Goal: Task Accomplishment & Management: Use online tool/utility

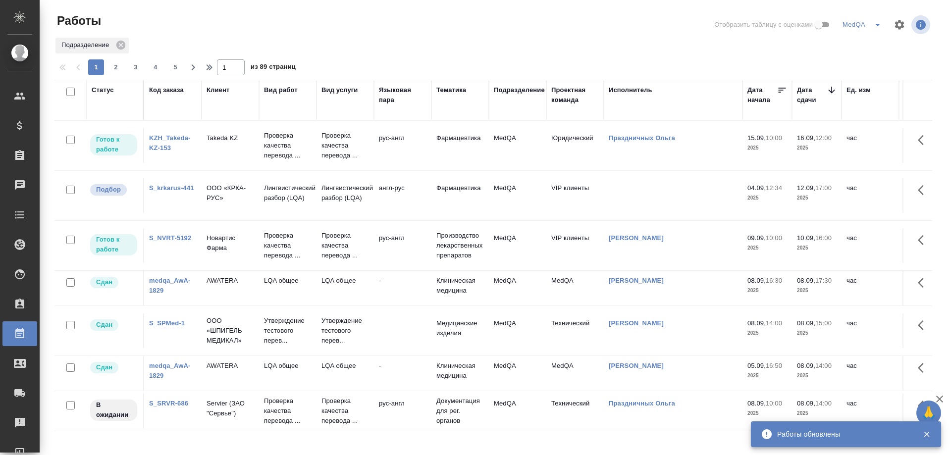
click at [170, 238] on link "S_NVRT-5192" at bounding box center [170, 237] width 42 height 7
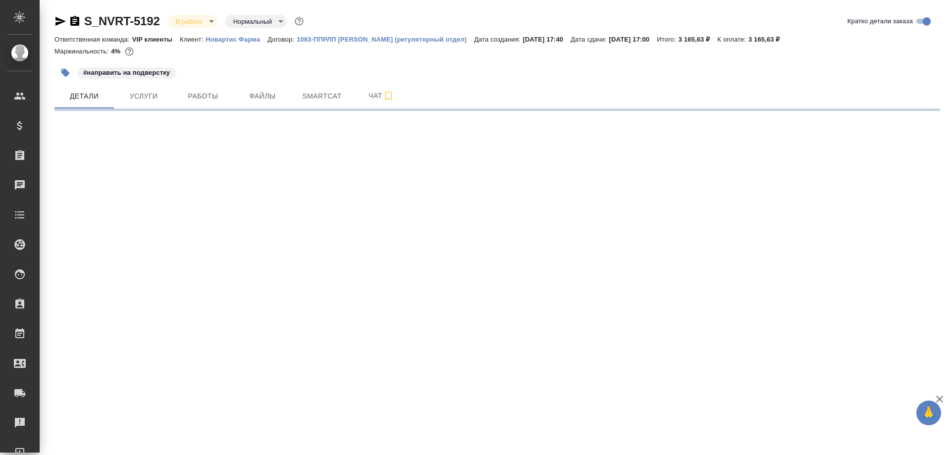
select select "RU"
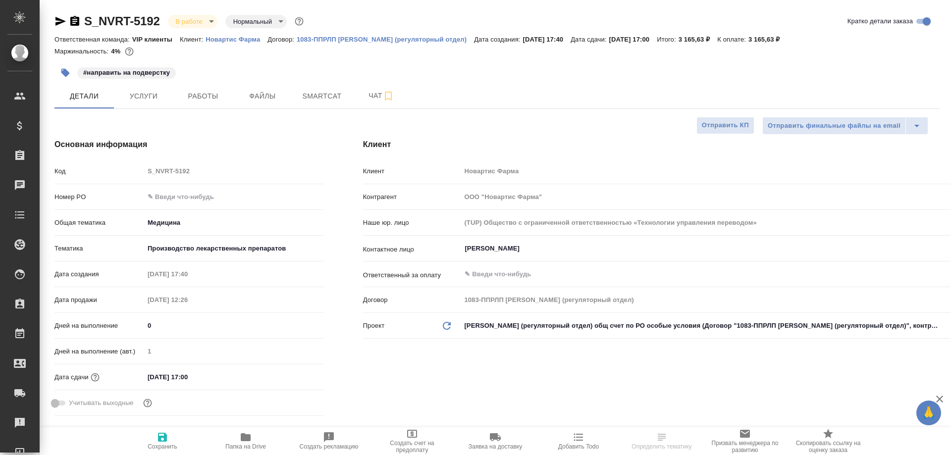
type textarea "x"
type input "[PERSON_NAME]"
type input "Комаров Роман"
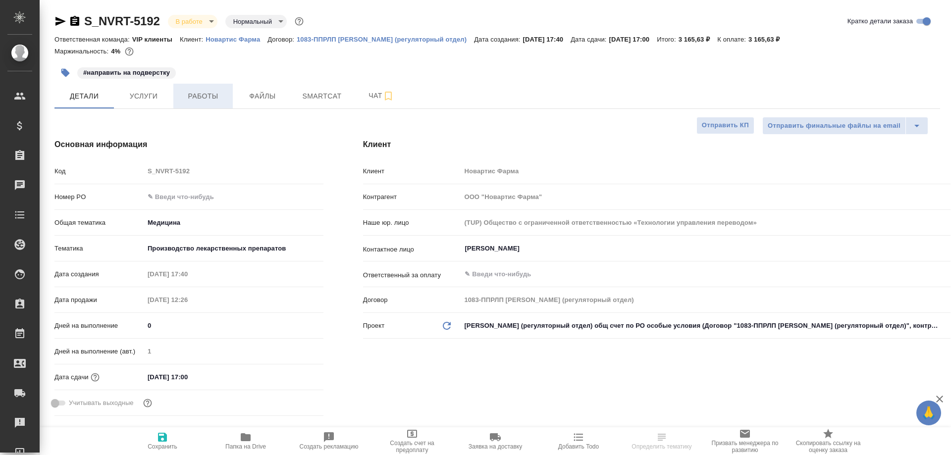
click at [207, 96] on span "Работы" at bounding box center [203, 96] width 48 height 12
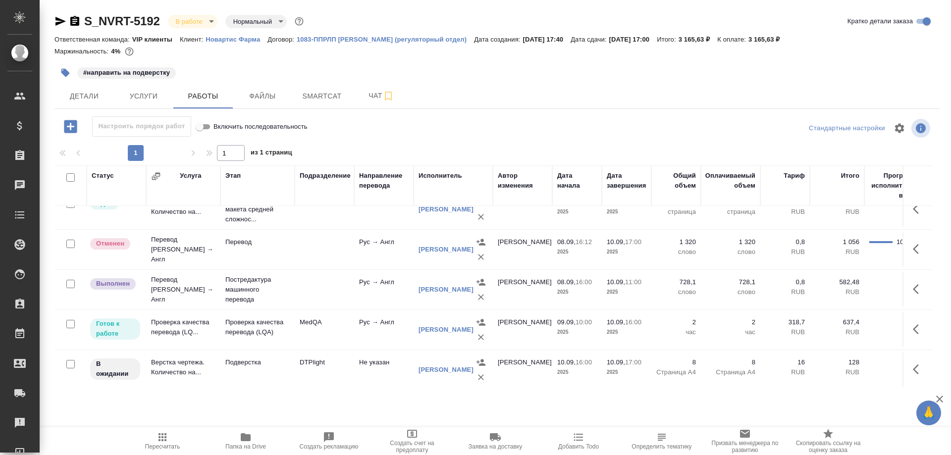
scroll to position [26, 0]
click at [160, 318] on td "Проверка качества перевода (LQ..." at bounding box center [183, 327] width 74 height 35
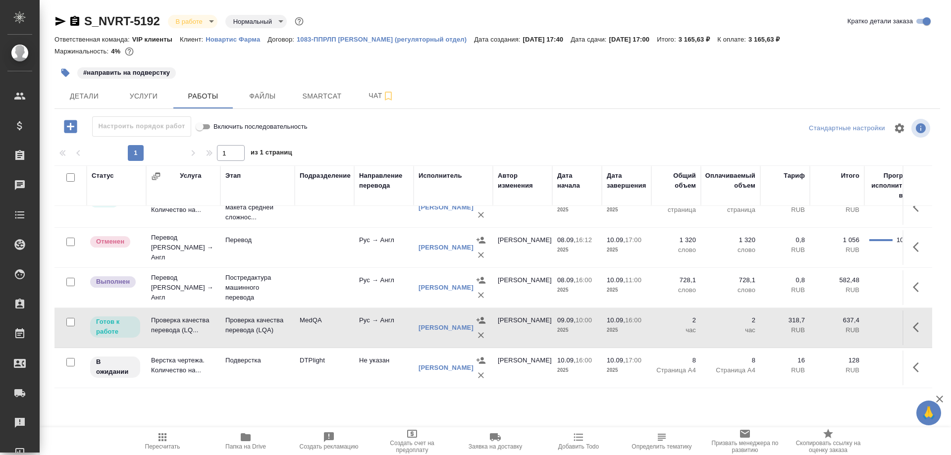
click at [160, 318] on td "Проверка качества перевода (LQ..." at bounding box center [183, 327] width 74 height 35
click at [87, 94] on span "Детали" at bounding box center [84, 96] width 48 height 12
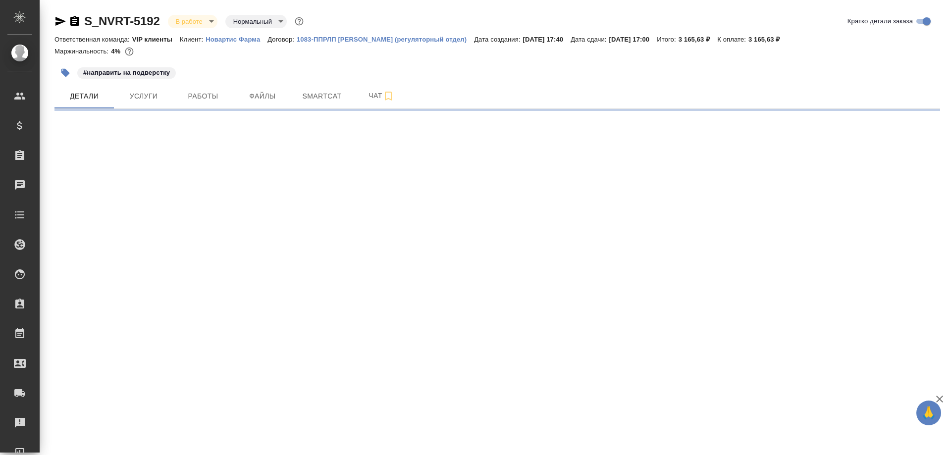
select select "RU"
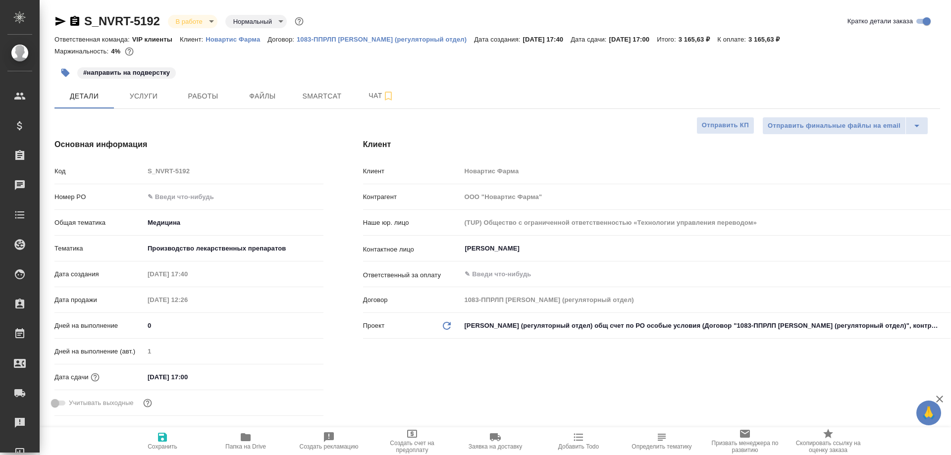
type textarea "x"
click at [315, 96] on span "Smartcat" at bounding box center [322, 96] width 48 height 12
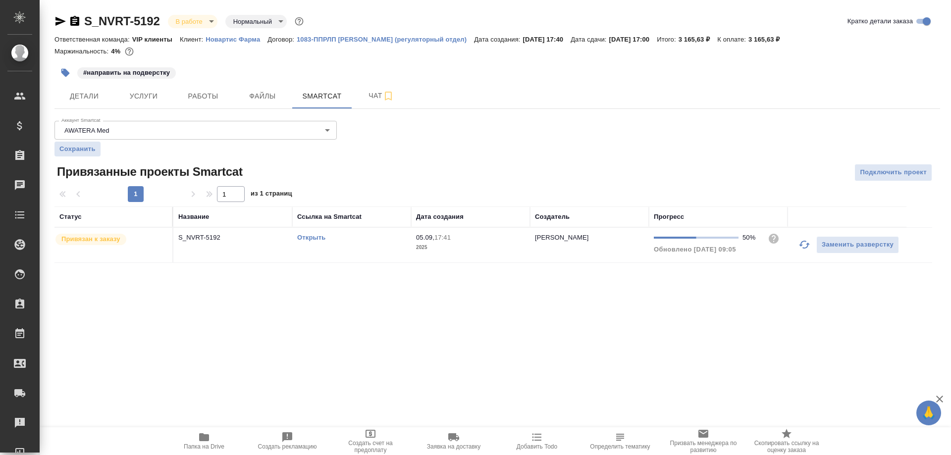
click at [202, 439] on icon "button" at bounding box center [204, 437] width 10 height 8
click at [76, 22] on icon "button" at bounding box center [74, 21] width 9 height 10
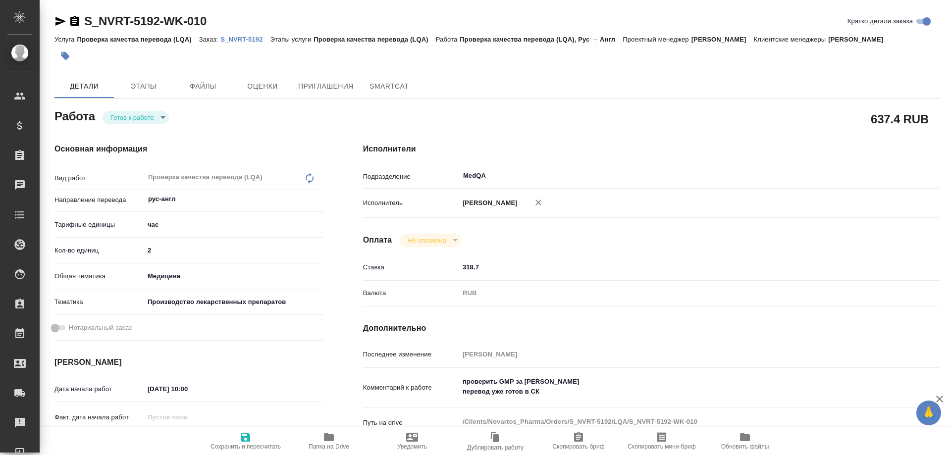
type textarea "x"
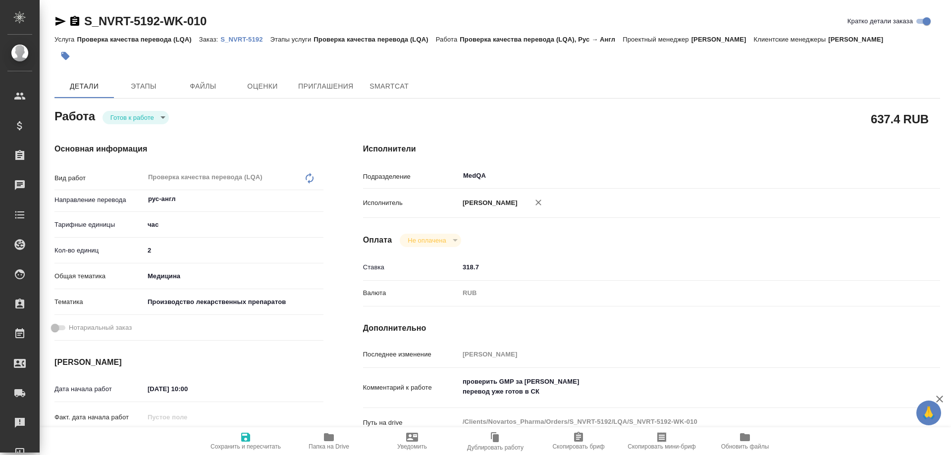
type textarea "x"
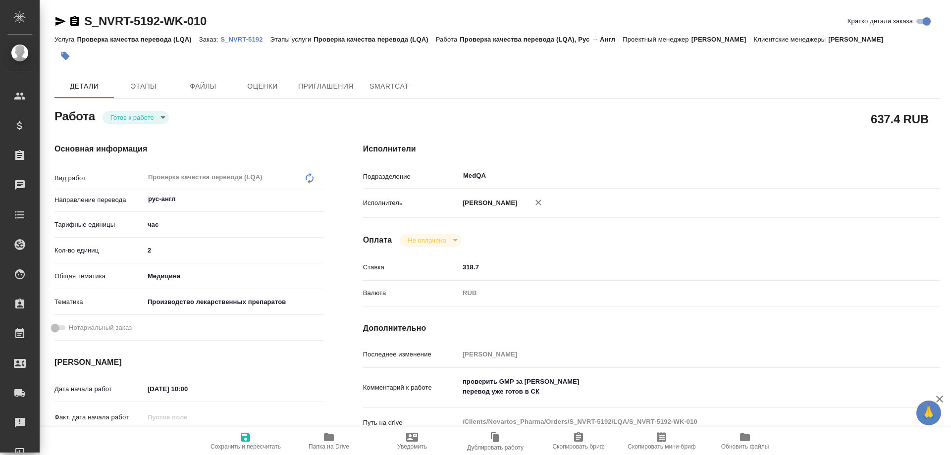
type textarea "x"
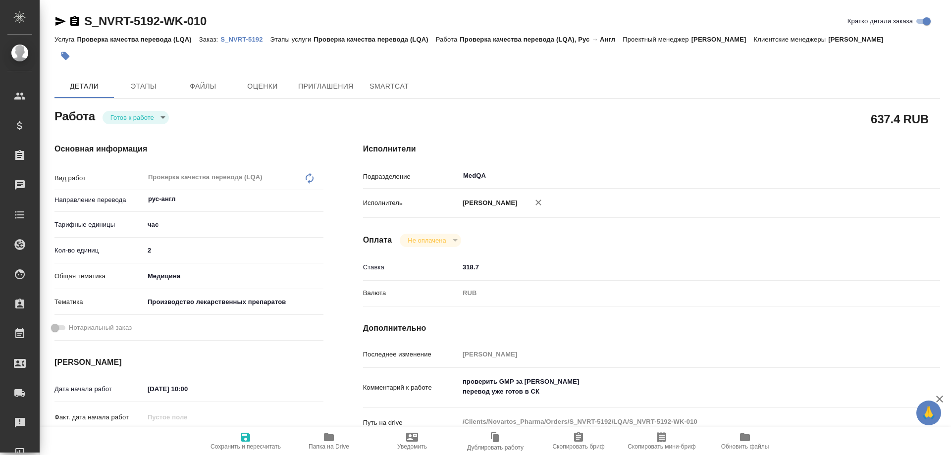
type textarea "x"
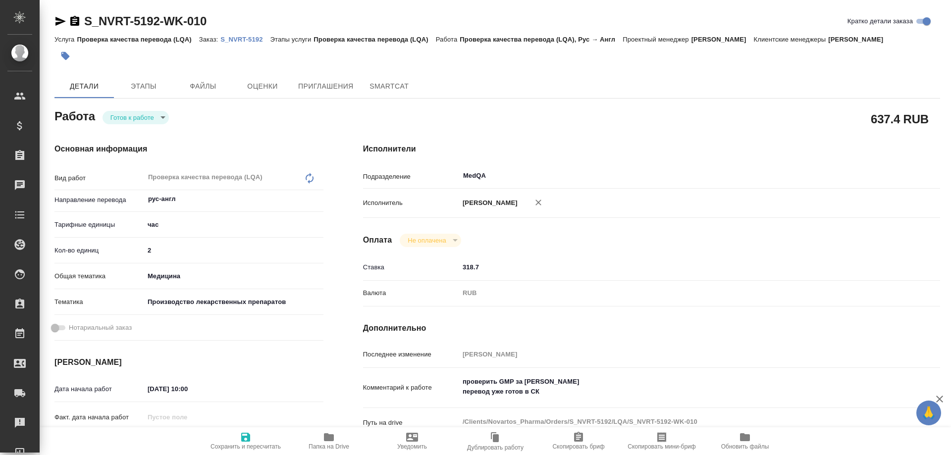
type textarea "x"
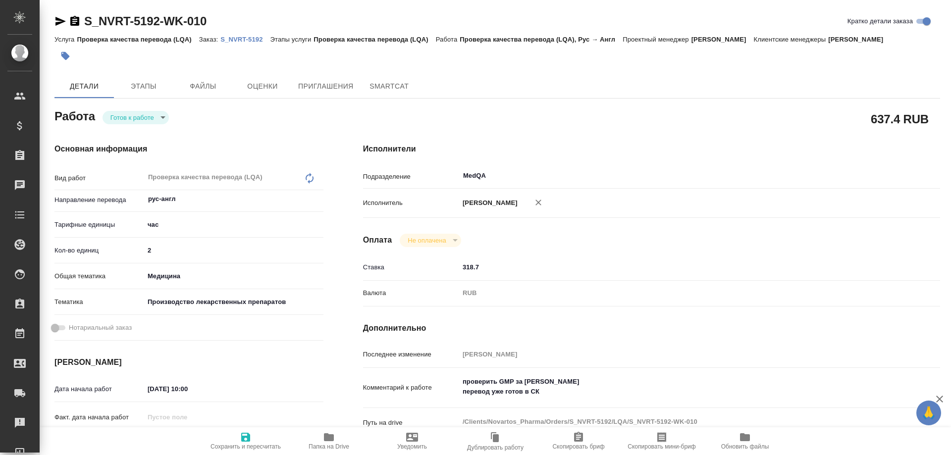
type textarea "x"
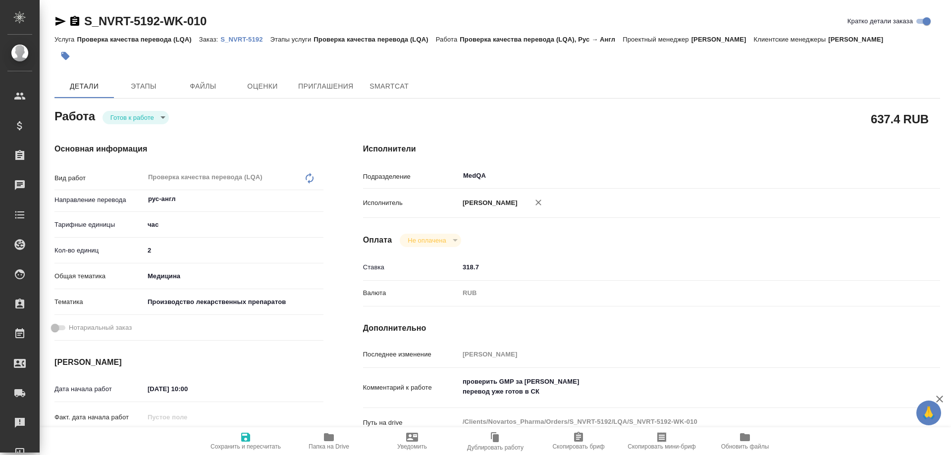
type textarea "x"
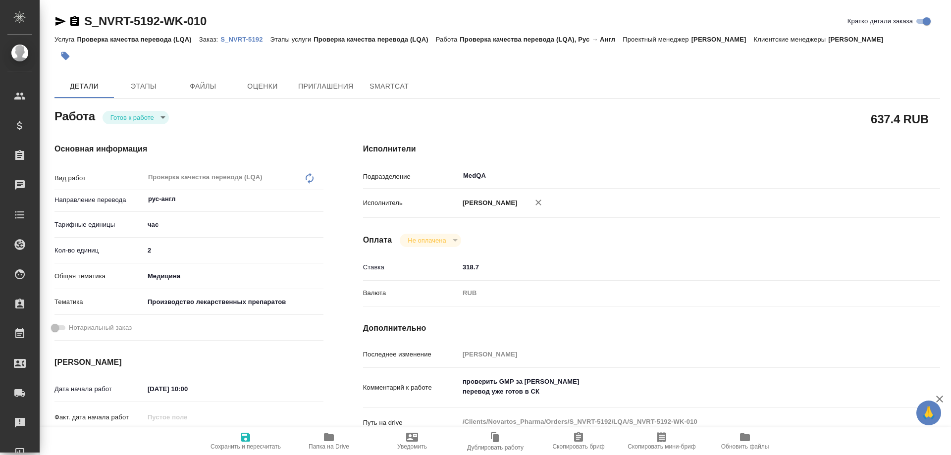
click at [238, 38] on p "S_NVRT-5192" at bounding box center [245, 39] width 50 height 7
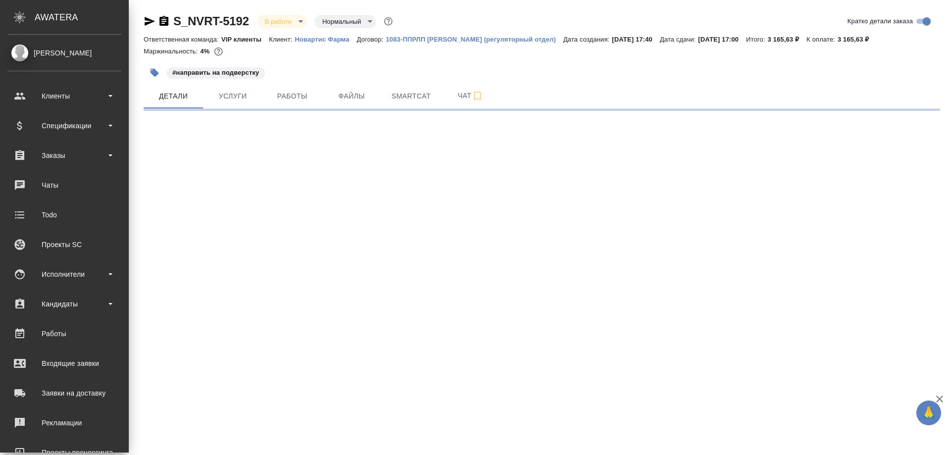
select select "RU"
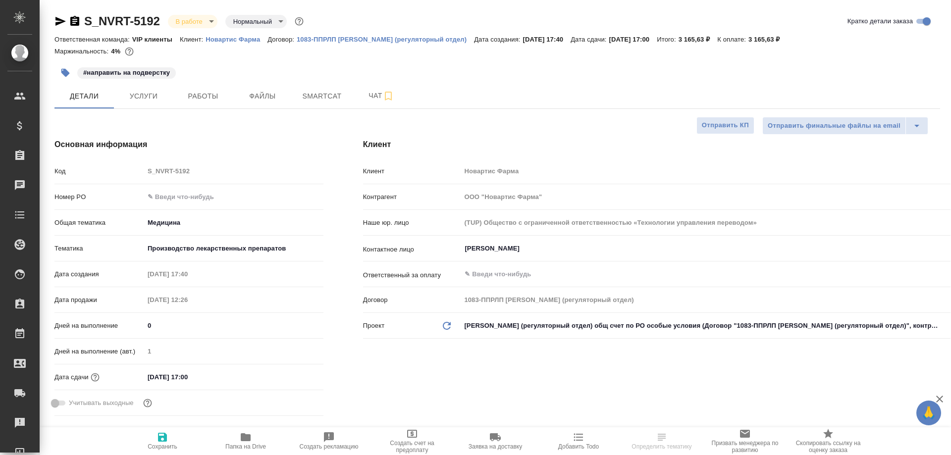
type textarea "x"
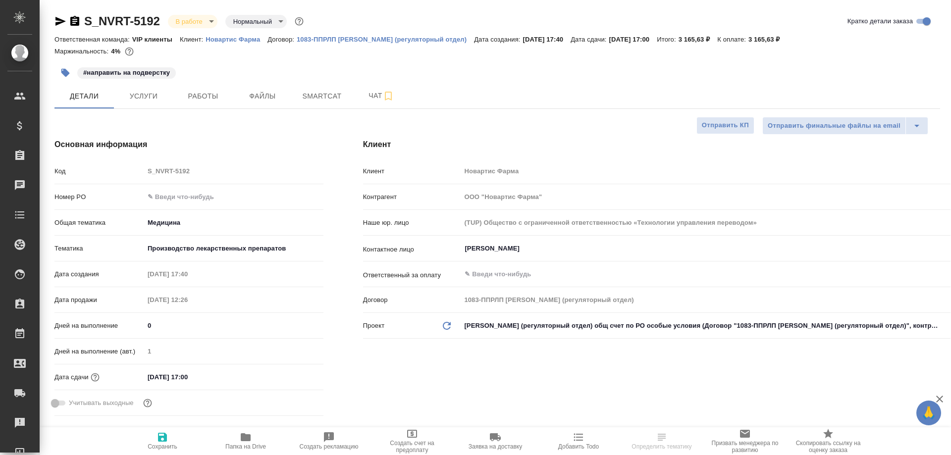
type textarea "x"
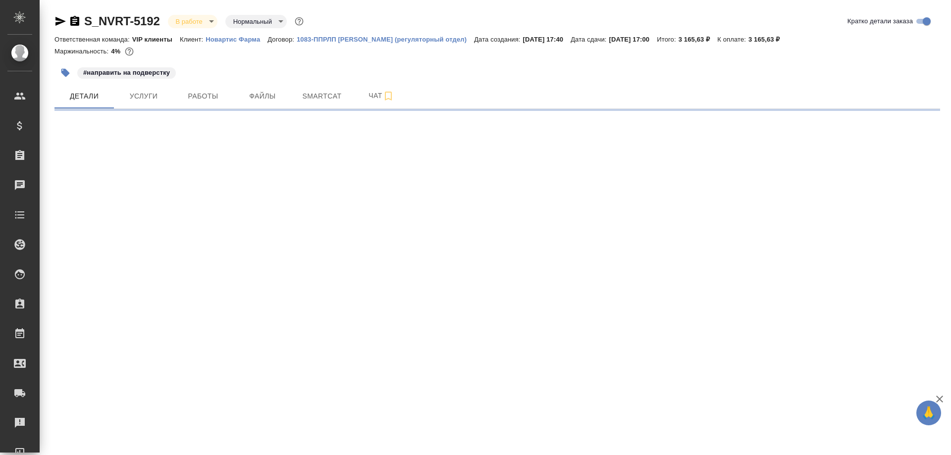
select select "RU"
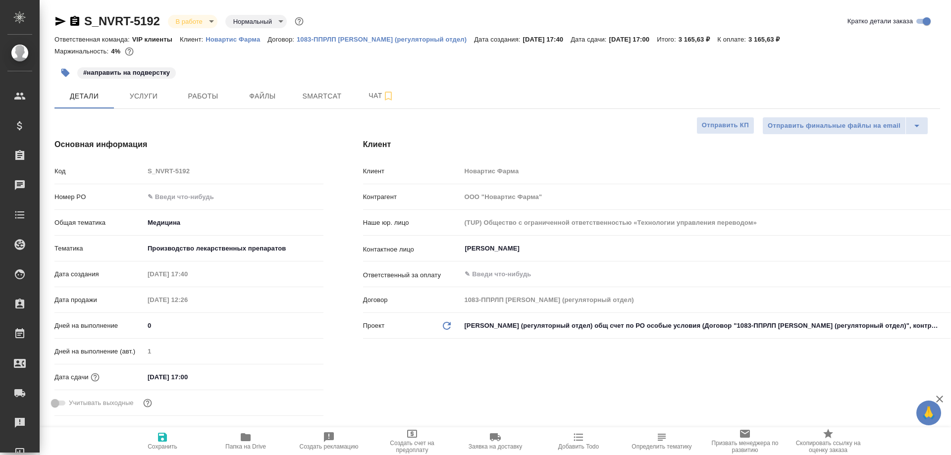
type textarea "x"
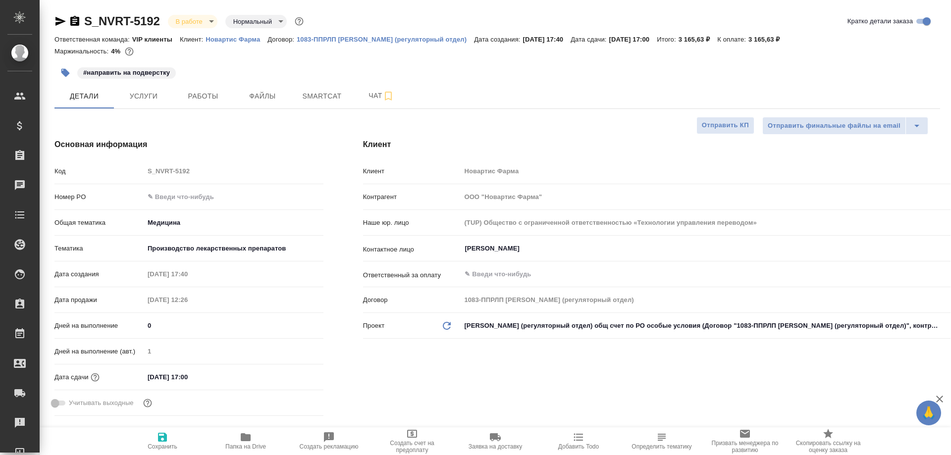
type textarea "x"
click at [317, 96] on span "Smartcat" at bounding box center [322, 96] width 48 height 12
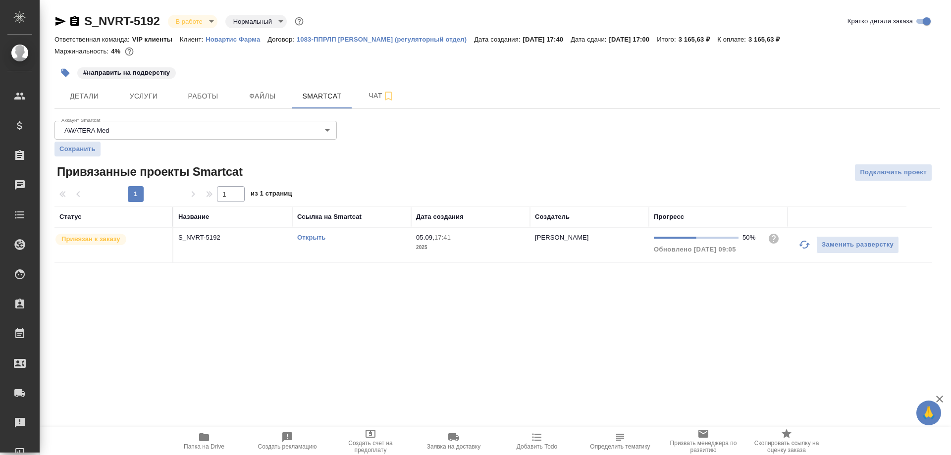
click at [315, 235] on link "Открыть" at bounding box center [311, 237] width 28 height 7
click at [310, 235] on link "Открыть" at bounding box center [311, 237] width 28 height 7
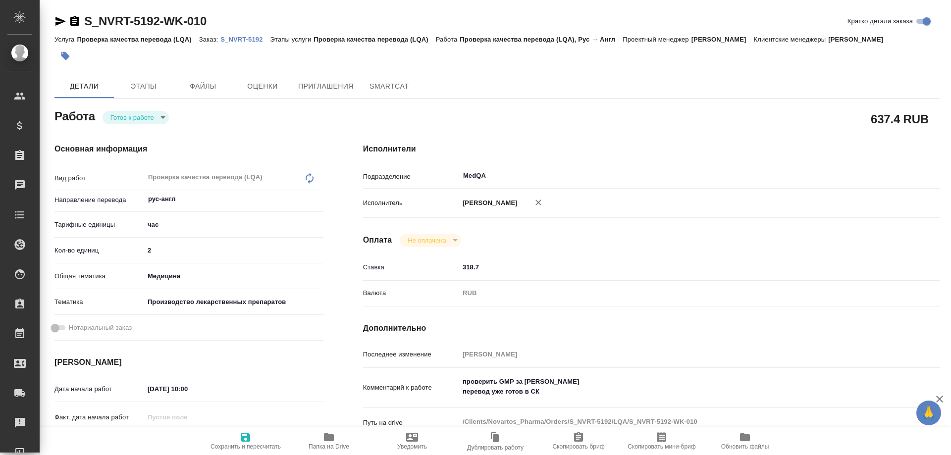
click at [334, 439] on icon "button" at bounding box center [329, 437] width 10 height 8
drag, startPoint x: 131, startPoint y: 250, endPoint x: 101, endPoint y: 241, distance: 32.0
click at [96, 242] on div "Кол-во единиц 2" at bounding box center [188, 250] width 269 height 17
type input "0"
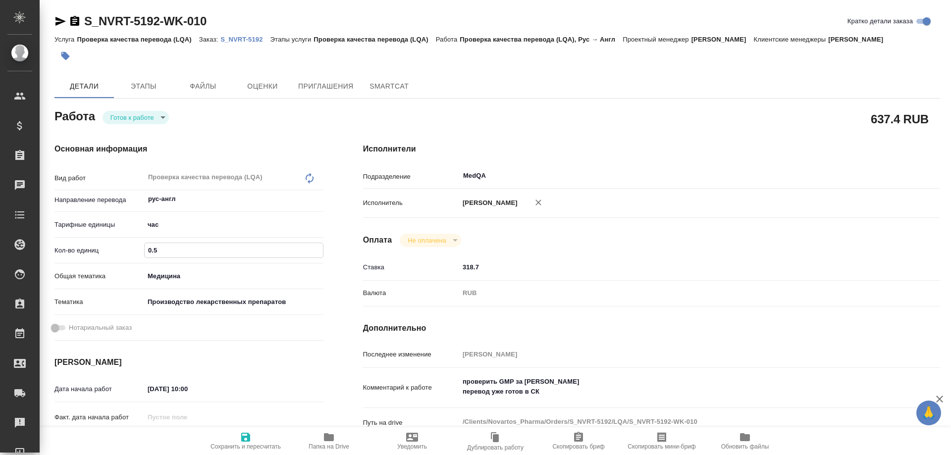
type input "0.5"
click at [246, 441] on icon "button" at bounding box center [245, 437] width 9 height 9
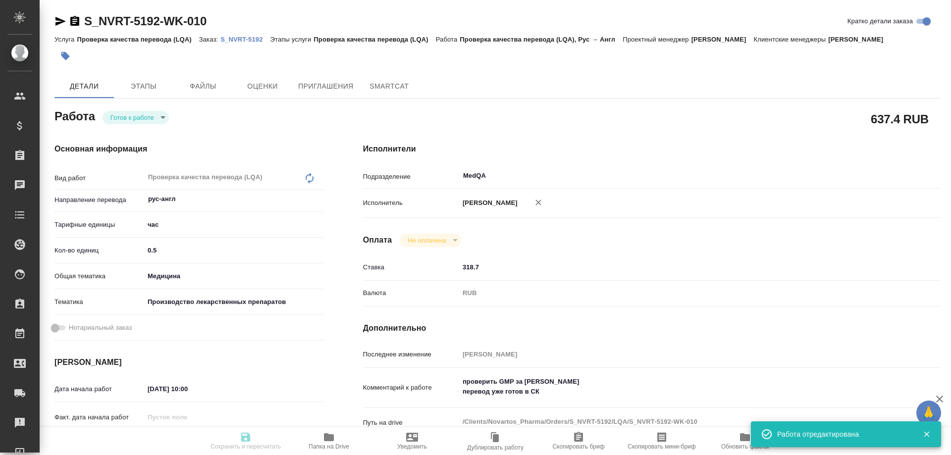
type input "readyForWork"
type input "рус-англ"
type input "5a8b1489cc6b4906c91bfd93"
type input "0.5"
type input "med"
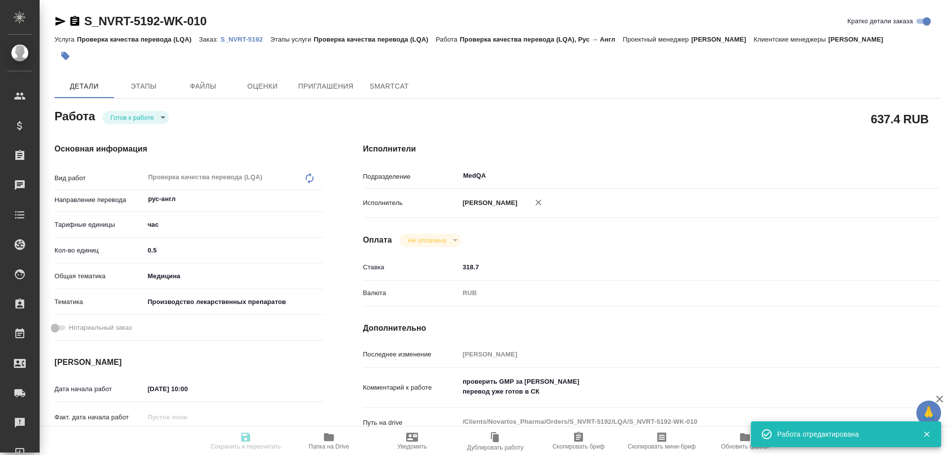
type input "614982fec5ecbb70f805293f"
type input "09.09.2025 10:00"
type input "10.09.2025 16:00"
type input "10.09.2025 17:00"
type input "MedQA"
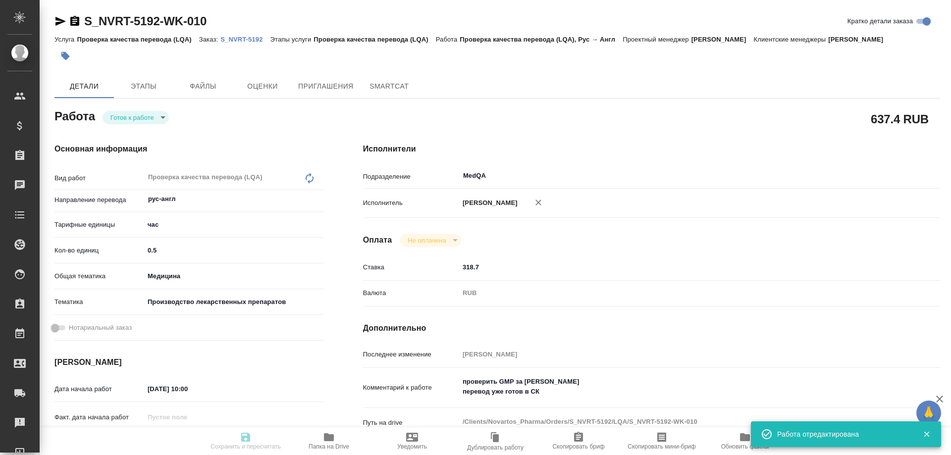
type input "notPayed"
type input "318.7"
type input "RUB"
type input "[PERSON_NAME]"
type input "S_NVRT-5192"
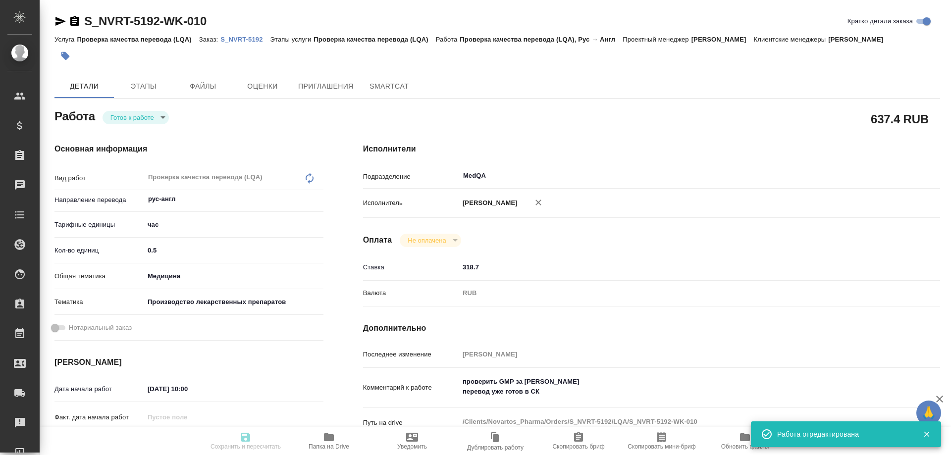
type input "Проверка качества перевода (LQA)"
type input "[PERSON_NAME]"
type input "Петрова Валерия, Оксютович Ирина"
type input "/Clients/Novartos_Pharma/Orders/S_NVRT-5192"
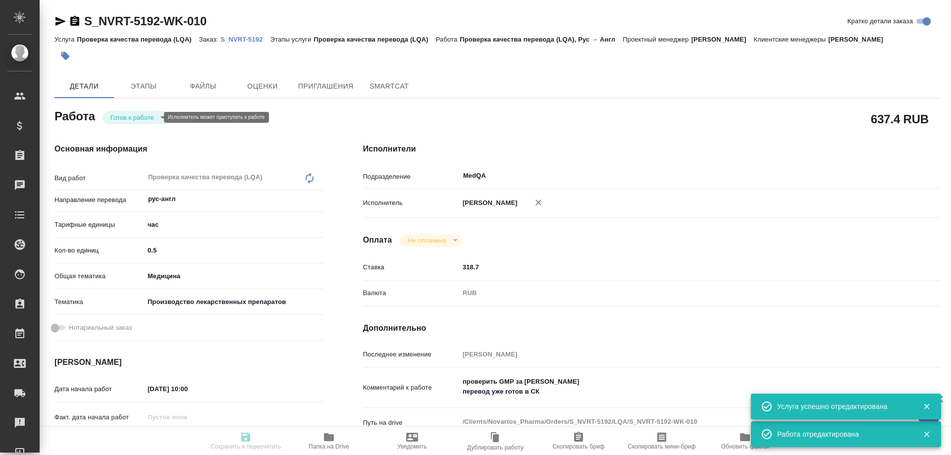
click at [154, 119] on body "🙏 .cls-1 fill:#fff; AWATERA Solovyova Elena Клиенты Спецификации Заказы 0 Чаты …" at bounding box center [475, 227] width 951 height 455
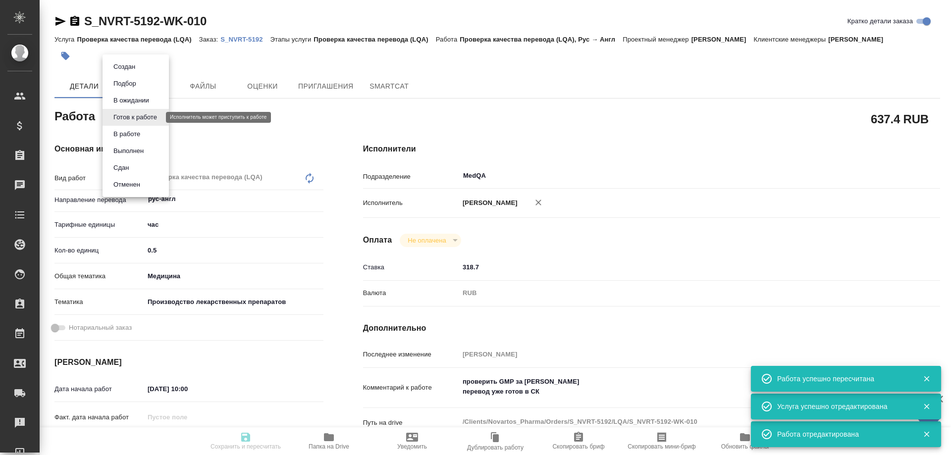
type input "readyForWork"
type input "рус-англ"
type input "5a8b1489cc6b4906c91bfd93"
type input "0.5"
type input "med"
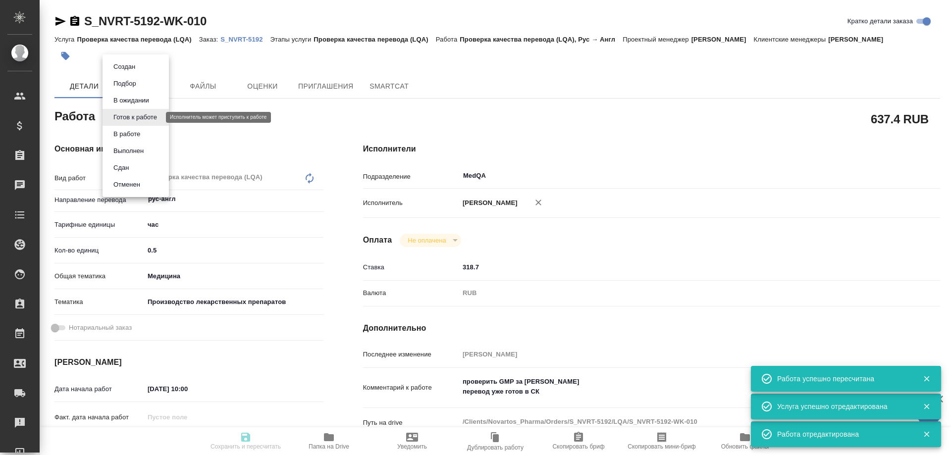
type input "614982fec5ecbb70f805293f"
type input "09.09.2025 10:00"
type input "10.09.2025 16:00"
type input "10.09.2025 17:00"
type input "MedQA"
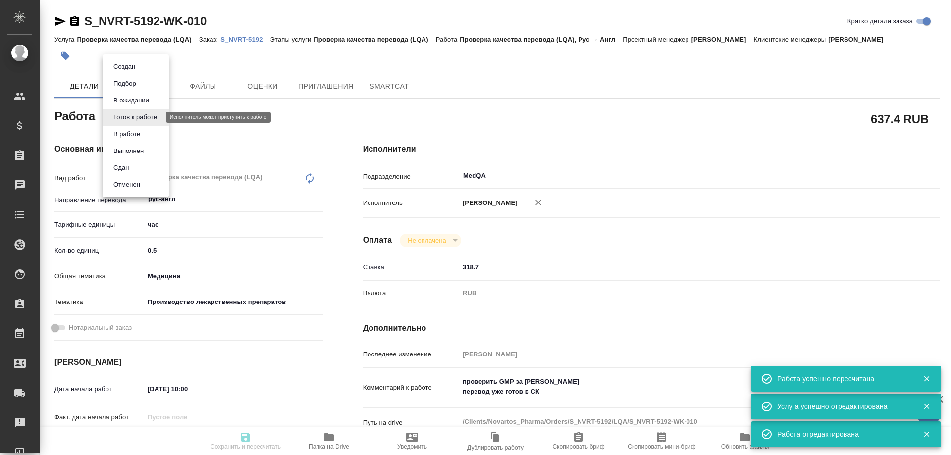
type input "notPayed"
type input "318.7"
type input "RUB"
type input "[PERSON_NAME]"
type input "S_NVRT-5192"
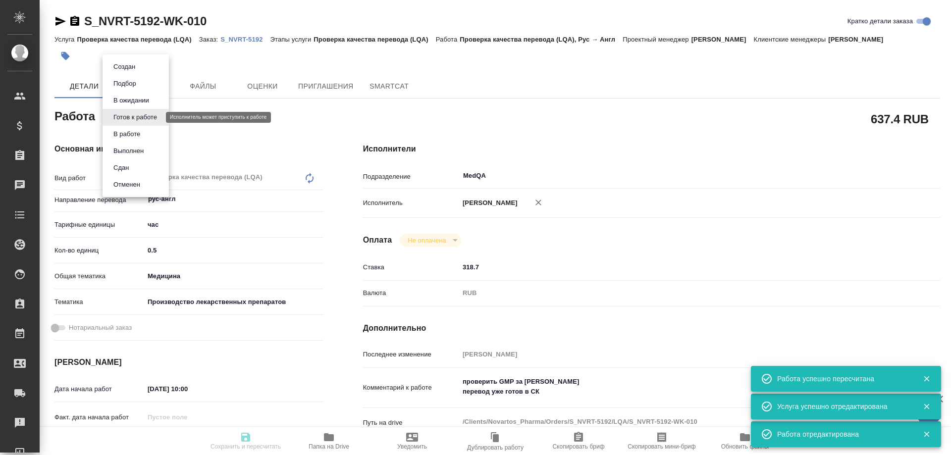
type input "Проверка качества перевода (LQA)"
type input "[PERSON_NAME]"
type input "[PERSON_NAME], [PERSON_NAME]"
type input "/Clients/Novartos_Pharma/Orders/S_NVRT-5192"
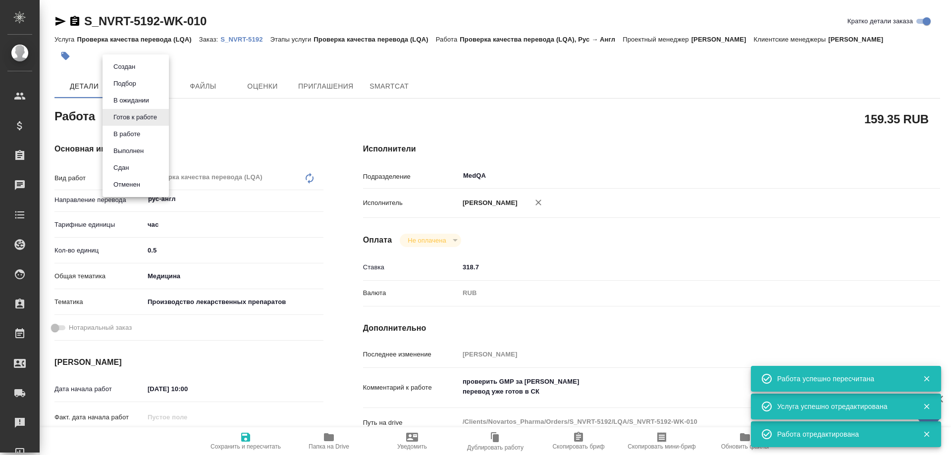
click at [136, 163] on li "Сдан" at bounding box center [136, 167] width 66 height 17
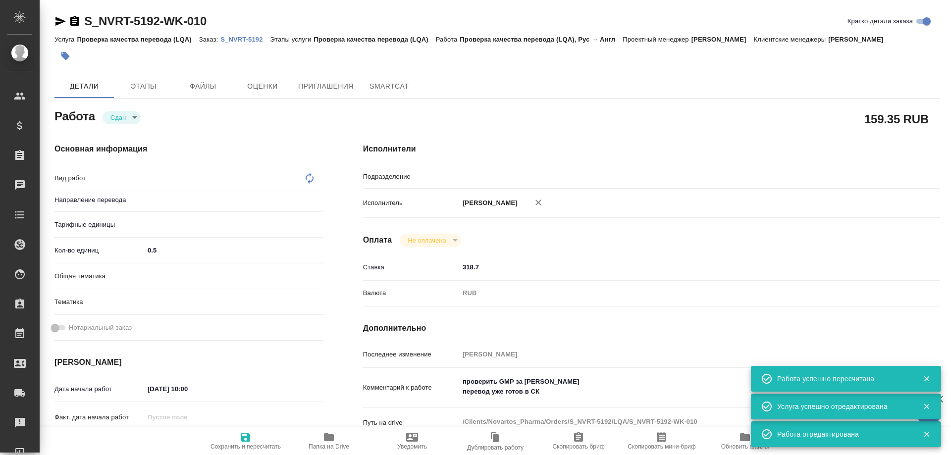
type textarea "x"
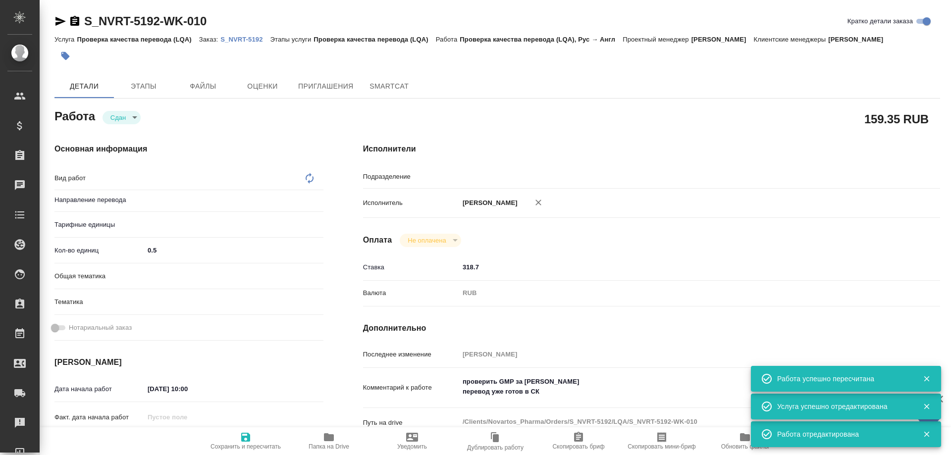
type textarea "x"
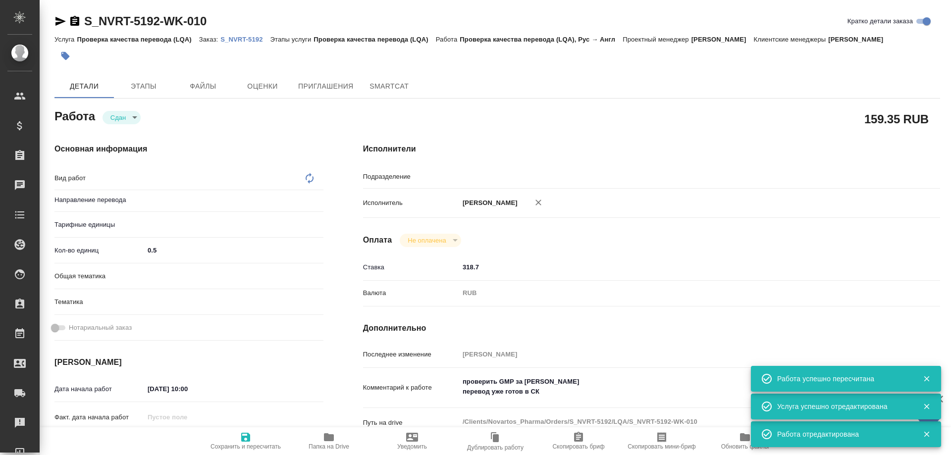
type textarea "x"
type input "рус-англ"
type input "MedQA"
type textarea "Проверка качества перевода (LQA)"
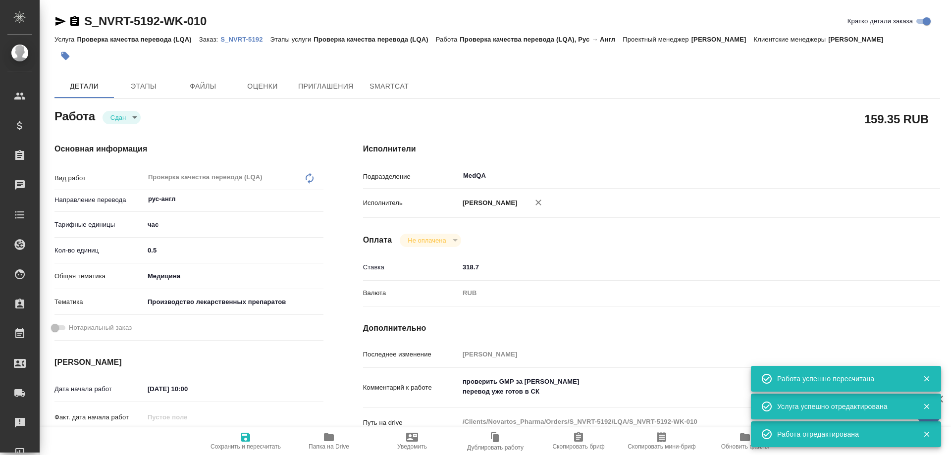
type textarea "x"
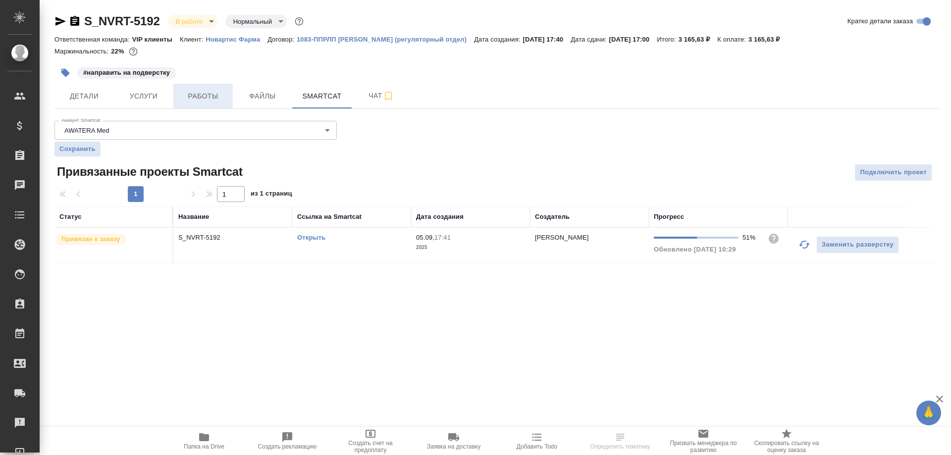
click at [203, 94] on span "Работы" at bounding box center [203, 96] width 48 height 12
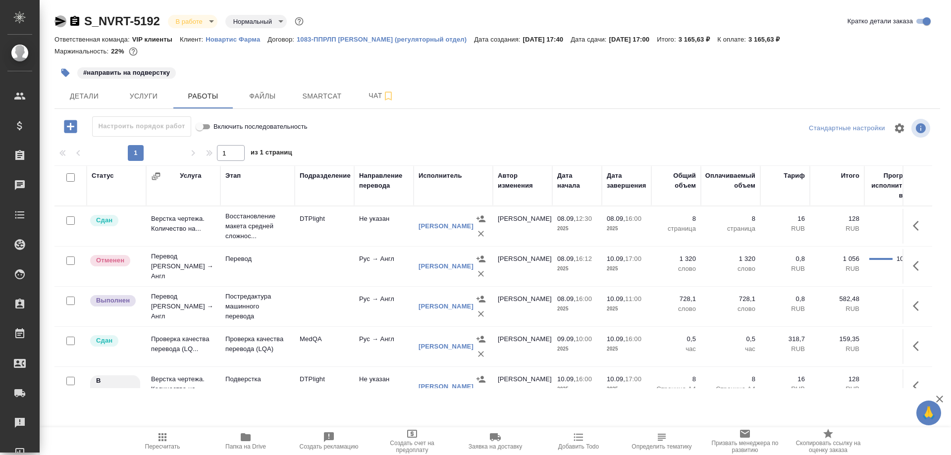
click at [59, 18] on icon "button" at bounding box center [60, 21] width 12 height 12
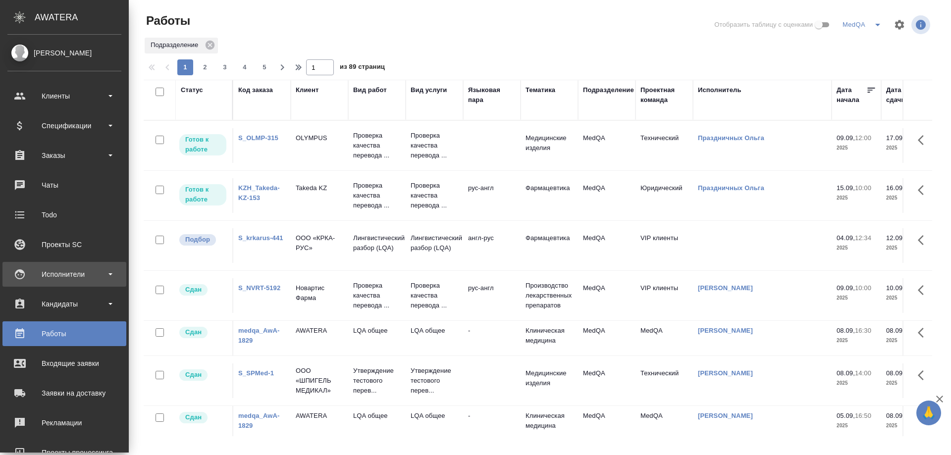
click at [58, 276] on div "Исполнители" at bounding box center [64, 274] width 114 height 15
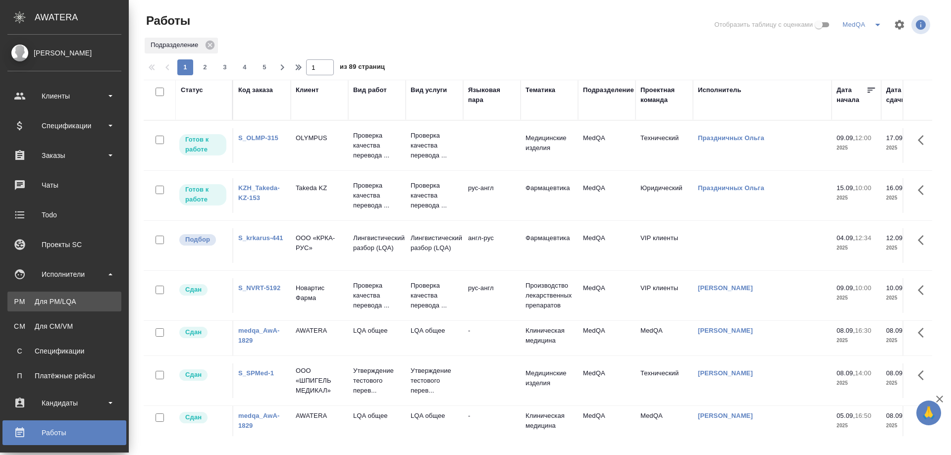
click at [58, 298] on div "Для PM/LQA" at bounding box center [64, 302] width 104 height 10
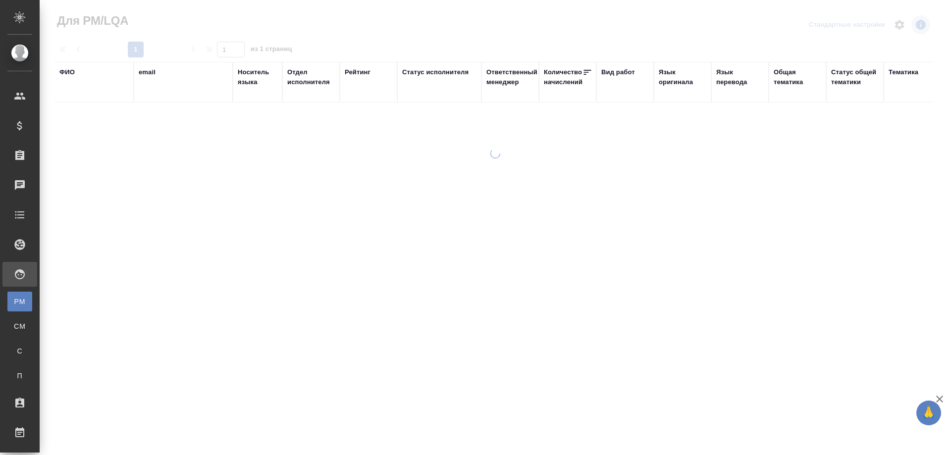
click at [70, 72] on div "ФИО" at bounding box center [66, 72] width 15 height 10
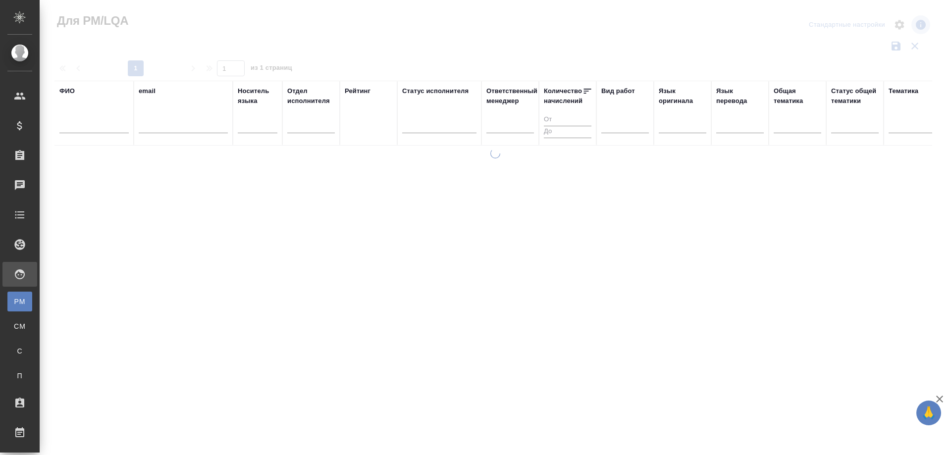
click at [73, 126] on input "text" at bounding box center [93, 127] width 69 height 12
paste input "[PERSON_NAME]"
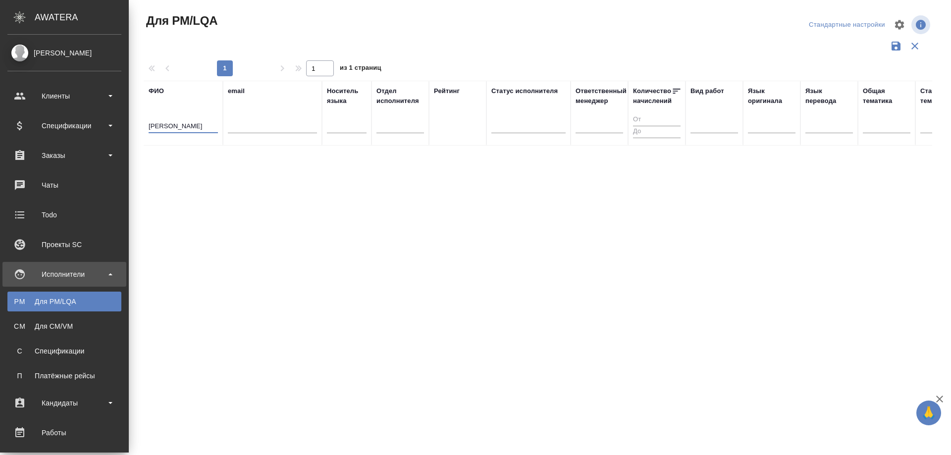
drag, startPoint x: 113, startPoint y: 129, endPoint x: 0, endPoint y: 133, distance: 113.0
click at [0, 133] on div ".cls-1 fill:#fff; AWATERA Solovyova Elena Клиенты Спецификации Заказы 0 Чаты To…" at bounding box center [475, 227] width 951 height 455
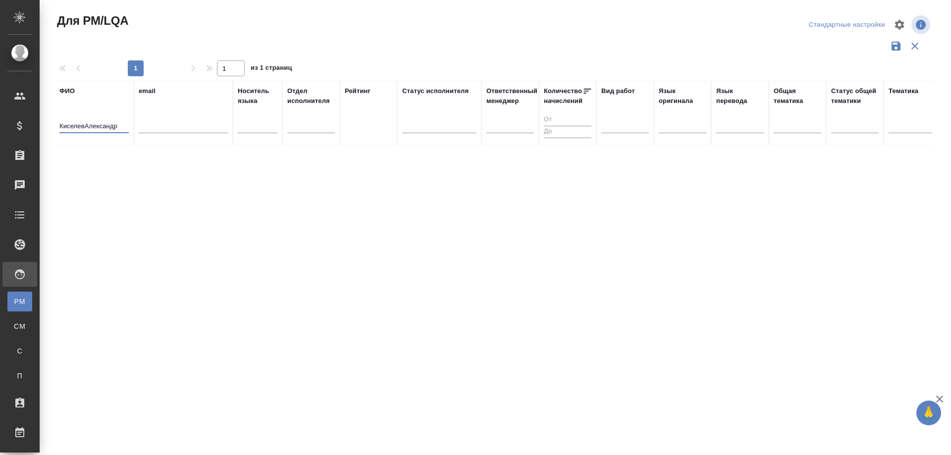
click at [85, 128] on input "КиселевАлександр" at bounding box center [93, 127] width 69 height 12
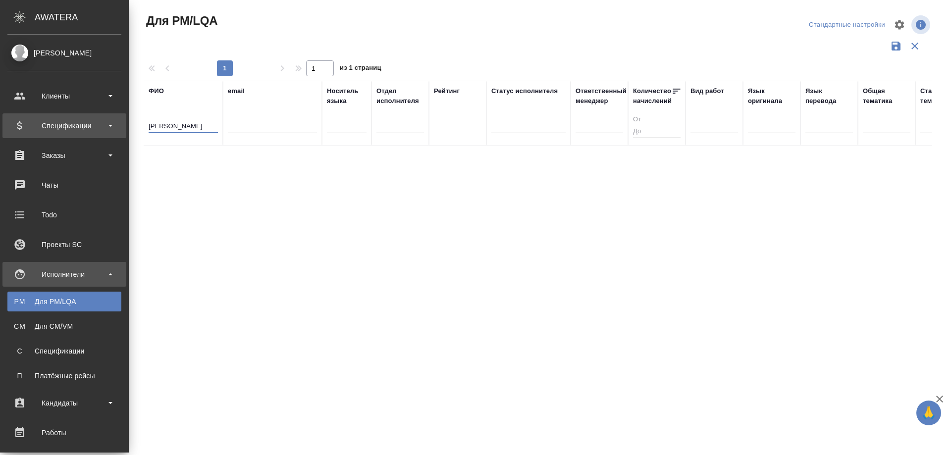
drag, startPoint x: 121, startPoint y: 127, endPoint x: 25, endPoint y: 127, distance: 95.6
click at [25, 127] on div ".cls-1 fill:#fff; AWATERA Solovyova Elena Клиенты Спецификации Заказы 0 Чаты To…" at bounding box center [475, 227] width 951 height 455
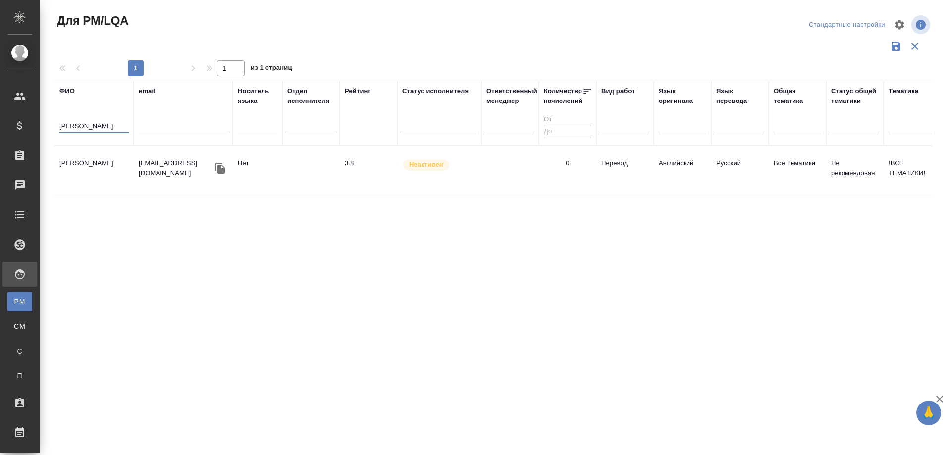
click at [78, 163] on td "Кузнецова Мария Юрьевна" at bounding box center [93, 171] width 79 height 35
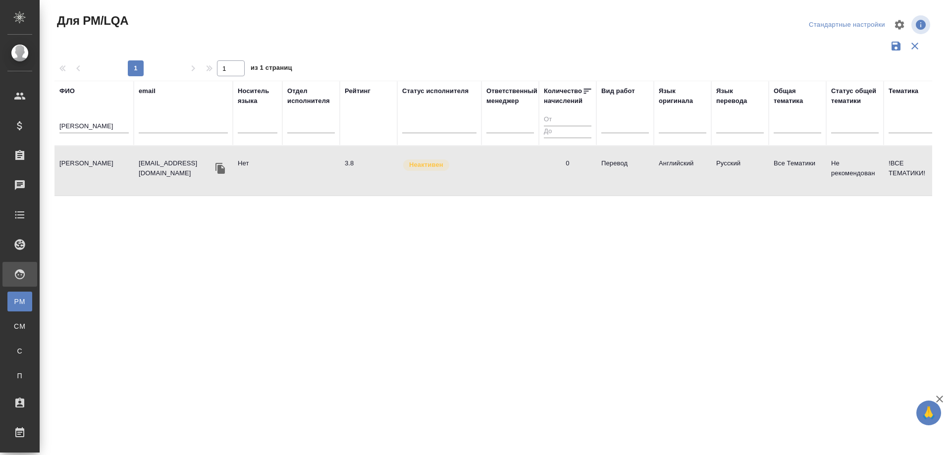
click at [78, 163] on td "Кузнецова Мария Юрьевна" at bounding box center [93, 171] width 79 height 35
drag, startPoint x: 114, startPoint y: 122, endPoint x: 19, endPoint y: 128, distance: 95.2
click at [19, 128] on div ".cls-1 fill:#fff; AWATERA Solovyova Elena Клиенты Спецификации Заказы 0 Чаты To…" at bounding box center [475, 227] width 951 height 455
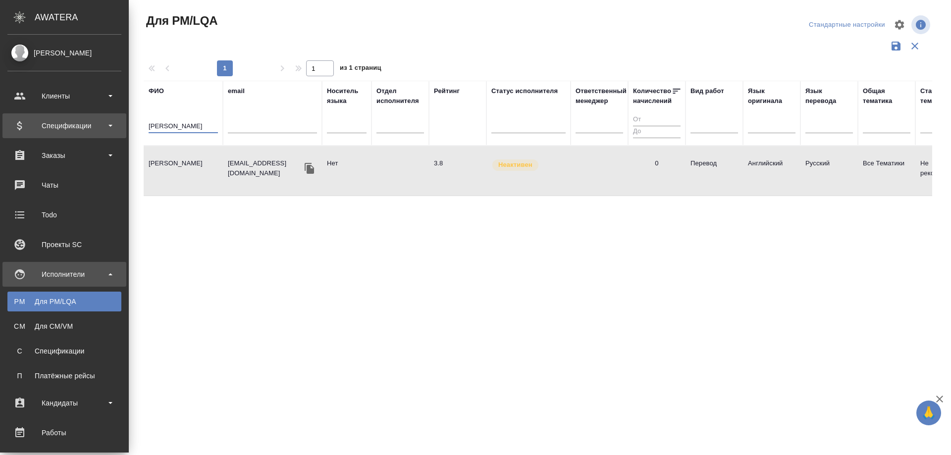
paste input "алая Анастас"
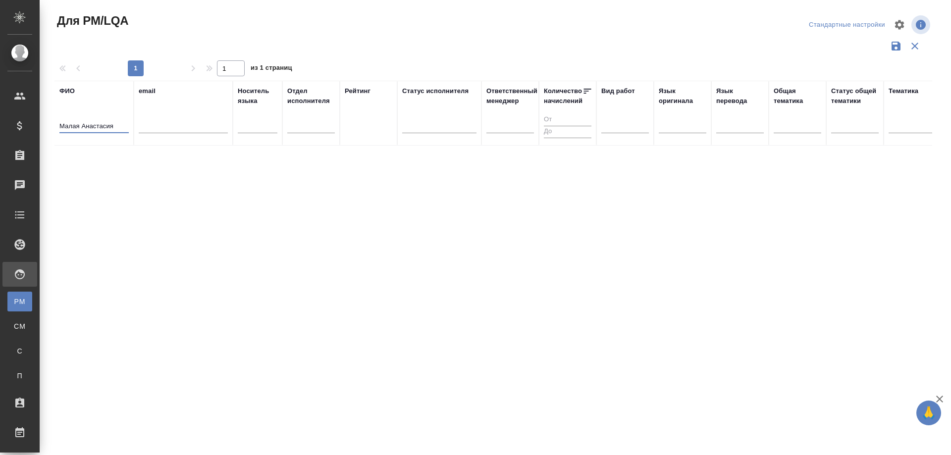
drag, startPoint x: 114, startPoint y: 127, endPoint x: 47, endPoint y: 131, distance: 67.9
click at [47, 131] on div "Для PM/LQA Стандартные настройки 1 1 из 1 страниц ФИО Малая Анастасия email Нос…" at bounding box center [495, 221] width 911 height 443
paste input "ркина Жанна"
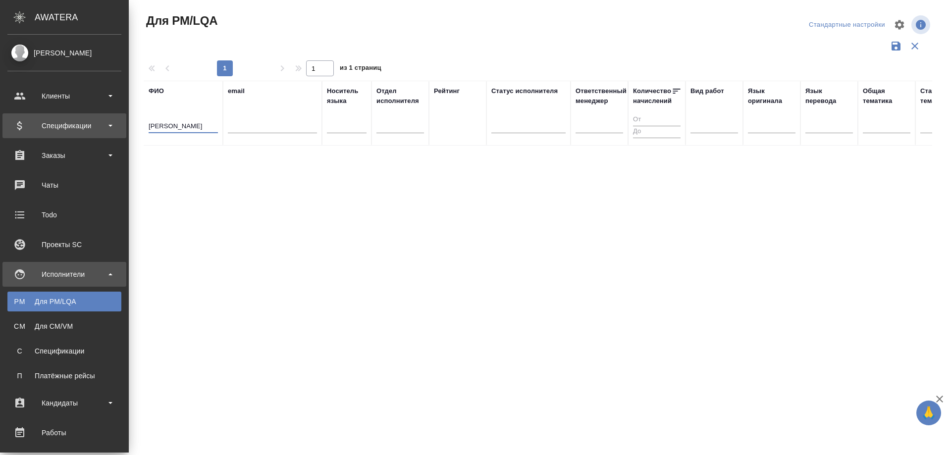
drag, startPoint x: 109, startPoint y: 127, endPoint x: 2, endPoint y: 127, distance: 107.0
click at [2, 127] on div ".cls-1 fill:#fff; AWATERA Solovyova Elena Клиенты Спецификации Заказы 0 Чаты To…" at bounding box center [475, 227] width 951 height 455
paste input "икитина Ни"
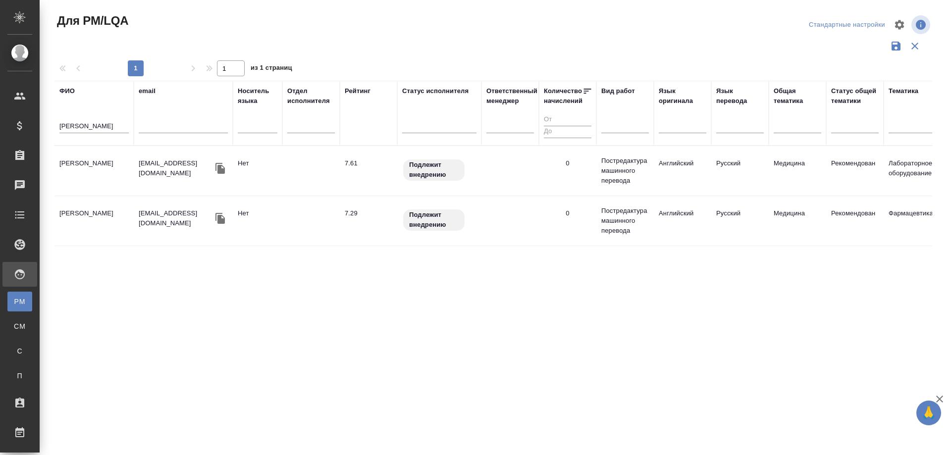
click at [66, 167] on td "Никитина Нина Игоревна" at bounding box center [93, 171] width 79 height 35
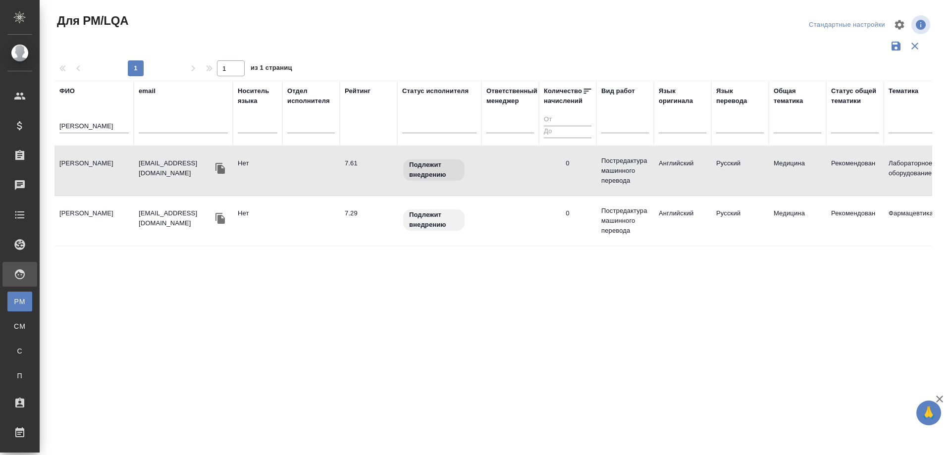
click at [66, 167] on td "Никитина Нина Игоревна" at bounding box center [93, 171] width 79 height 35
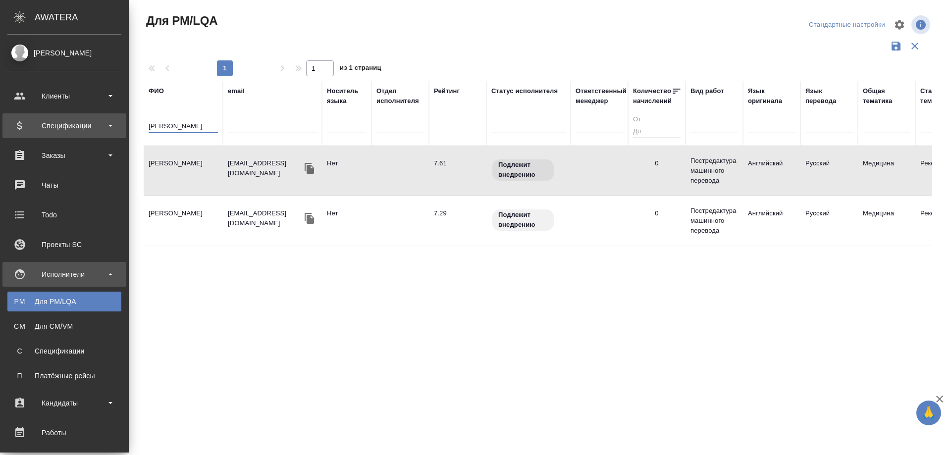
drag, startPoint x: 90, startPoint y: 126, endPoint x: 0, endPoint y: 126, distance: 89.6
click at [0, 126] on div ".cls-1 fill:#fff; AWATERA Solovyova Elena Клиенты Спецификации Заказы 0 Чаты To…" at bounding box center [475, 227] width 951 height 455
paste input "ечицкая Татья"
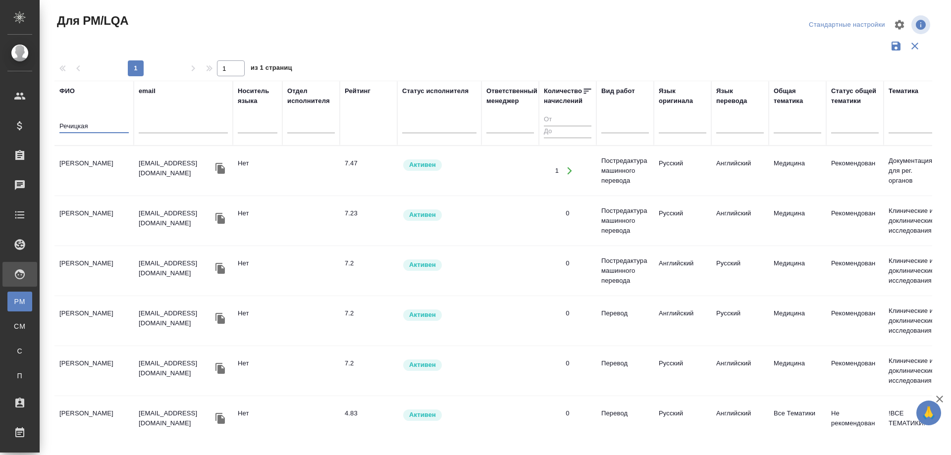
click at [97, 169] on td "Речицкая - Склярова Татьяна Алексеевна" at bounding box center [93, 171] width 79 height 35
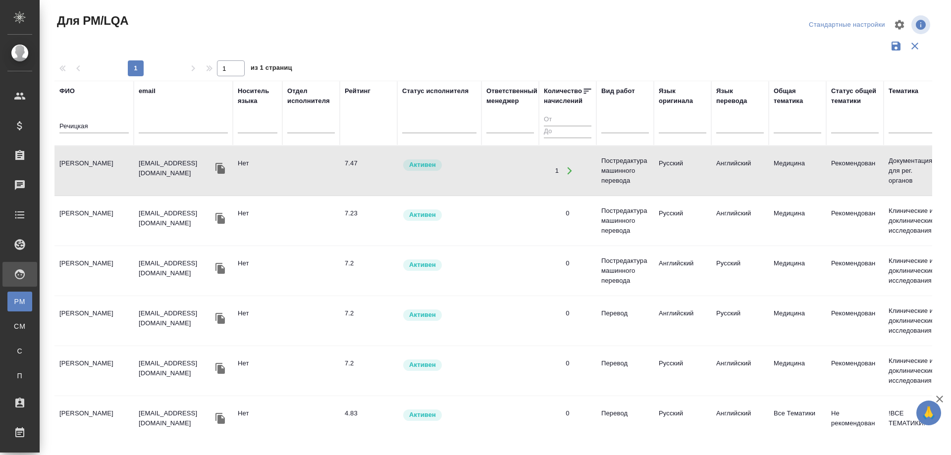
click at [97, 169] on td "Речицкая - Склярова Татьяна Алексеевна" at bounding box center [93, 171] width 79 height 35
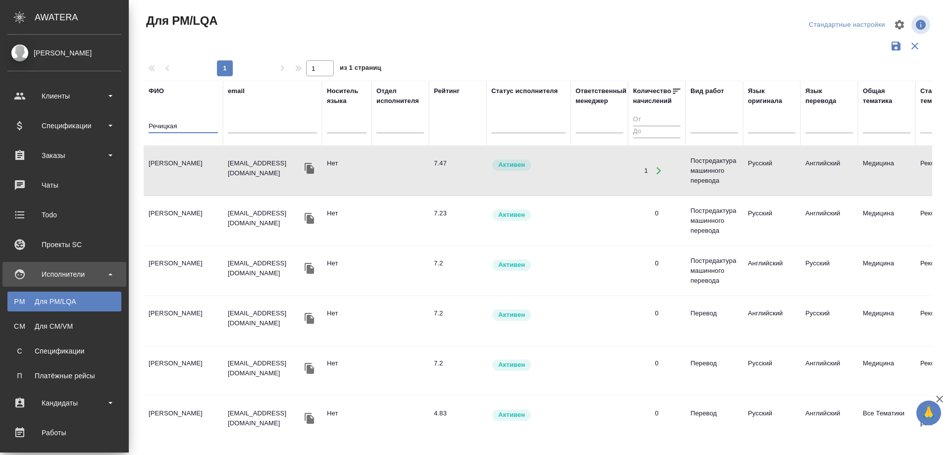
drag, startPoint x: 108, startPoint y: 128, endPoint x: 0, endPoint y: 107, distance: 110.4
click at [0, 107] on div ".cls-1 fill:#fff; AWATERA Solovyova Elena Клиенты Спецификации Заказы 0 Чаты To…" at bounding box center [475, 227] width 951 height 455
paste input "ретьякова Екатерина"
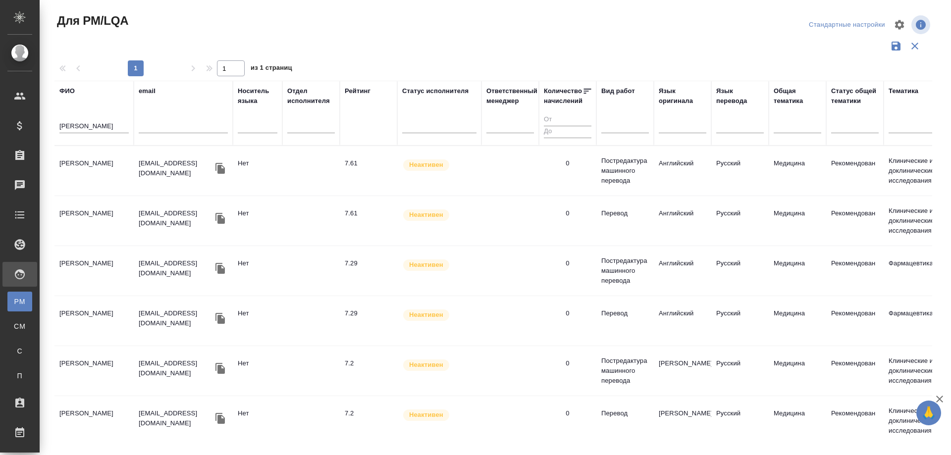
click at [77, 164] on td "Третьякова Екатерина Александровна" at bounding box center [93, 171] width 79 height 35
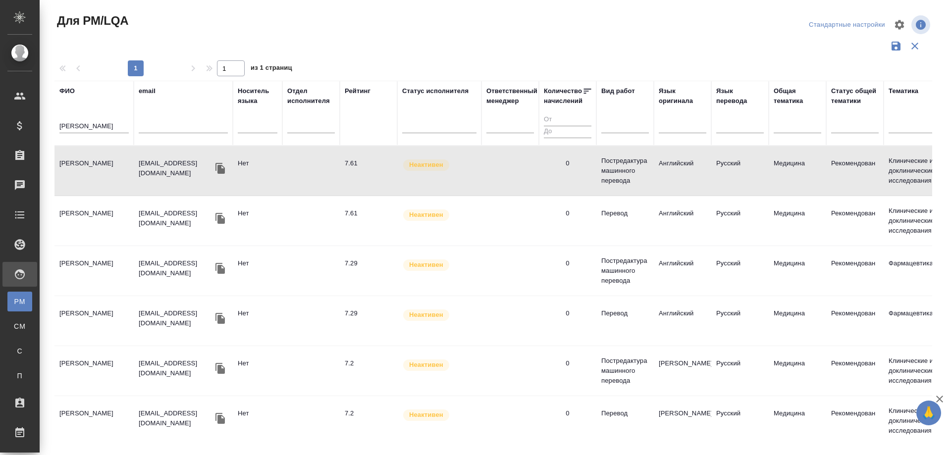
click at [77, 164] on td "Третьякова Екатерина Александровна" at bounding box center [93, 171] width 79 height 35
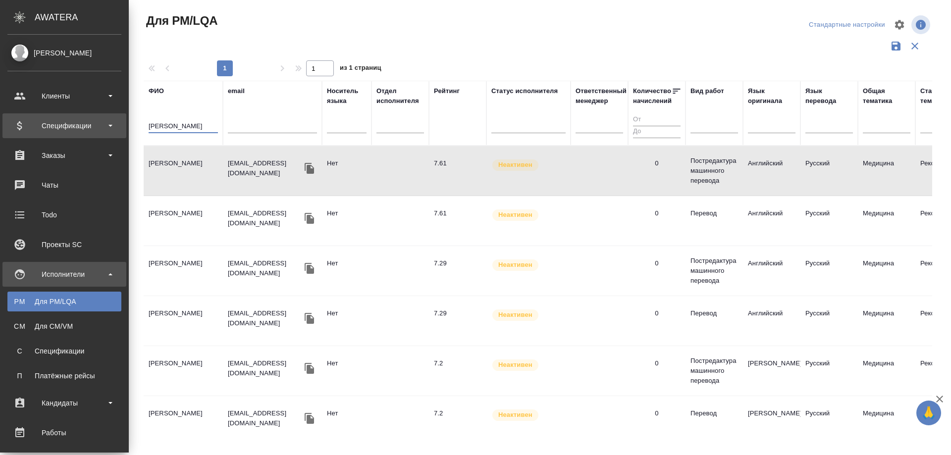
drag, startPoint x: 127, startPoint y: 125, endPoint x: 31, endPoint y: 128, distance: 96.6
click at [31, 128] on div ".cls-1 fill:#fff; AWATERA Solovyova Elena Клиенты Спецификации Заказы 0 Чаты To…" at bounding box center [475, 227] width 951 height 455
paste input "олобуева И"
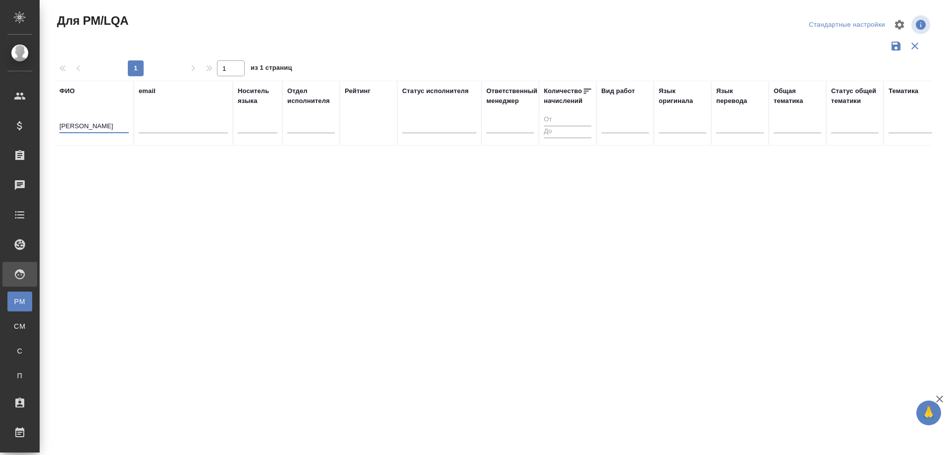
drag, startPoint x: 115, startPoint y: 124, endPoint x: 42, endPoint y: 124, distance: 73.8
click at [42, 124] on div "Для PM/LQA Стандартные настройки 1 1 из 1 страниц ФИО Волобуева Ирина email Нос…" at bounding box center [495, 221] width 911 height 443
paste input "ванов Роман"
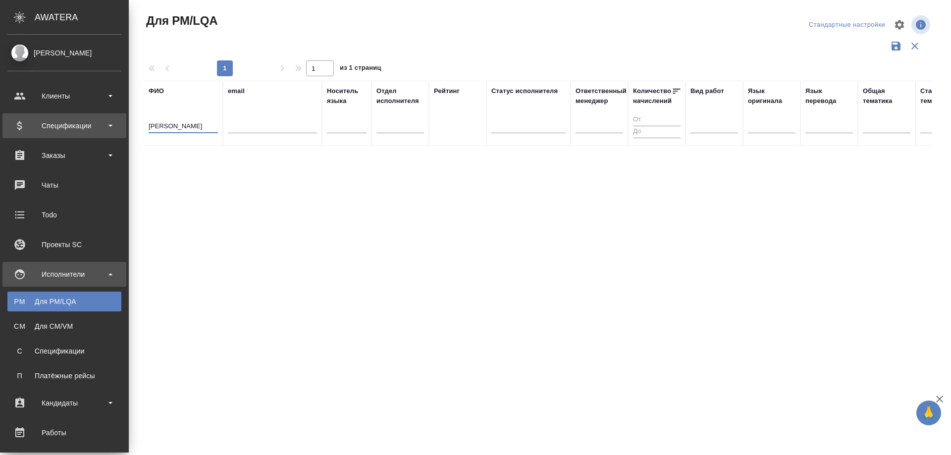
drag, startPoint x: 106, startPoint y: 126, endPoint x: 37, endPoint y: 126, distance: 69.3
click at [37, 126] on div ".cls-1 fill:#fff; AWATERA Solovyova Elena Клиенты Спецификации Заказы 0 Чаты To…" at bounding box center [475, 227] width 951 height 455
paste input "аипов Тагир"
drag, startPoint x: 105, startPoint y: 129, endPoint x: 23, endPoint y: 129, distance: 82.2
click at [23, 129] on div ".cls-1 fill:#fff; AWATERA Solovyova Elena Клиенты Спецификации Заказы 0 Чаты To…" at bounding box center [475, 227] width 951 height 455
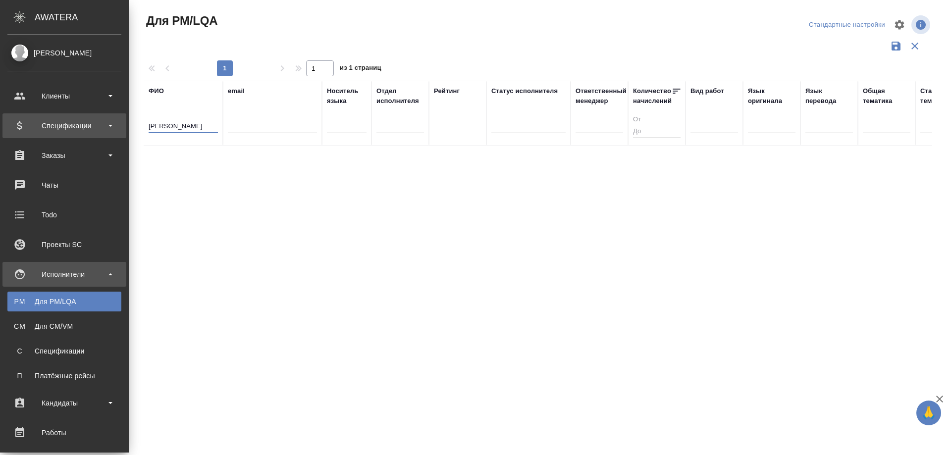
paste input "альникова Алена"
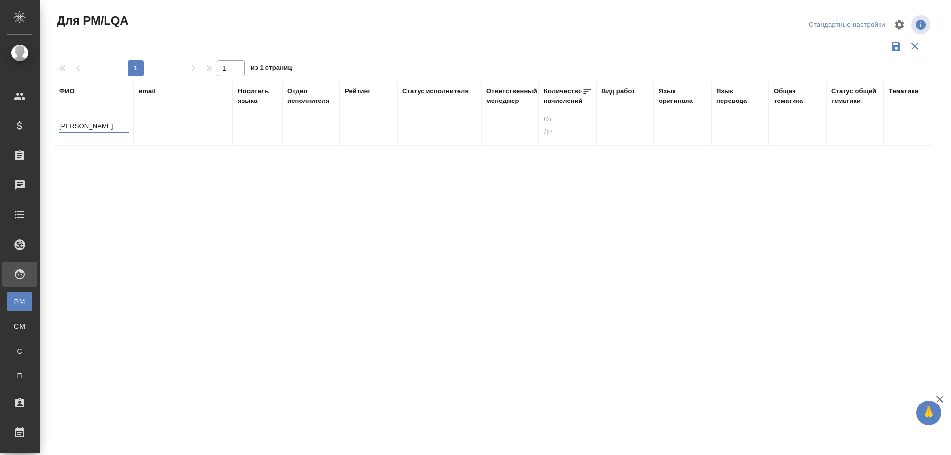
type input "Сальникова Алена"
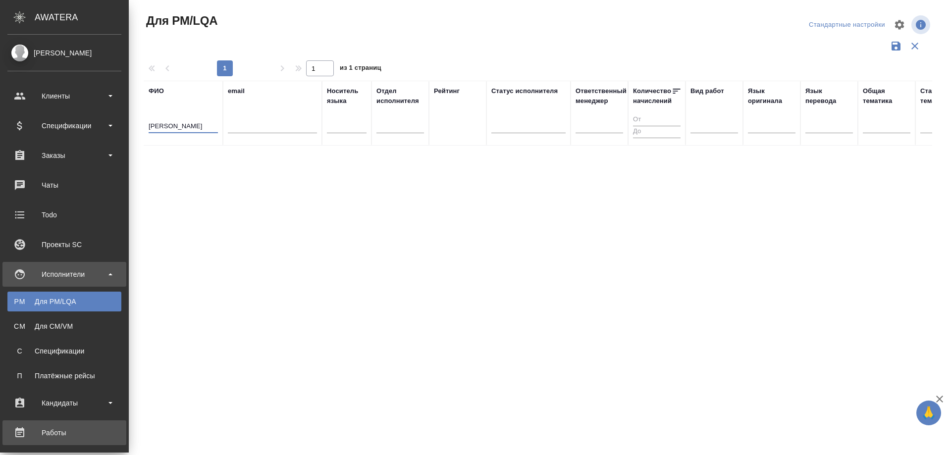
click at [54, 429] on div "Работы" at bounding box center [64, 432] width 114 height 15
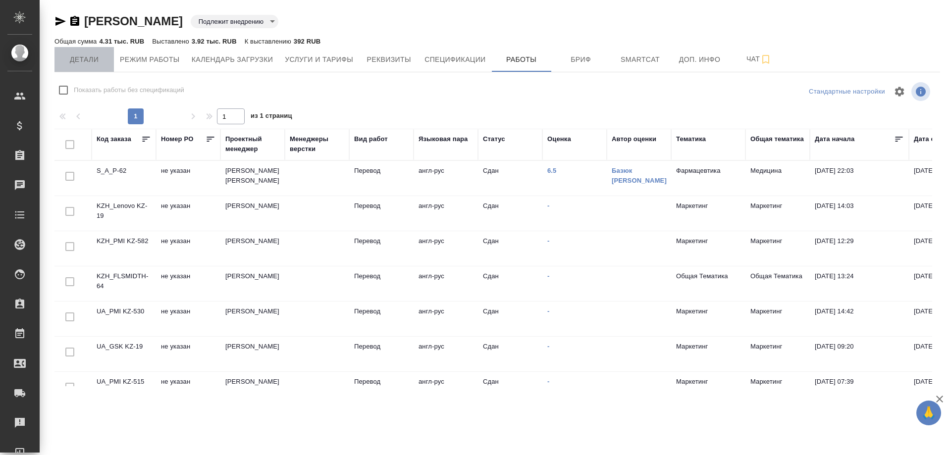
click at [90, 61] on span "Детали" at bounding box center [84, 59] width 48 height 12
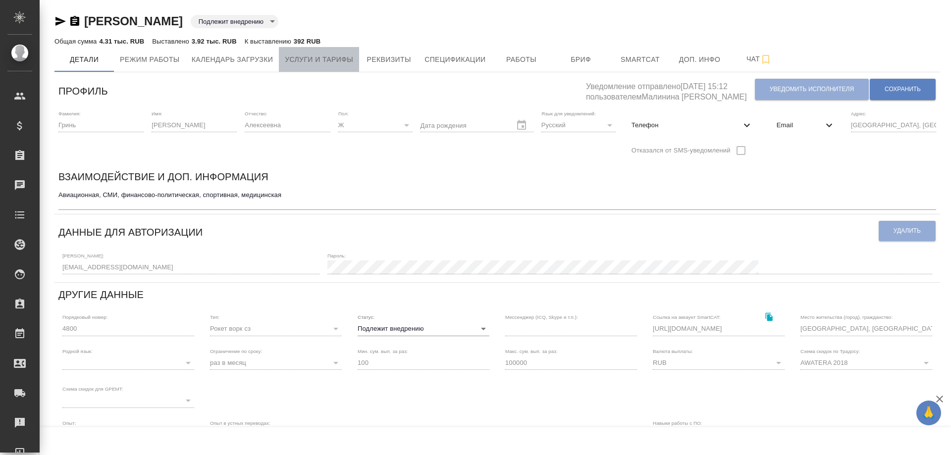
click at [348, 62] on span "Услуги и тарифы" at bounding box center [319, 59] width 68 height 12
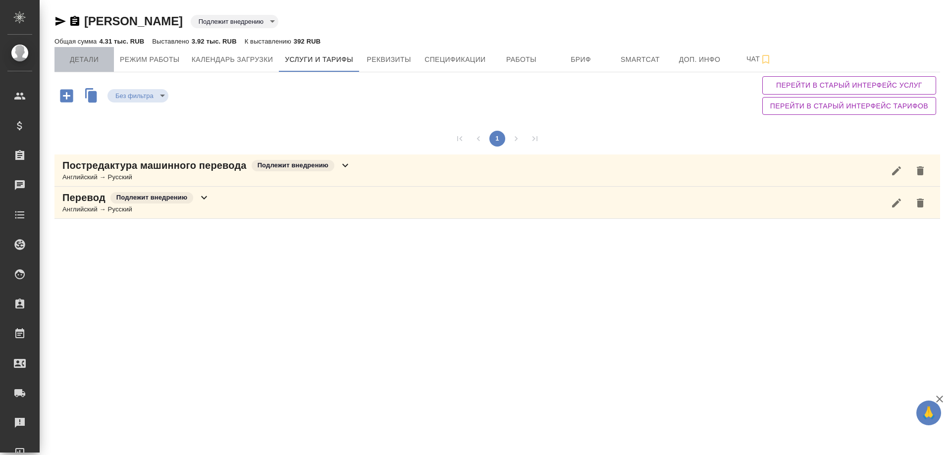
click at [72, 62] on span "Детали" at bounding box center [84, 59] width 48 height 12
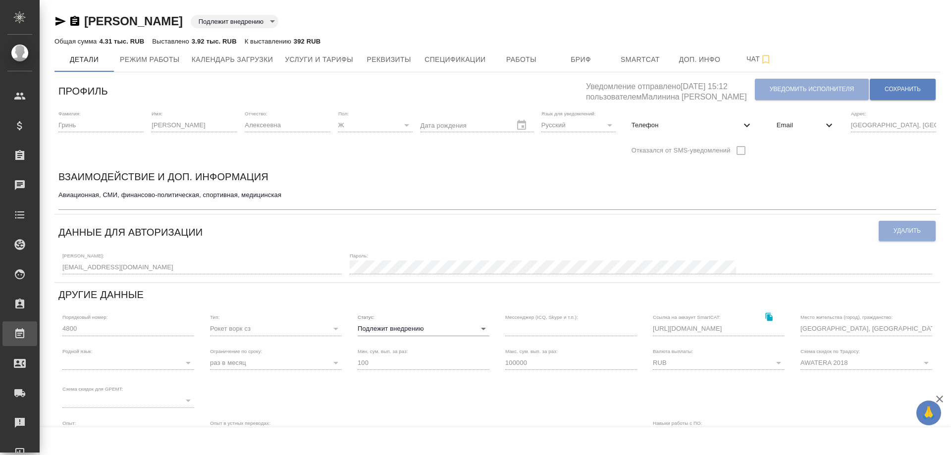
click at [20, 329] on div "Работы" at bounding box center [7, 333] width 25 height 15
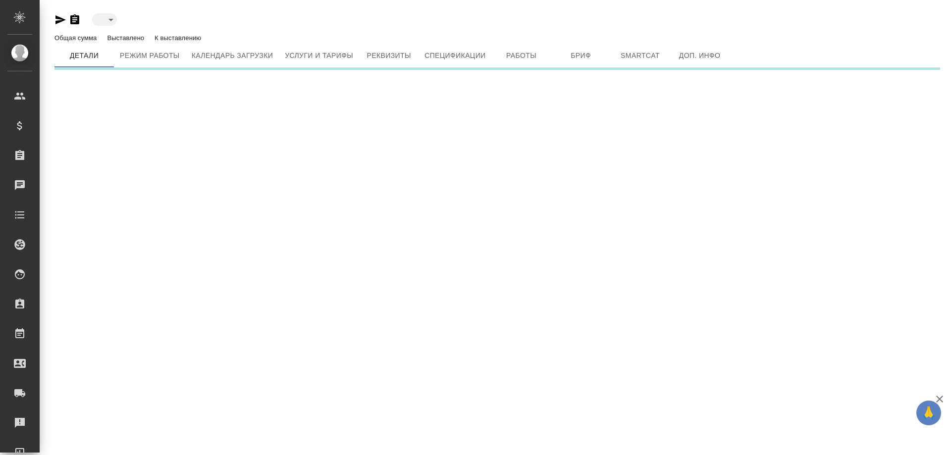
type input "inactive"
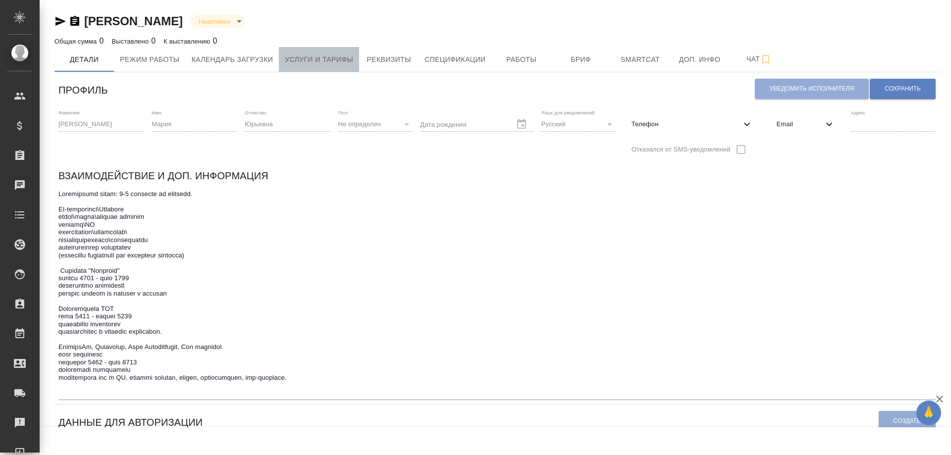
click at [324, 62] on span "Услуги и тарифы" at bounding box center [319, 59] width 68 height 12
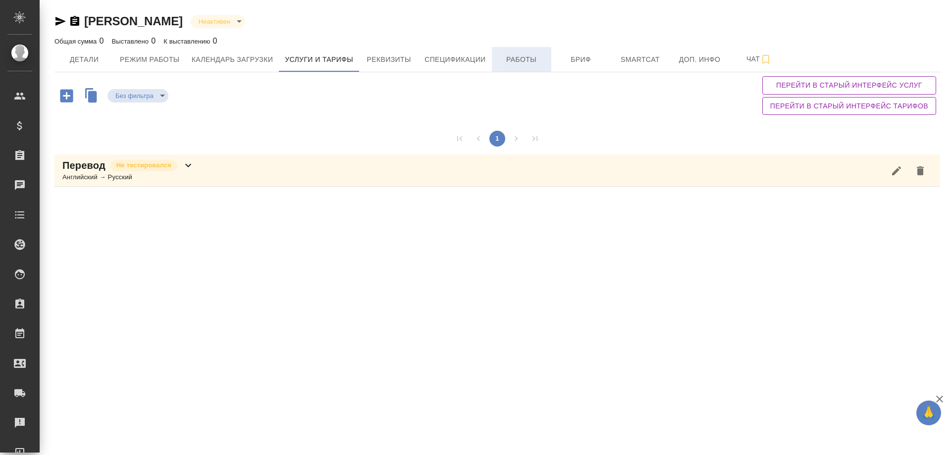
click at [534, 61] on span "Работы" at bounding box center [522, 59] width 48 height 12
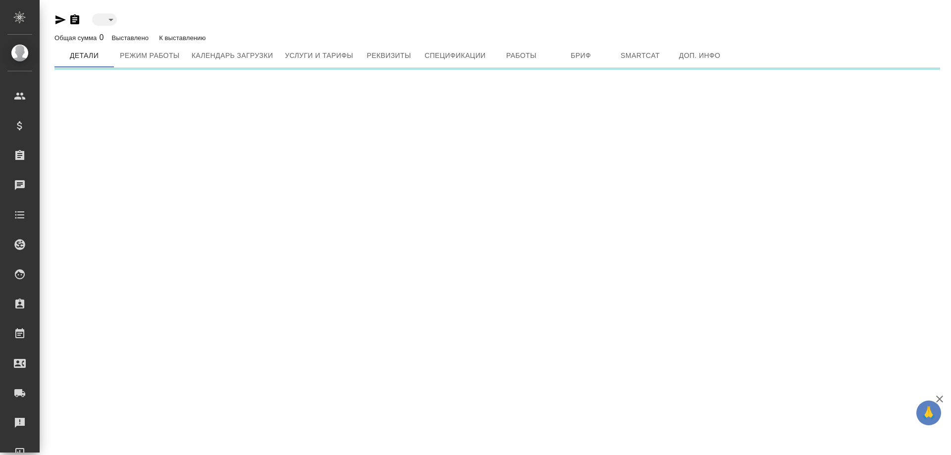
type input "toBeImplemented"
type input "active"
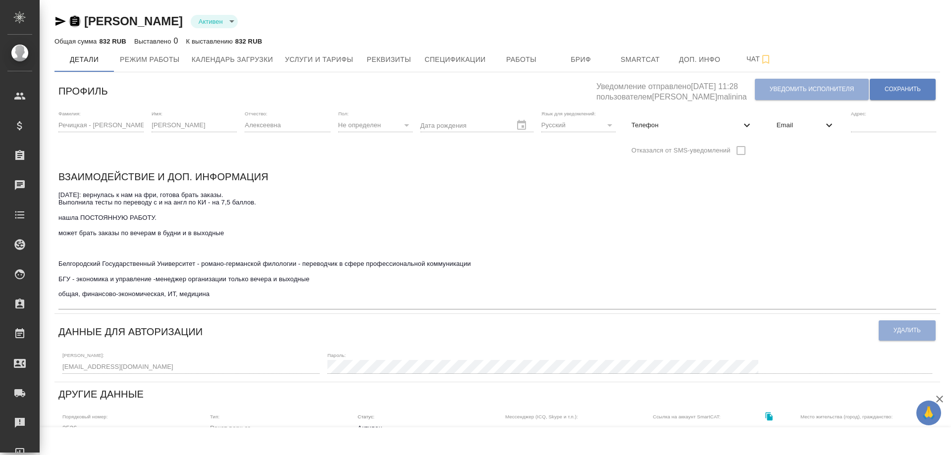
click at [73, 21] on icon "button" at bounding box center [75, 21] width 12 height 12
click at [73, 15] on icon "button" at bounding box center [75, 21] width 12 height 12
click at [75, 21] on icon "button" at bounding box center [75, 21] width 12 height 12
click at [525, 59] on span "Работы" at bounding box center [522, 59] width 48 height 12
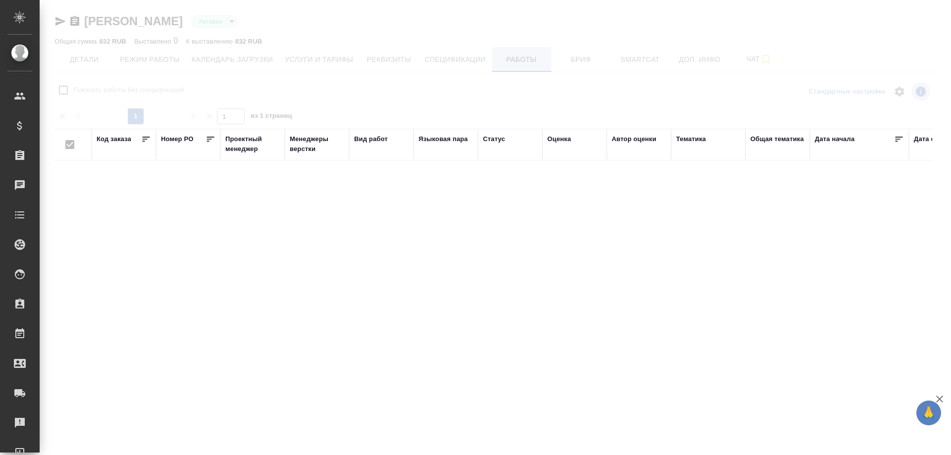
checkbox input "false"
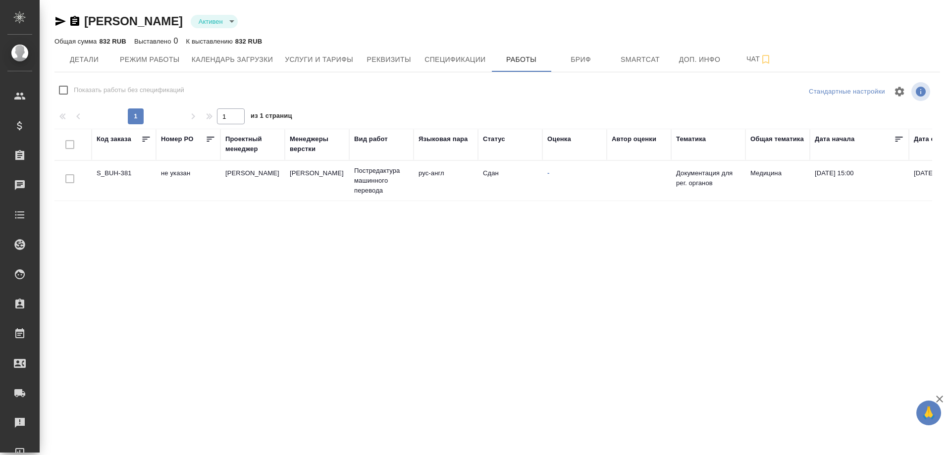
click at [124, 173] on td "S_BUH-381" at bounding box center [124, 180] width 64 height 35
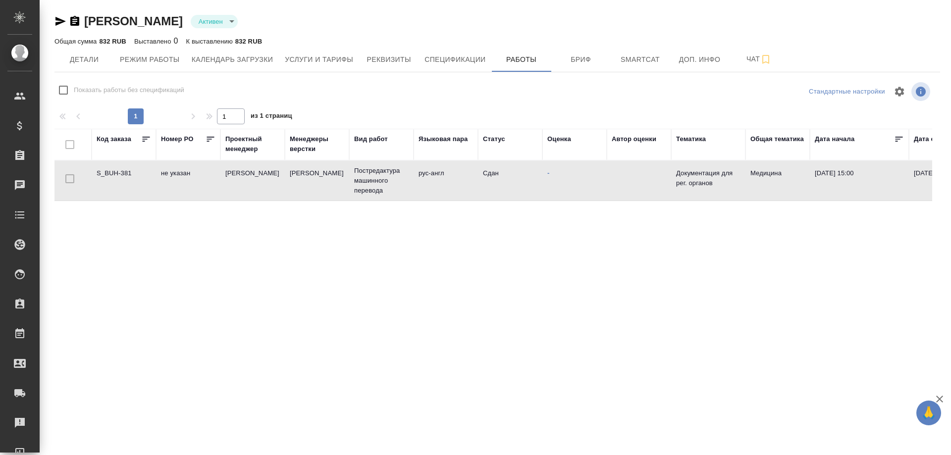
click at [124, 173] on td "S_BUH-381" at bounding box center [124, 180] width 64 height 35
click at [80, 61] on span "Детали" at bounding box center [84, 59] width 48 height 12
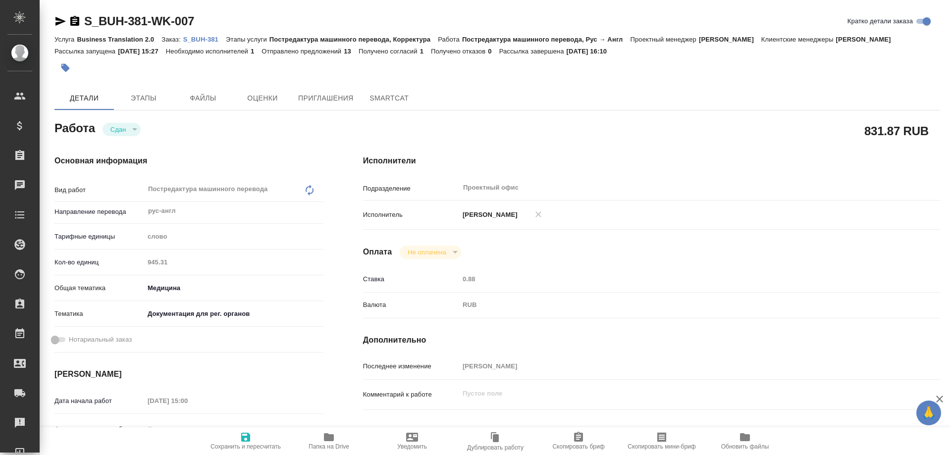
type textarea "x"
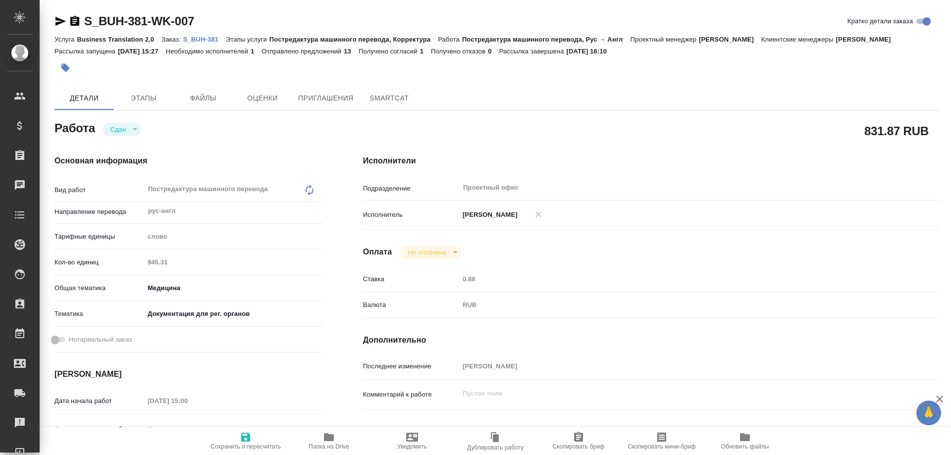
type textarea "x"
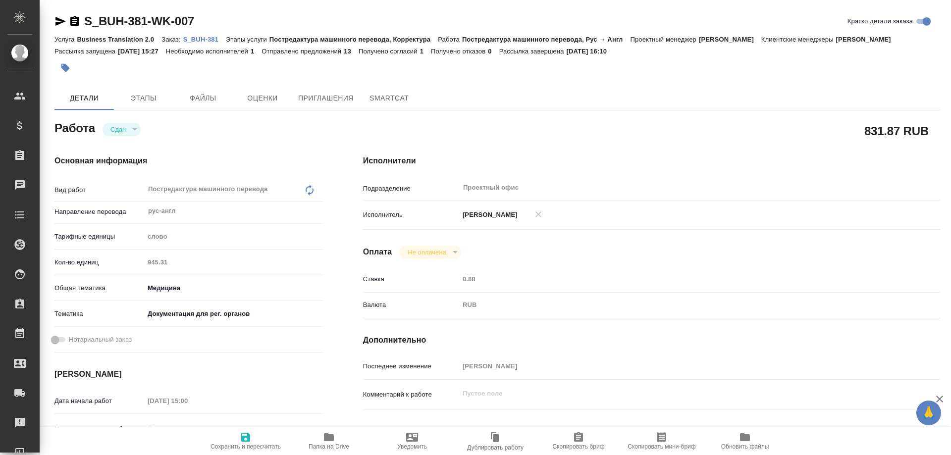
type textarea "x"
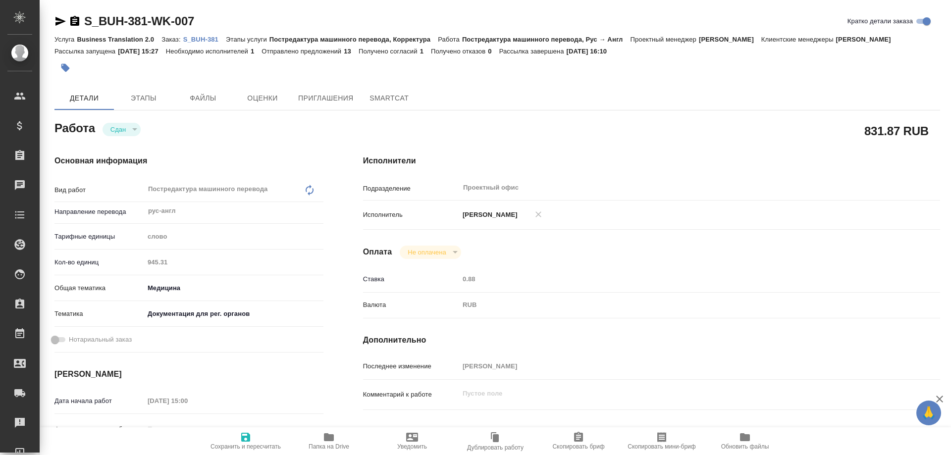
type textarea "x"
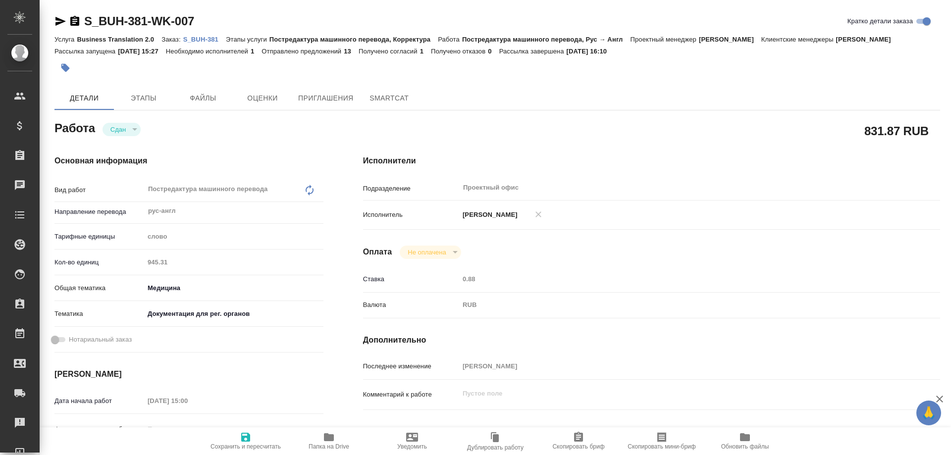
type textarea "x"
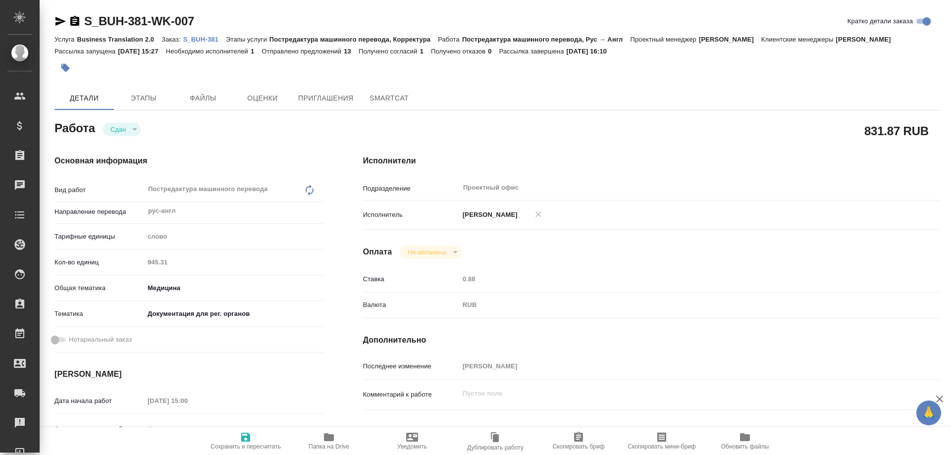
type textarea "x"
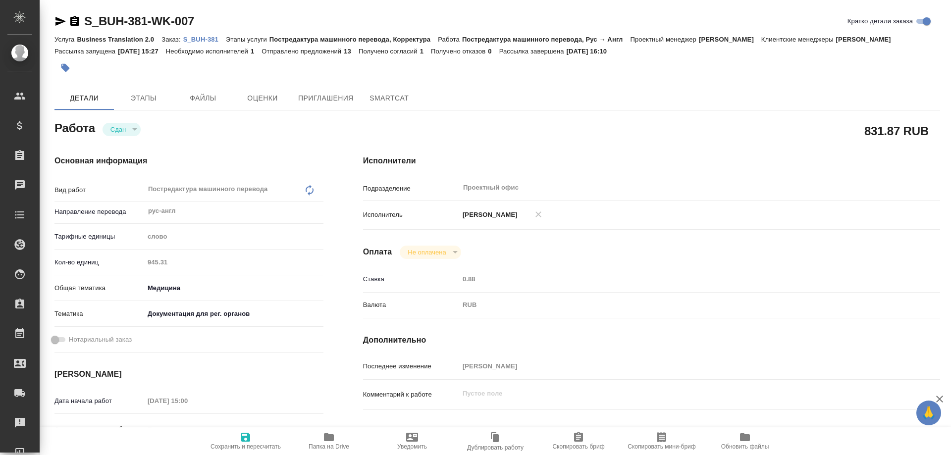
type textarea "x"
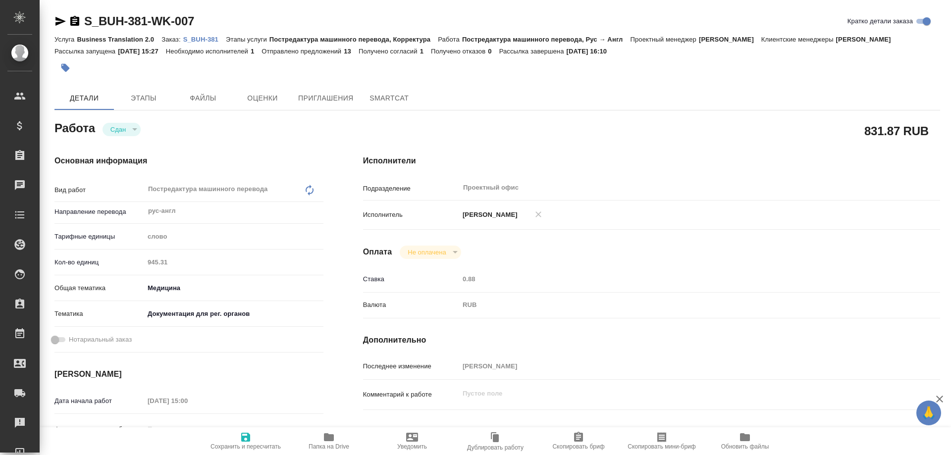
type textarea "x"
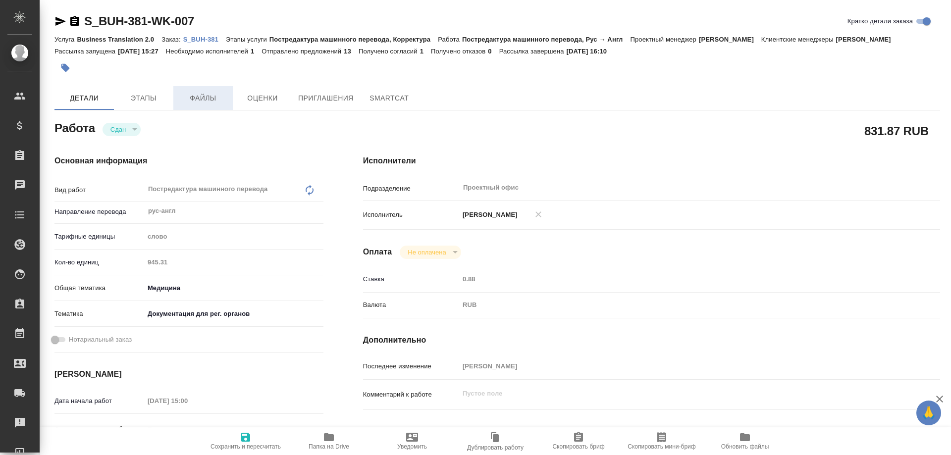
type textarea "x"
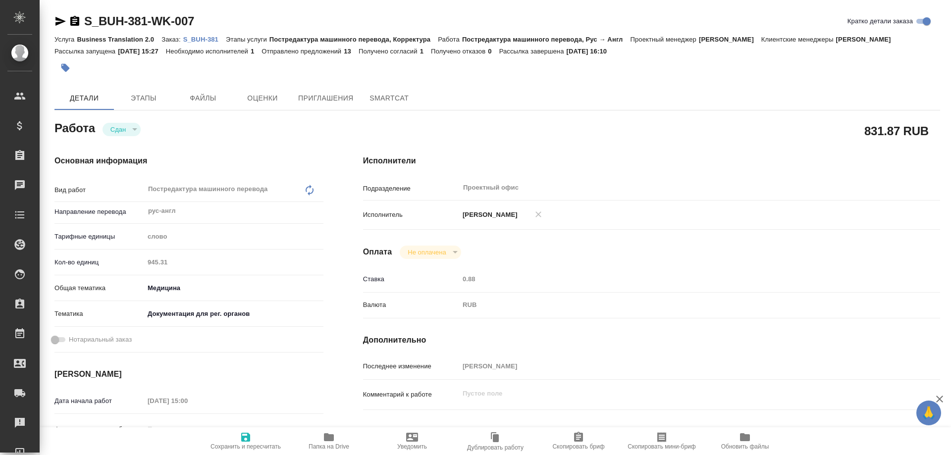
click at [196, 38] on p "S_BUH-381" at bounding box center [204, 39] width 43 height 7
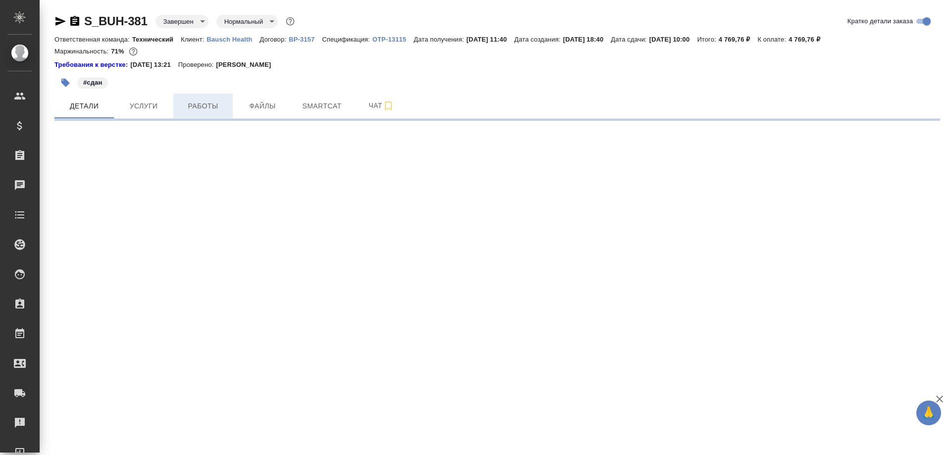
select select "RU"
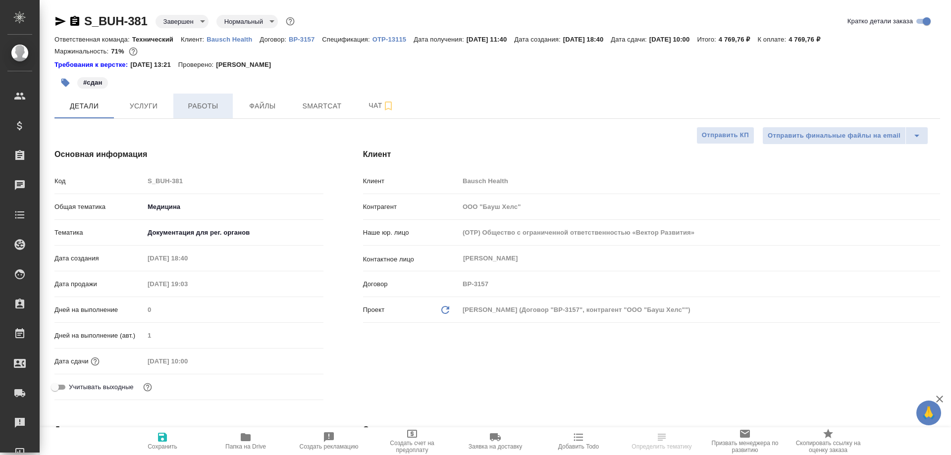
type textarea "x"
click at [203, 101] on span "Работы" at bounding box center [203, 106] width 48 height 12
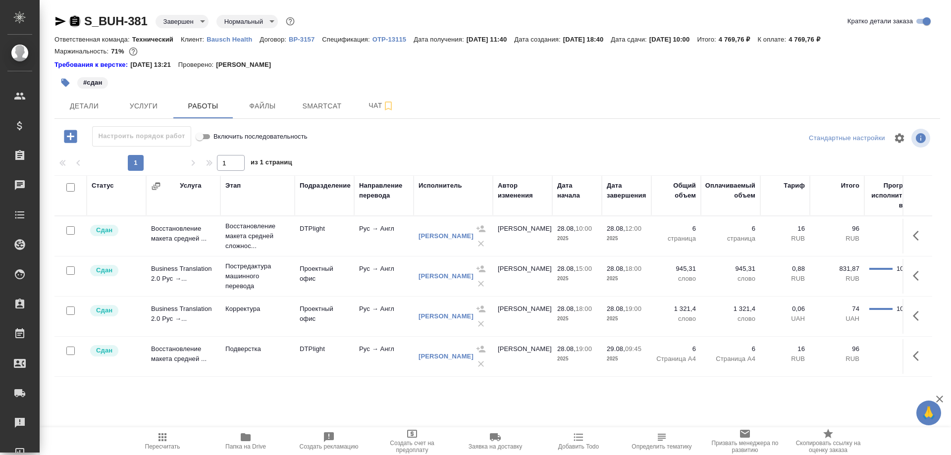
click at [76, 22] on icon "button" at bounding box center [74, 21] width 9 height 10
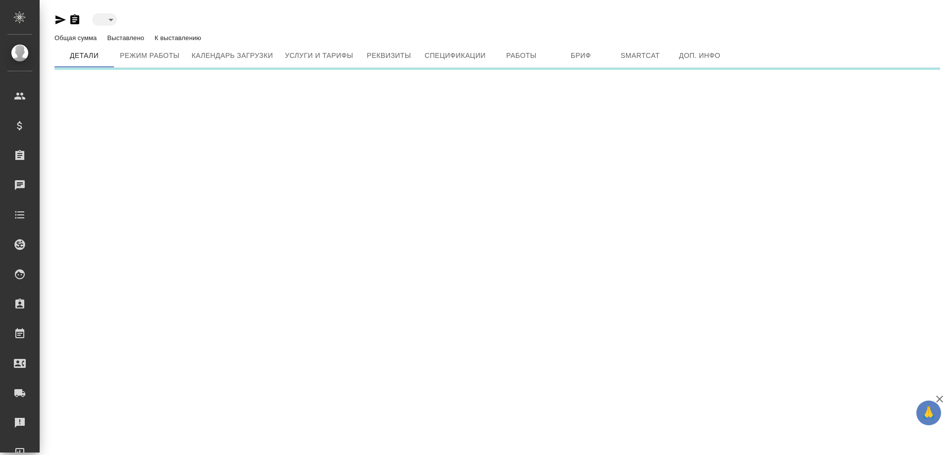
type input "inactive"
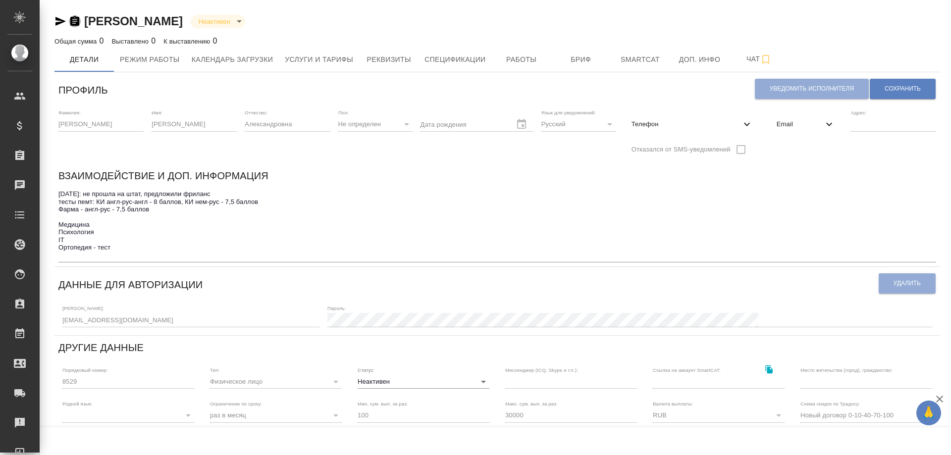
click at [77, 20] on icon "button" at bounding box center [74, 21] width 9 height 10
click at [527, 54] on span "Работы" at bounding box center [522, 59] width 48 height 12
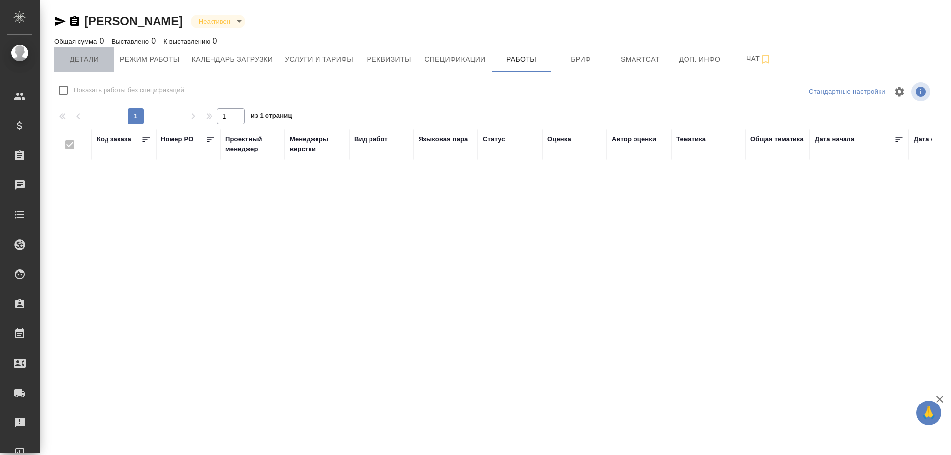
click at [79, 60] on span "Детали" at bounding box center [84, 59] width 48 height 12
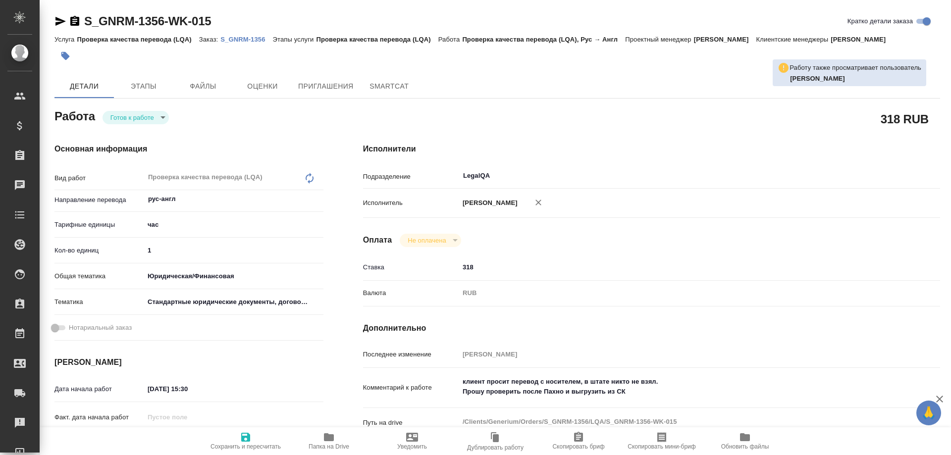
type textarea "x"
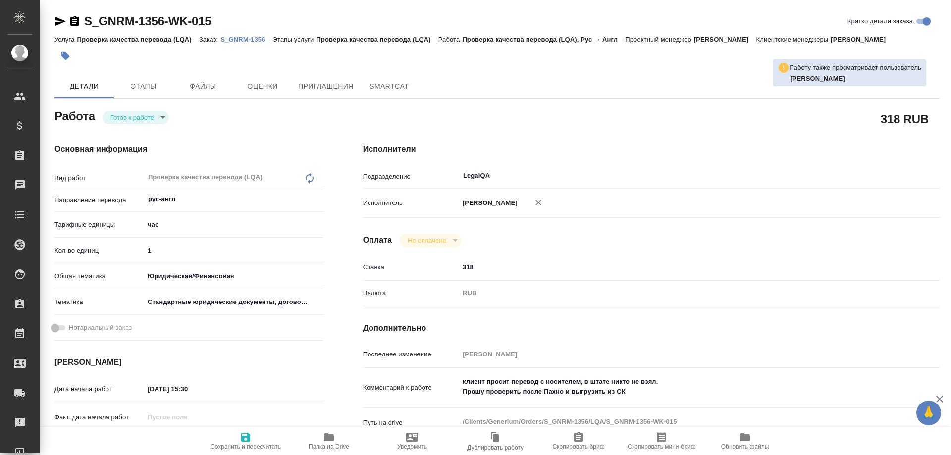
type textarea "x"
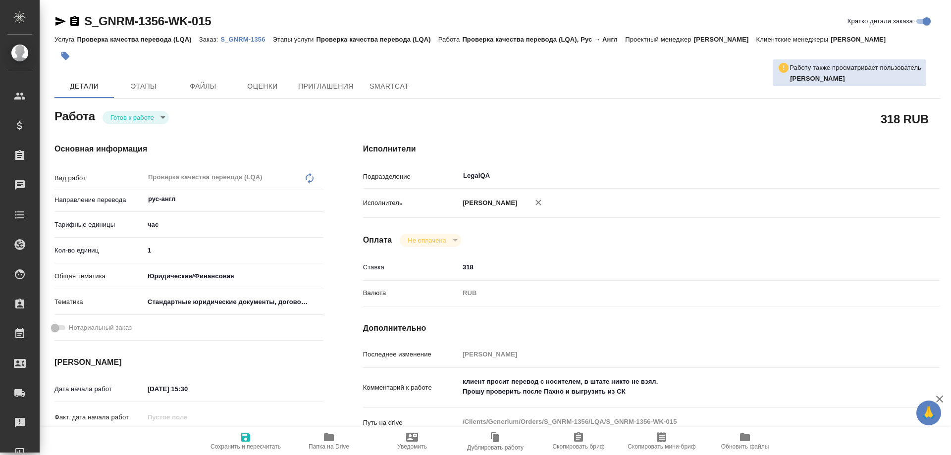
type textarea "x"
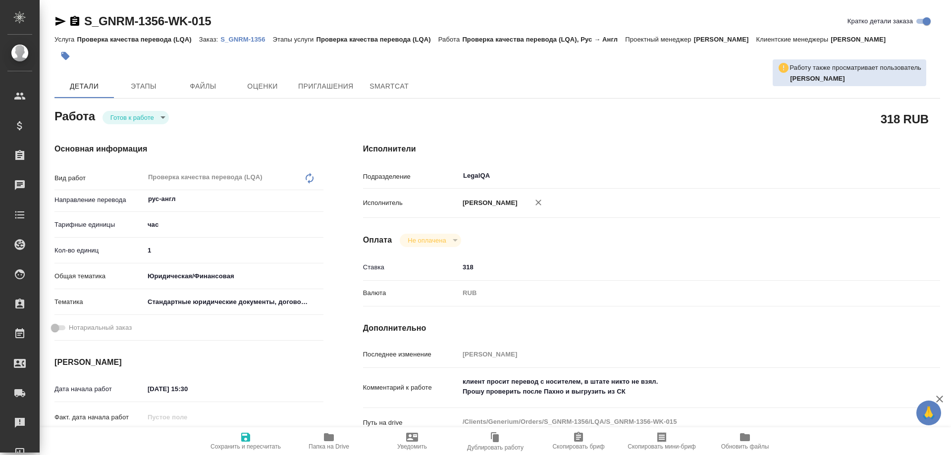
type textarea "x"
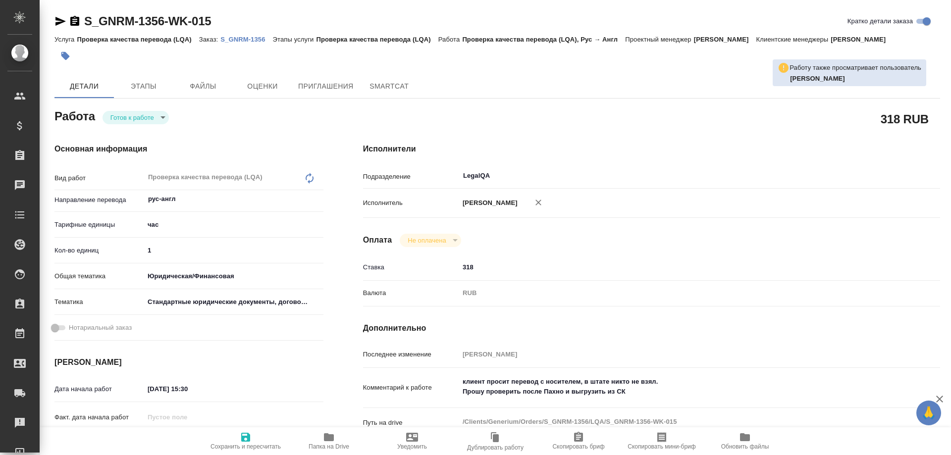
type textarea "x"
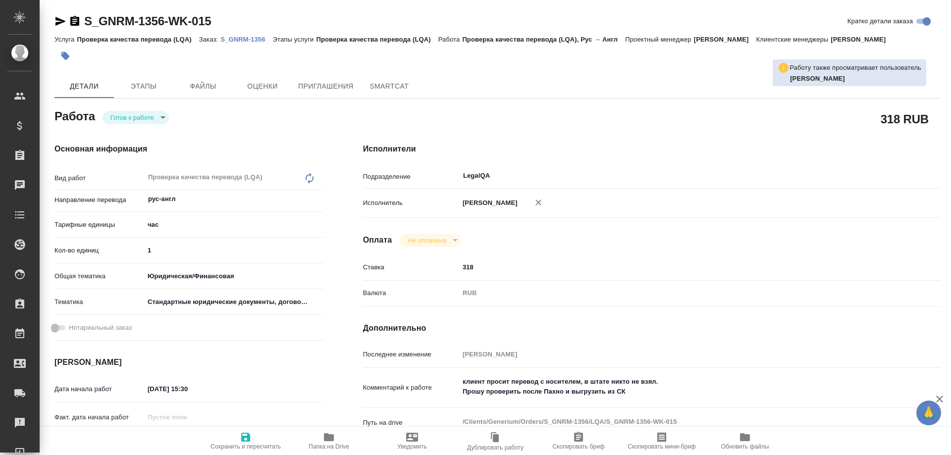
type textarea "x"
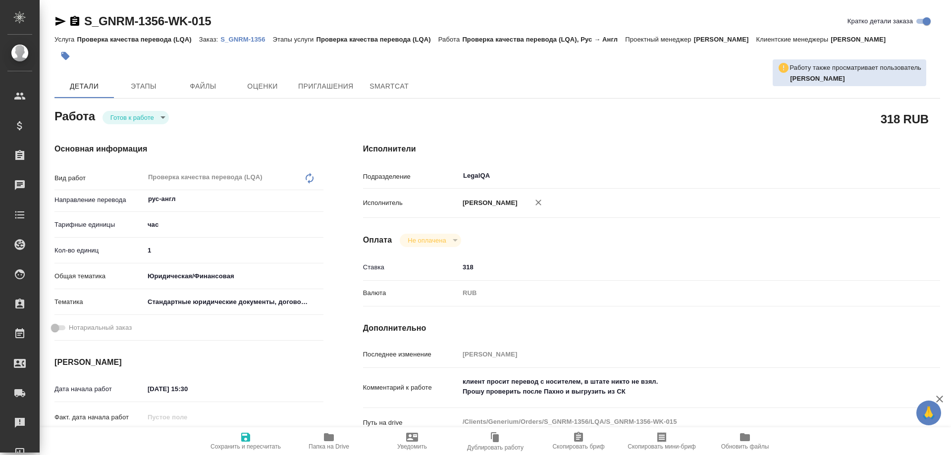
type textarea "x"
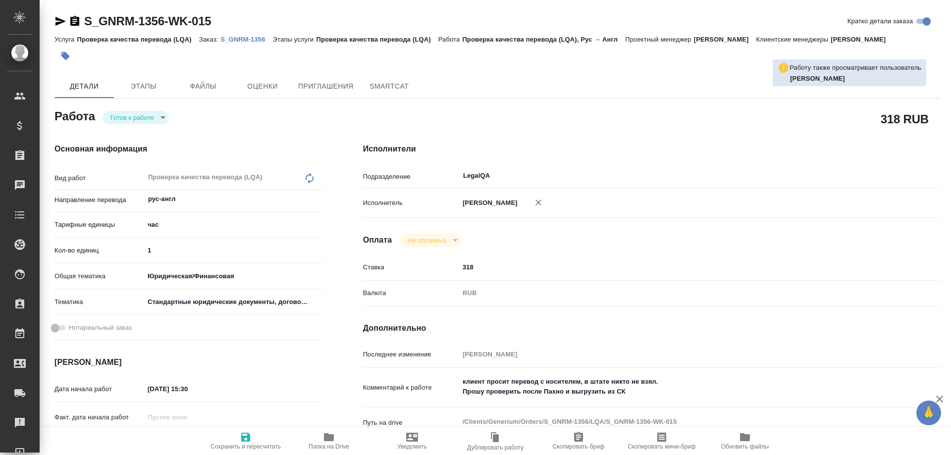
click at [333, 443] on span "Папка на Drive" at bounding box center [328, 446] width 41 height 7
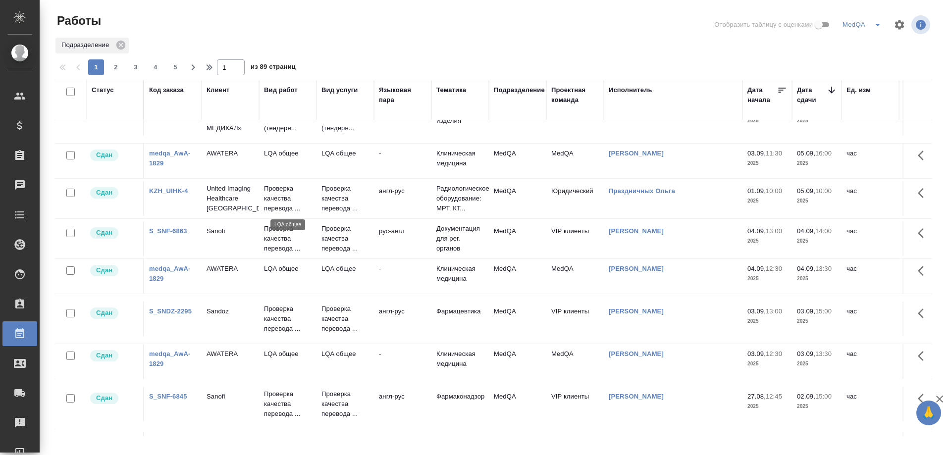
scroll to position [545, 0]
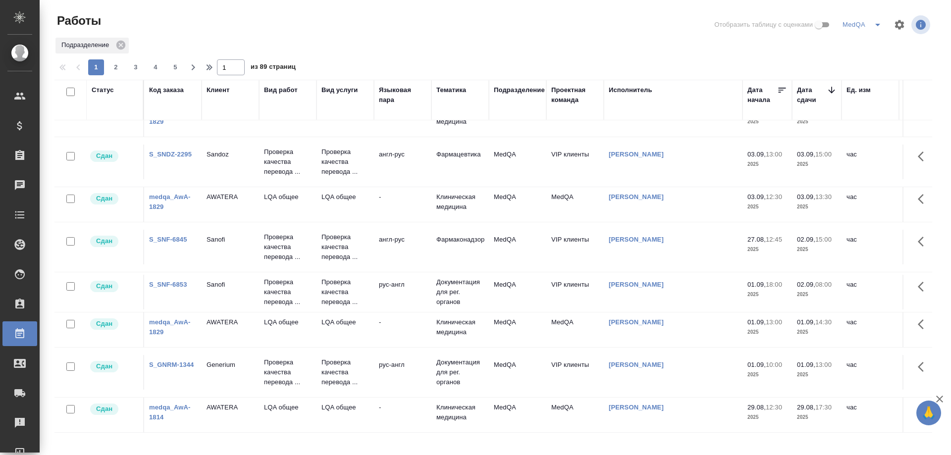
click at [166, 368] on link "S_GNRM-1344" at bounding box center [171, 364] width 45 height 7
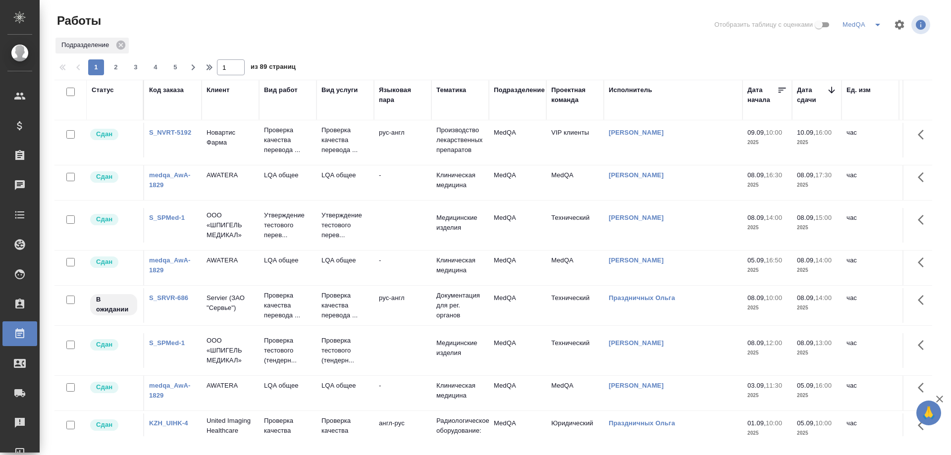
scroll to position [0, 0]
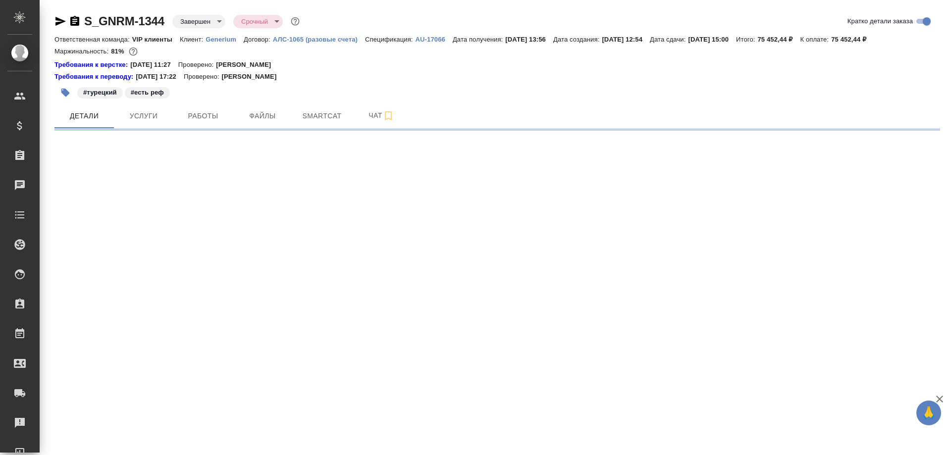
select select "RU"
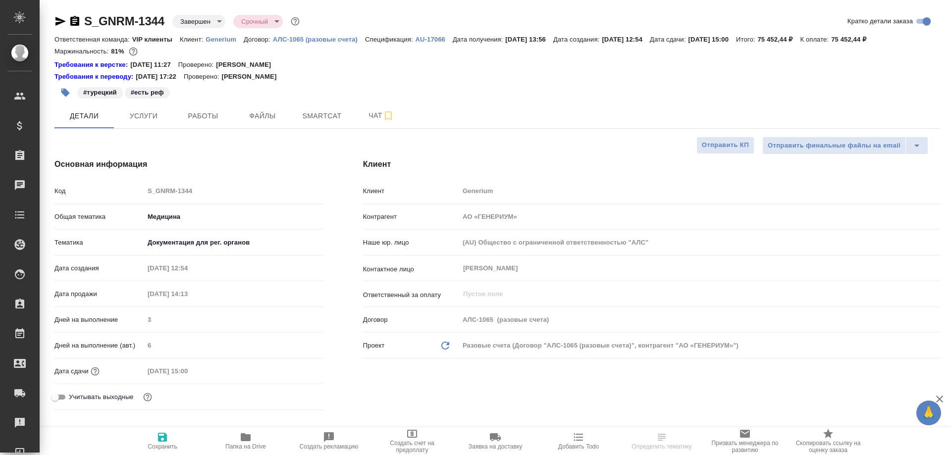
type textarea "x"
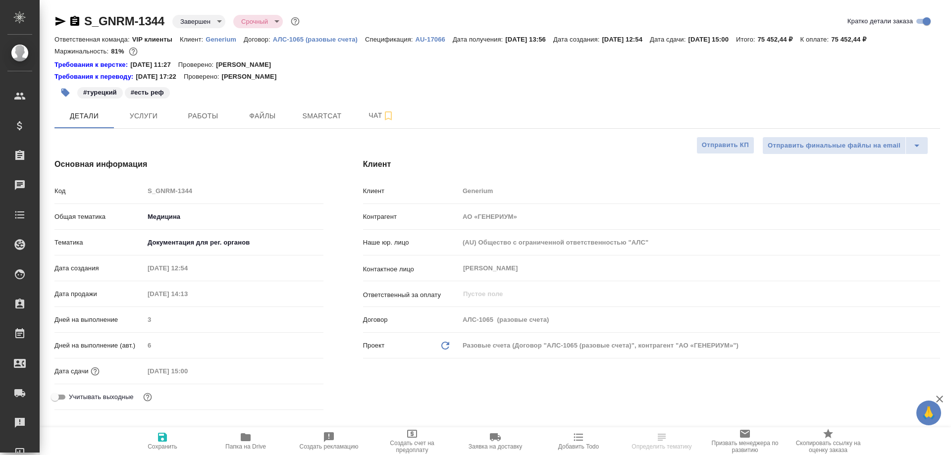
type textarea "x"
click at [327, 114] on span "Smartcat" at bounding box center [322, 116] width 48 height 12
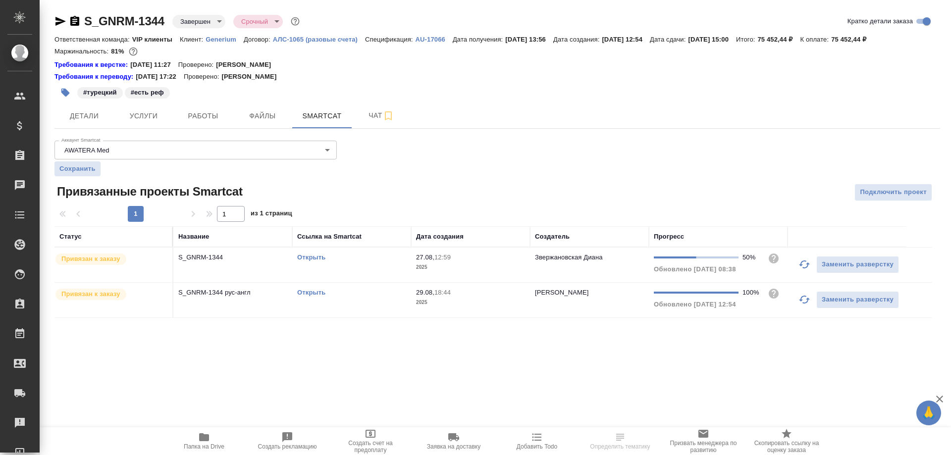
click at [315, 294] on link "Открыть" at bounding box center [311, 292] width 28 height 7
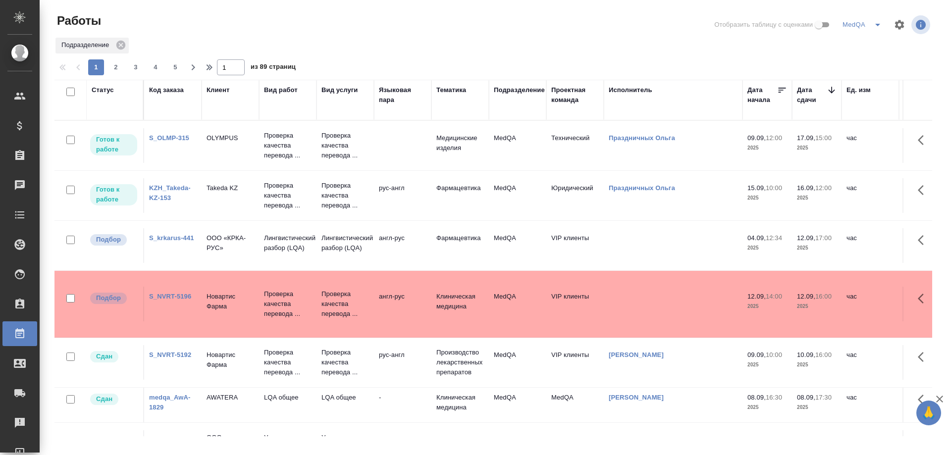
click at [181, 298] on link "S_NVRT-5196" at bounding box center [170, 296] width 42 height 7
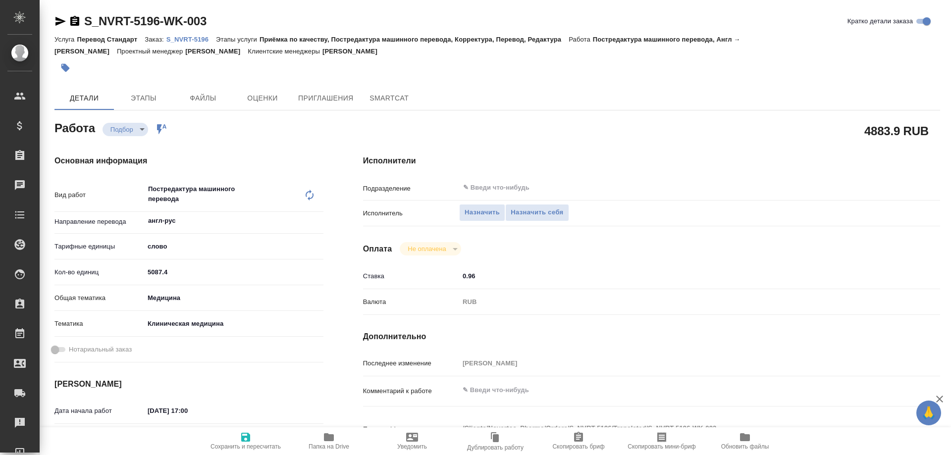
type textarea "x"
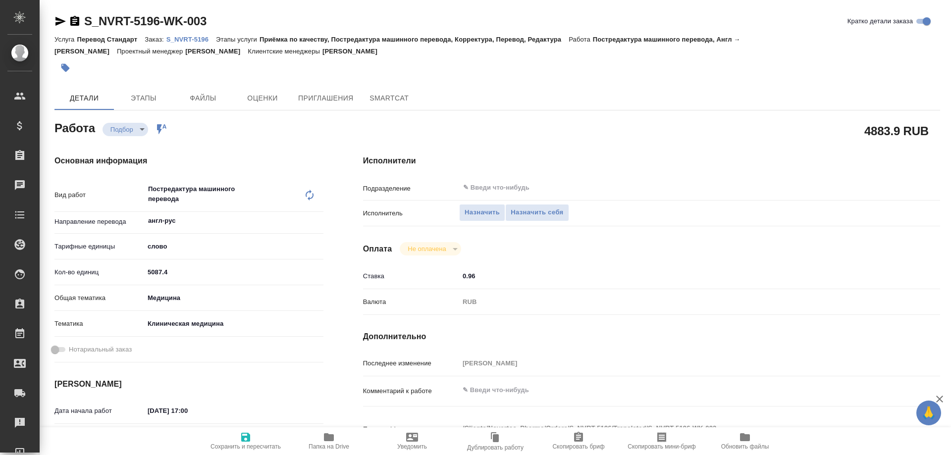
type textarea "x"
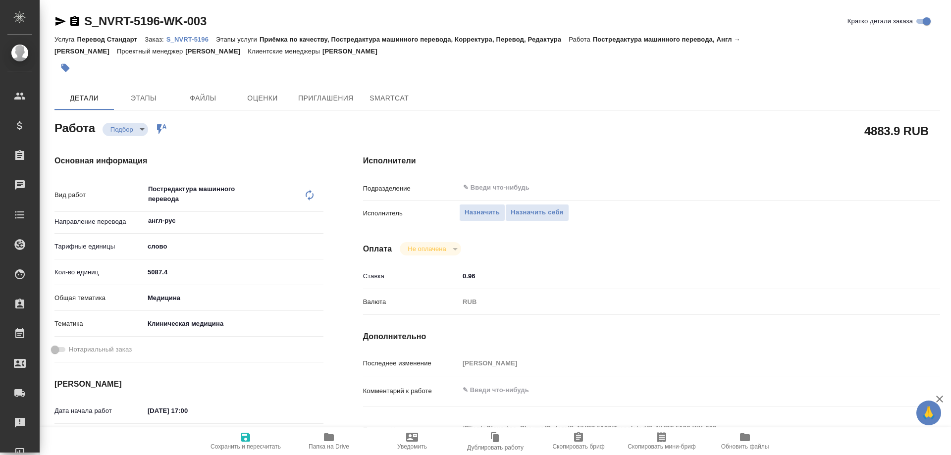
type textarea "x"
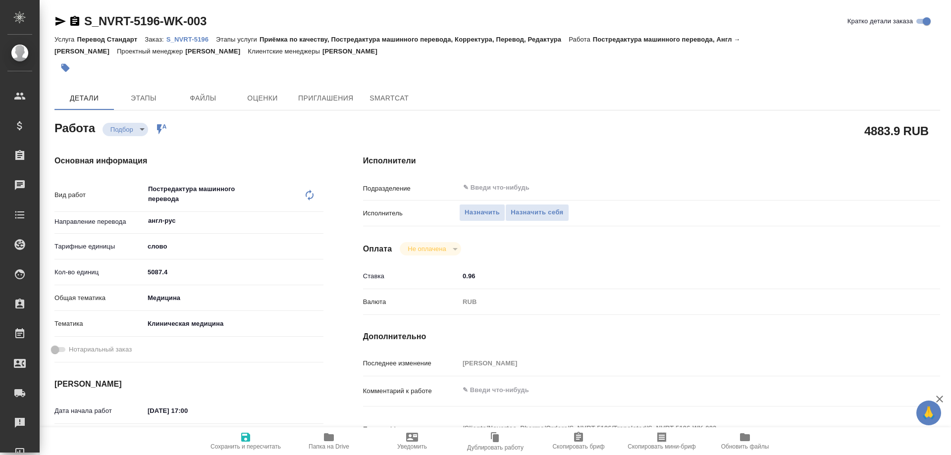
type textarea "x"
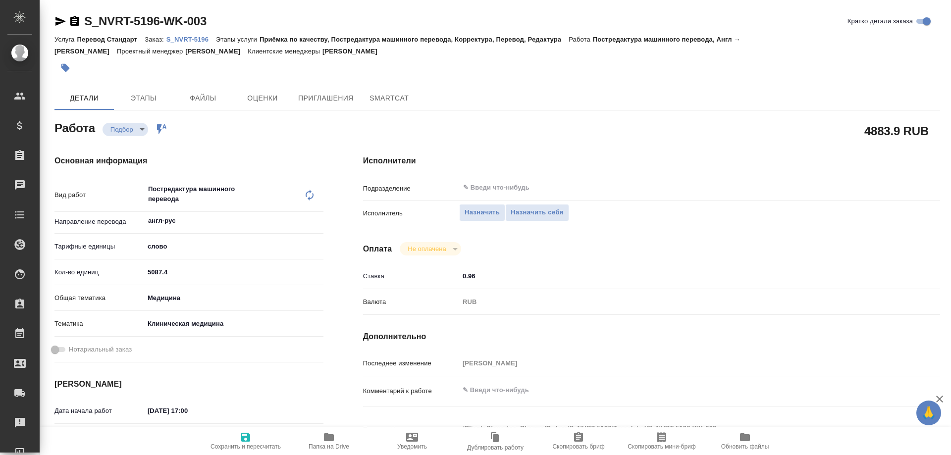
type textarea "x"
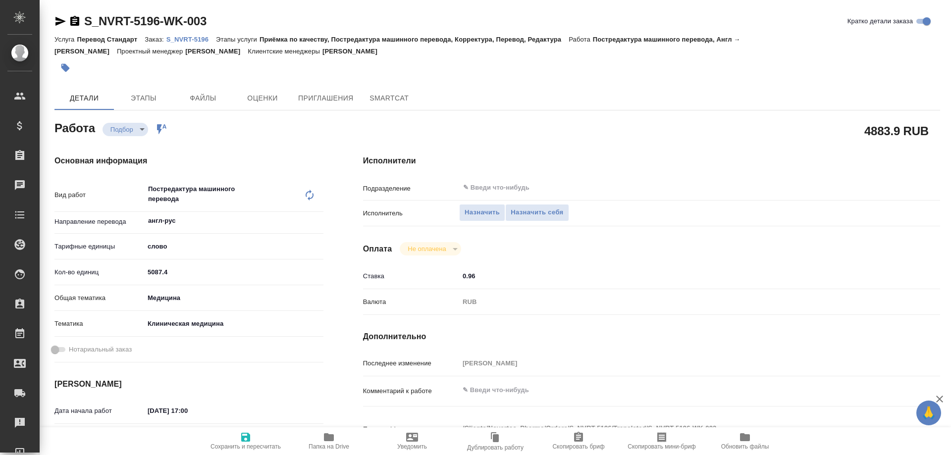
type textarea "x"
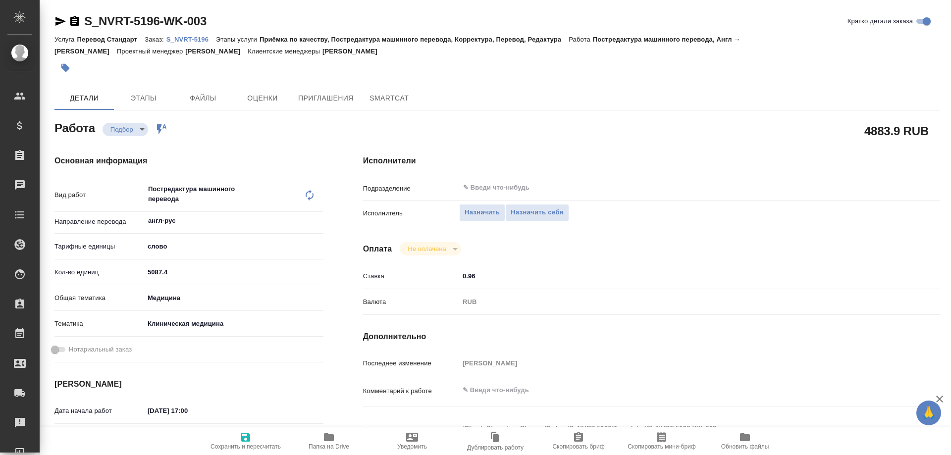
type textarea "x"
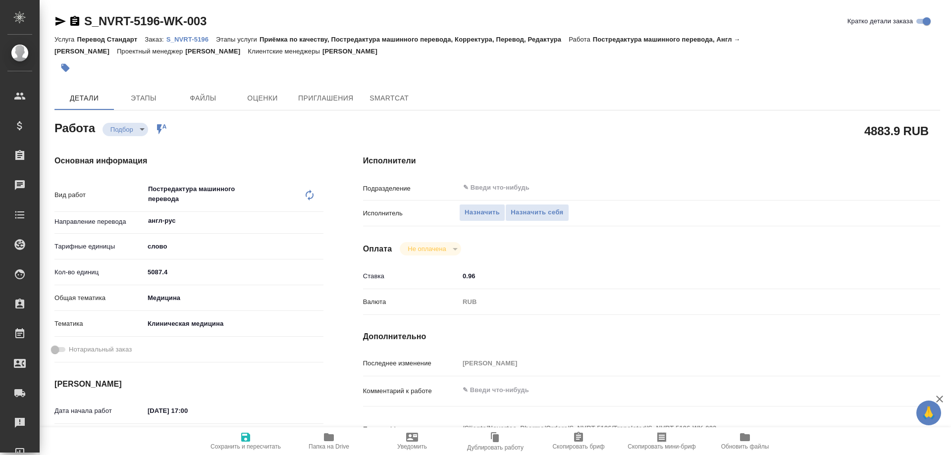
type textarea "x"
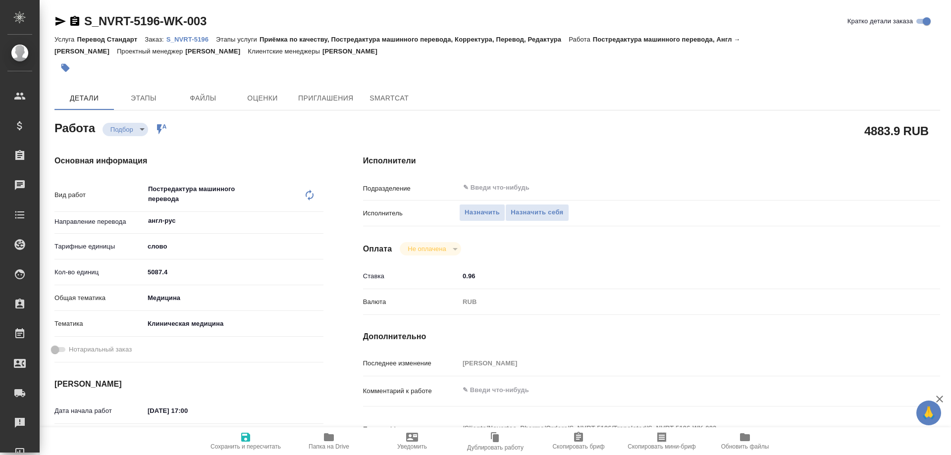
type textarea "x"
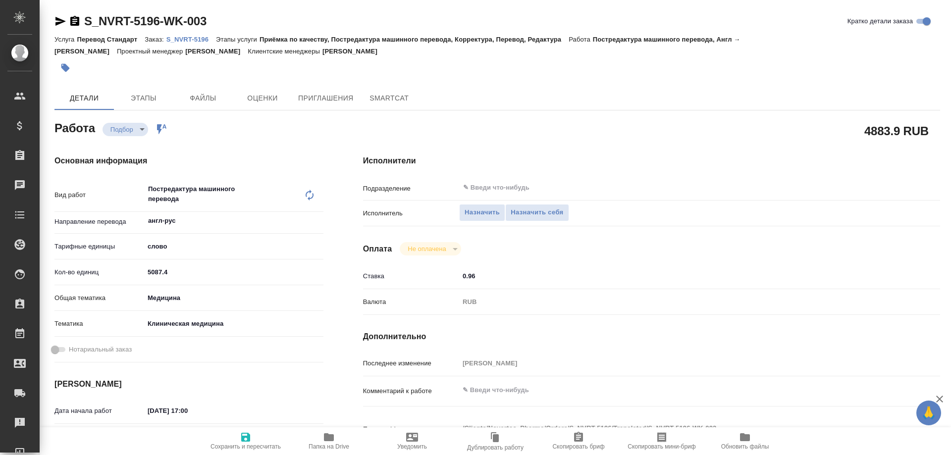
type textarea "x"
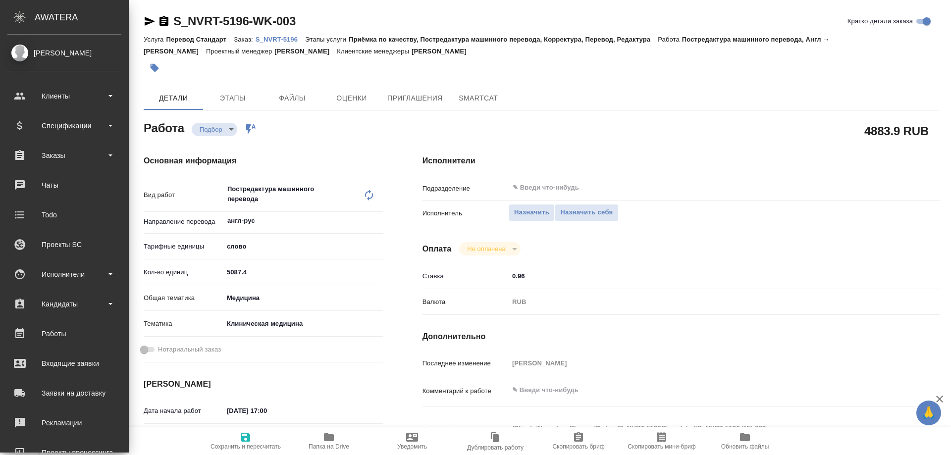
type textarea "x"
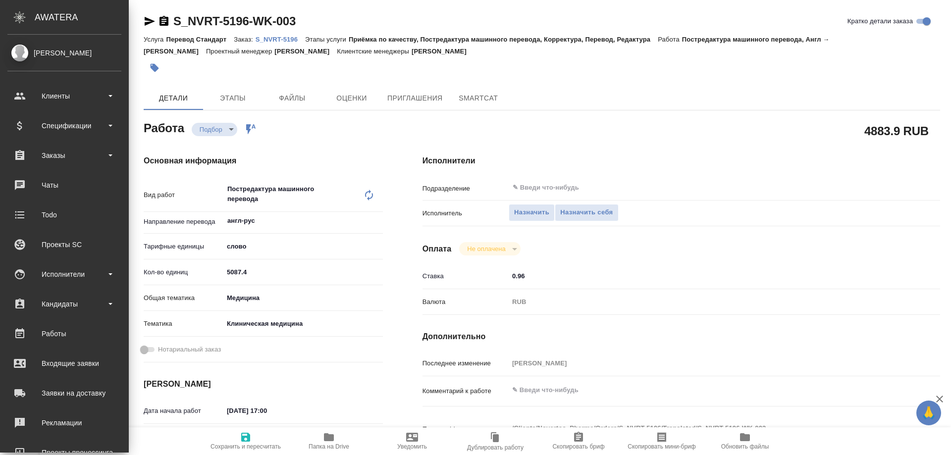
type textarea "x"
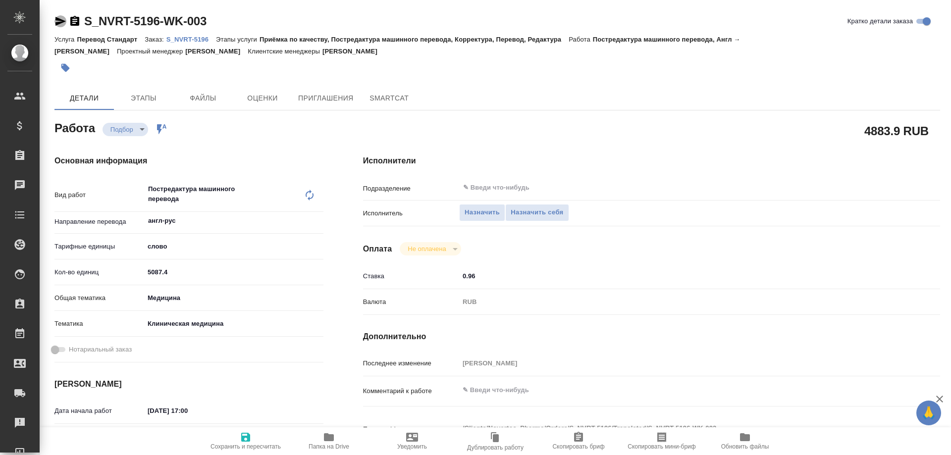
click at [57, 19] on icon "button" at bounding box center [60, 21] width 10 height 9
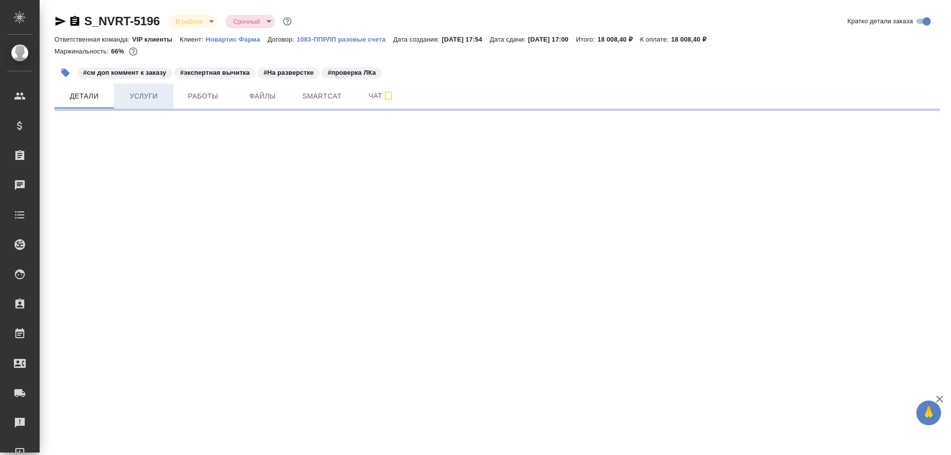
select select "RU"
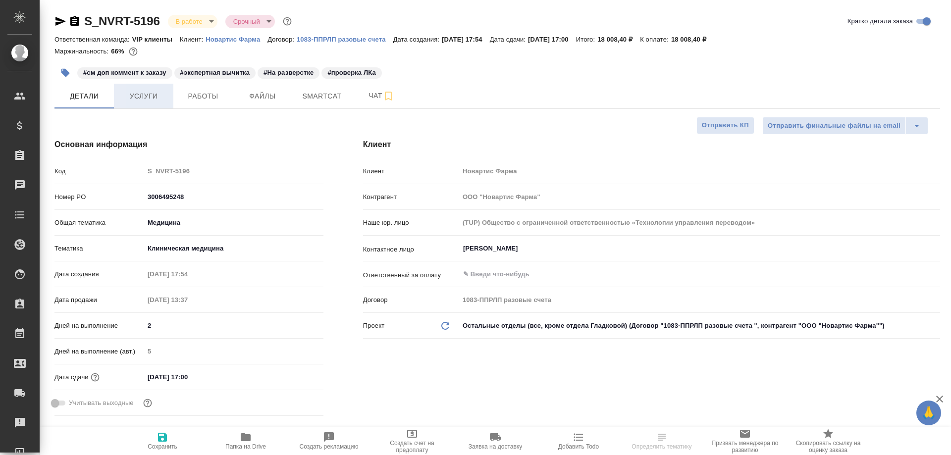
type textarea "x"
type input "[PERSON_NAME]"
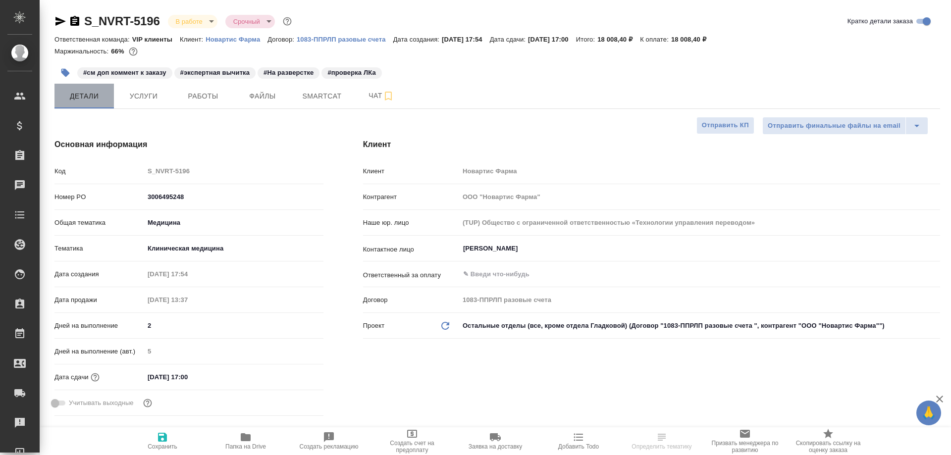
click at [84, 101] on span "Детали" at bounding box center [84, 96] width 48 height 12
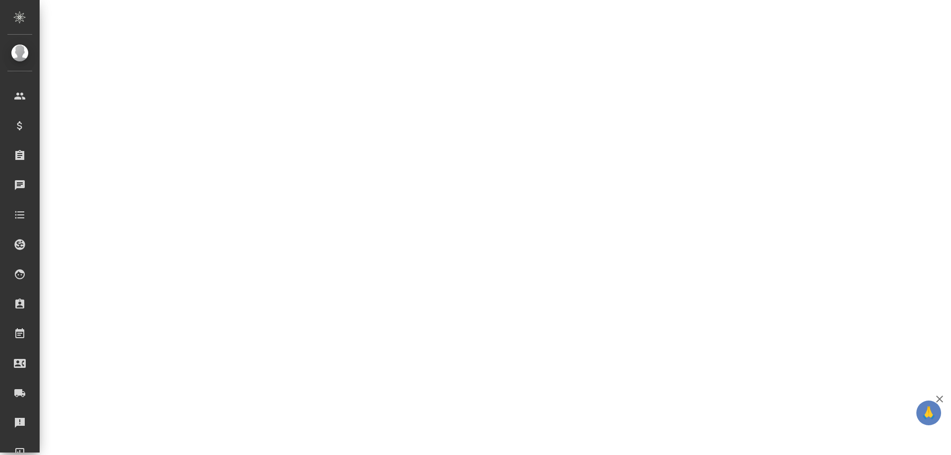
scroll to position [347, 0]
select select "RU"
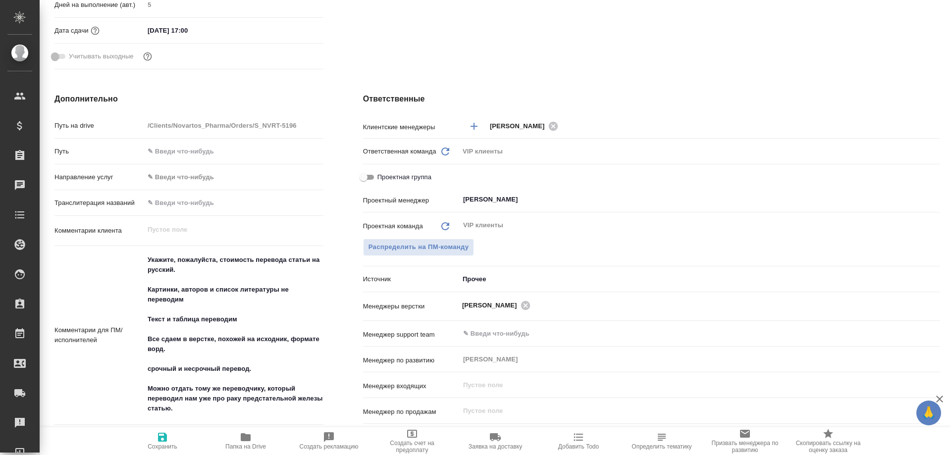
type textarea "x"
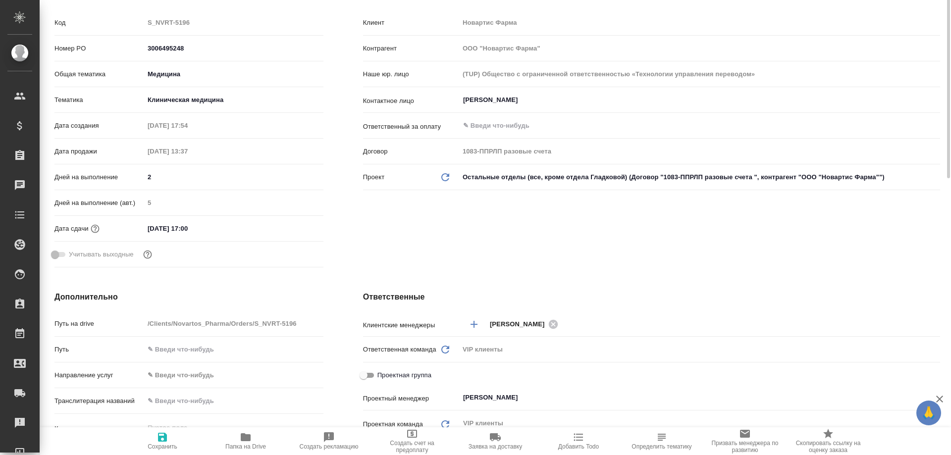
scroll to position [0, 0]
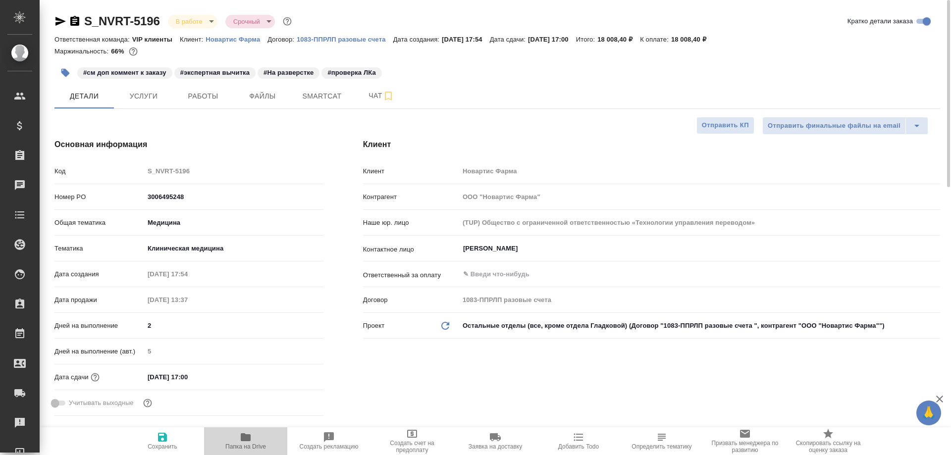
click at [245, 443] on icon "button" at bounding box center [246, 437] width 12 height 12
type textarea "x"
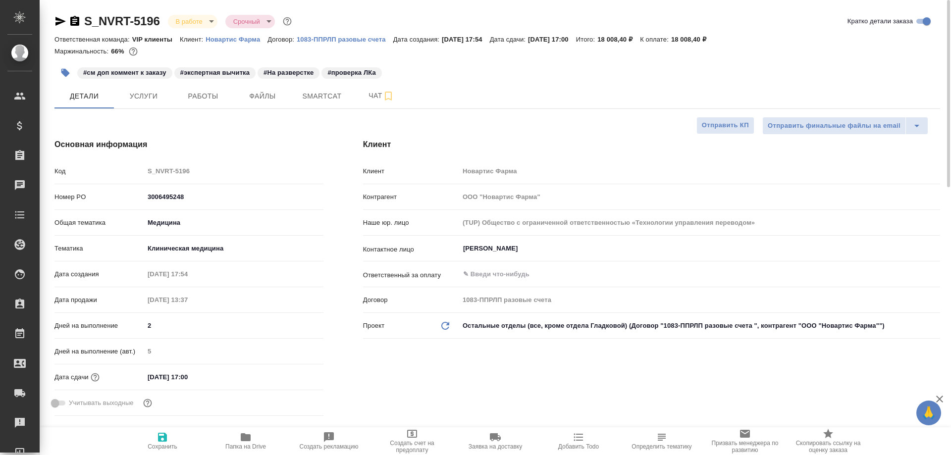
type textarea "x"
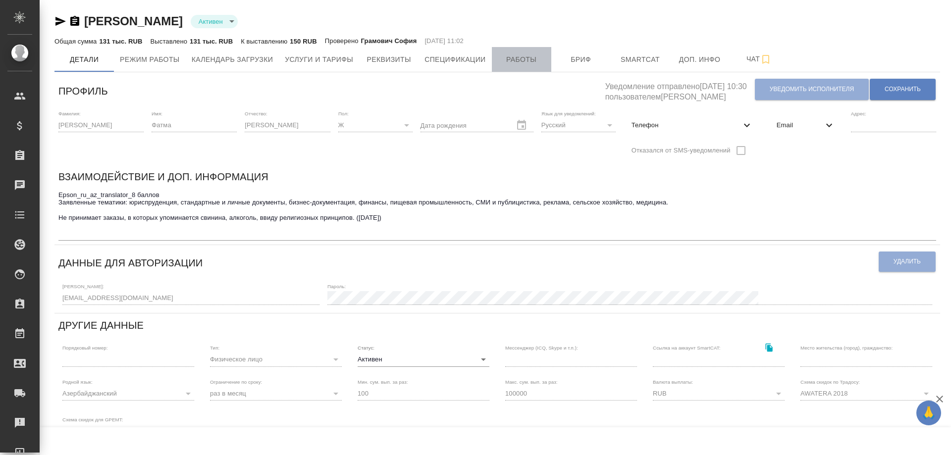
click at [516, 54] on span "Работы" at bounding box center [522, 59] width 48 height 12
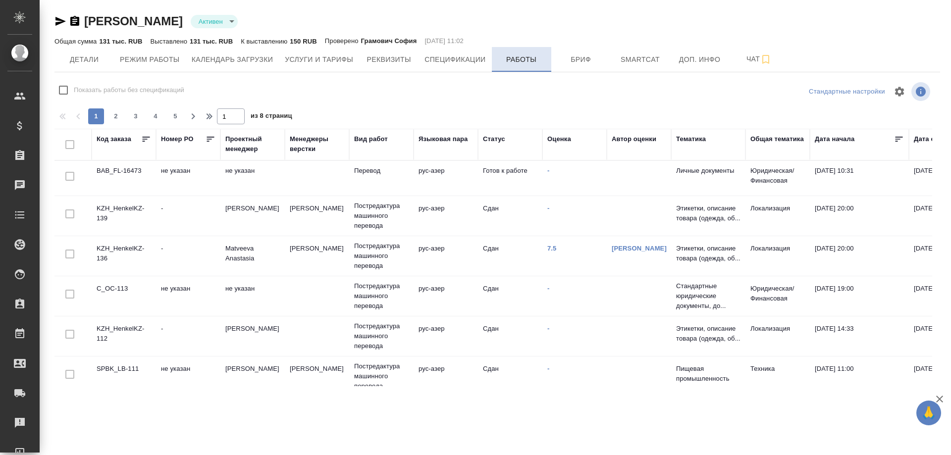
checkbox input "false"
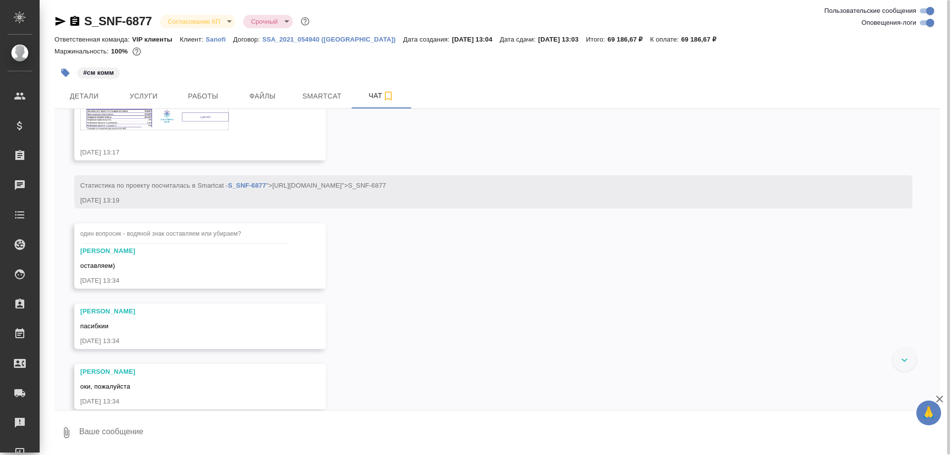
scroll to position [606, 0]
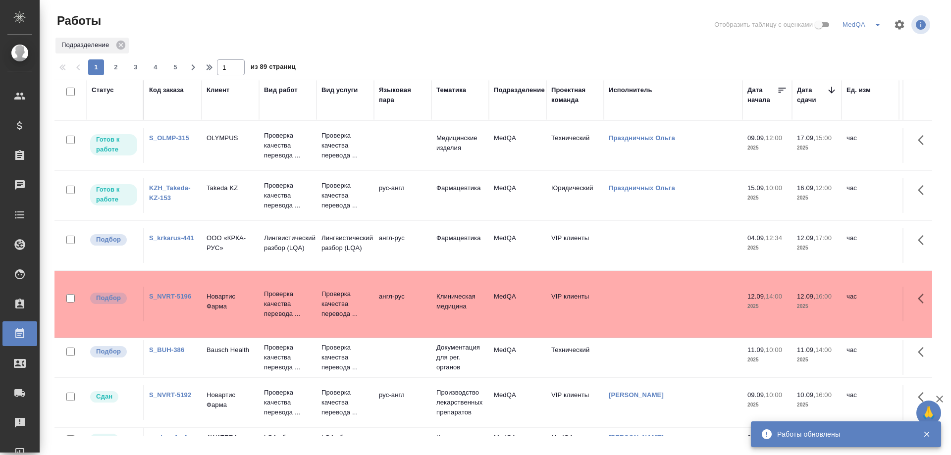
click at [174, 236] on link "S_krkarus-441" at bounding box center [171, 237] width 45 height 7
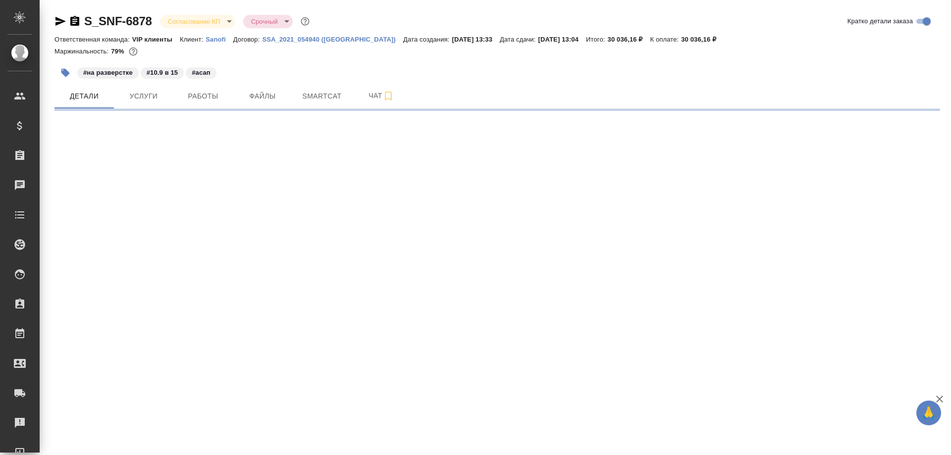
select select "RU"
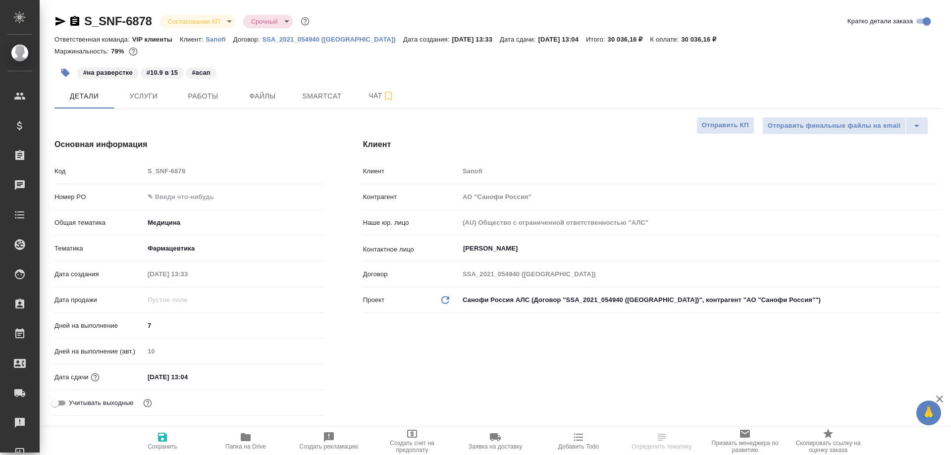
type textarea "x"
type input "[PERSON_NAME]"
type input "Комаров Роман"
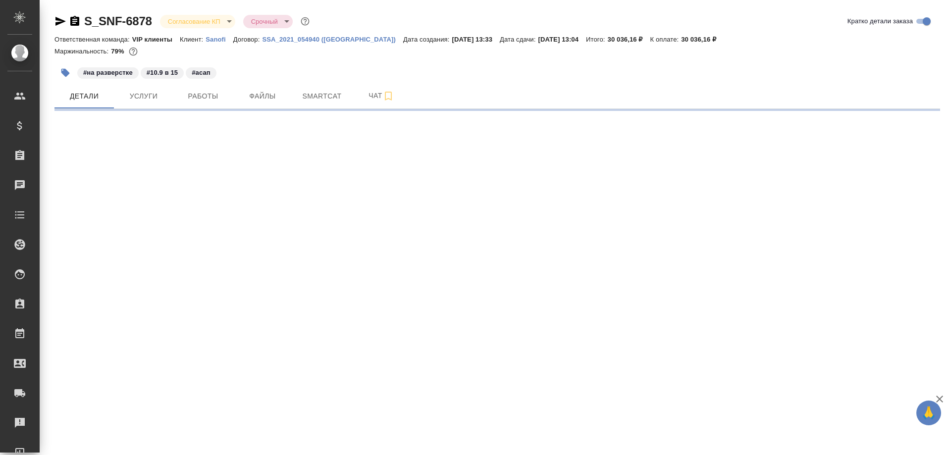
select select "RU"
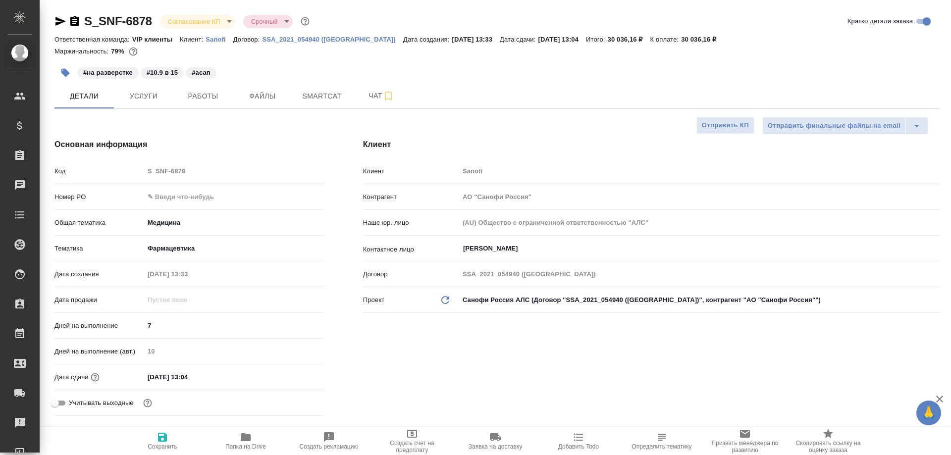
type textarea "x"
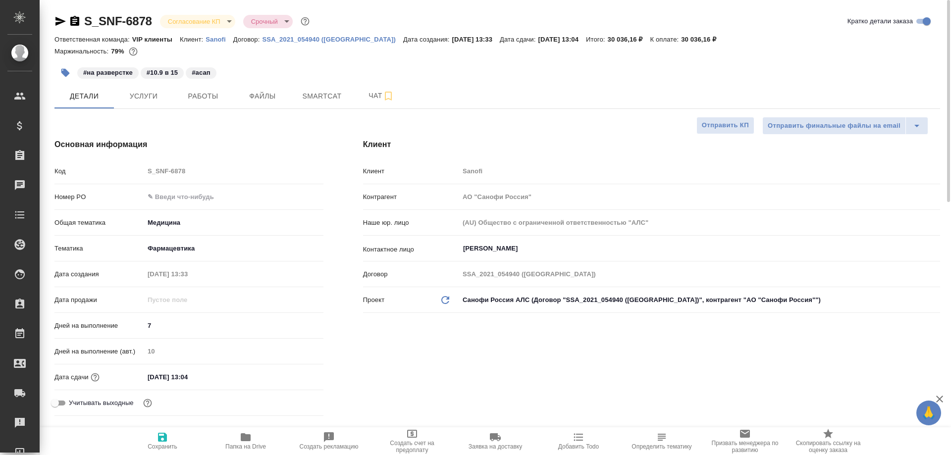
type textarea "x"
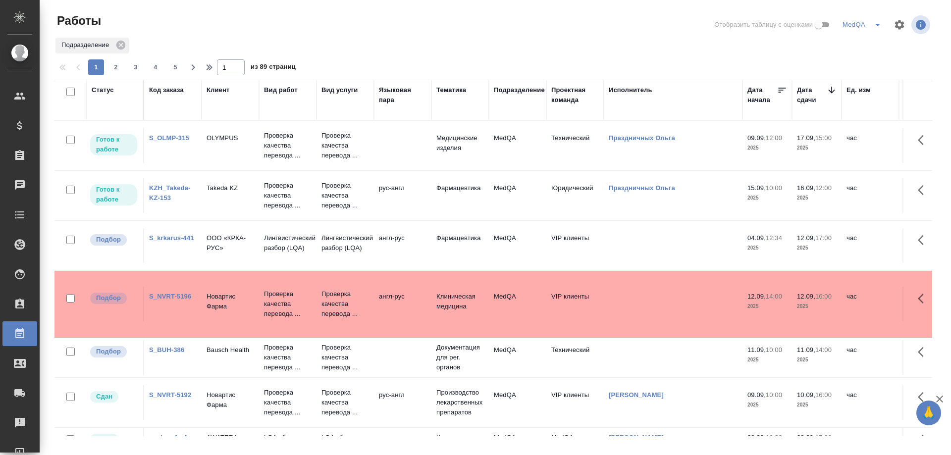
click at [173, 294] on link "S_NVRT-5196" at bounding box center [170, 296] width 42 height 7
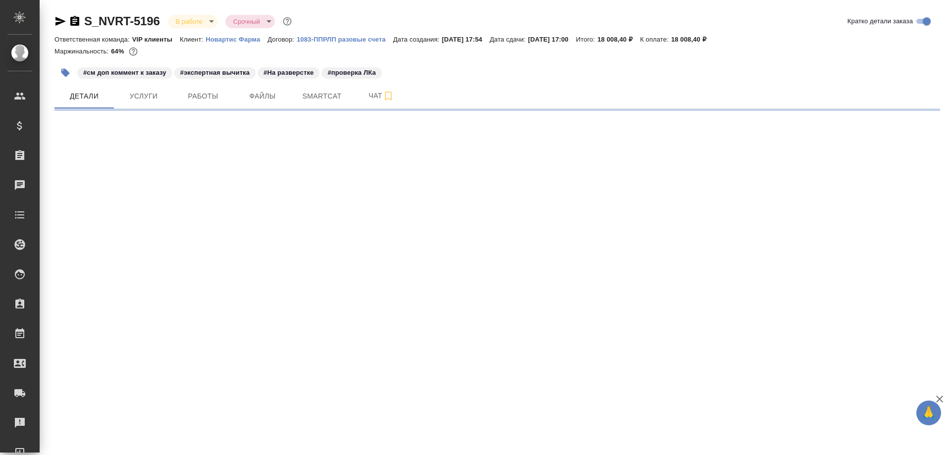
select select "RU"
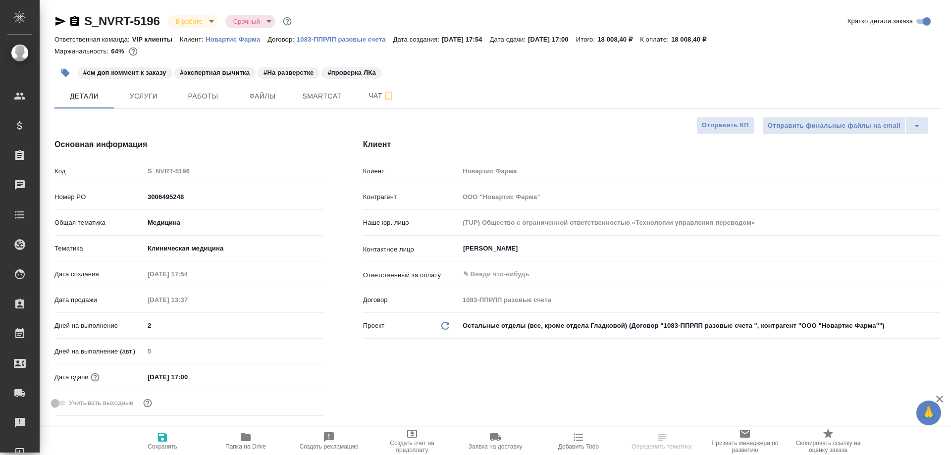
type textarea "x"
click at [60, 19] on icon "button" at bounding box center [60, 21] width 12 height 12
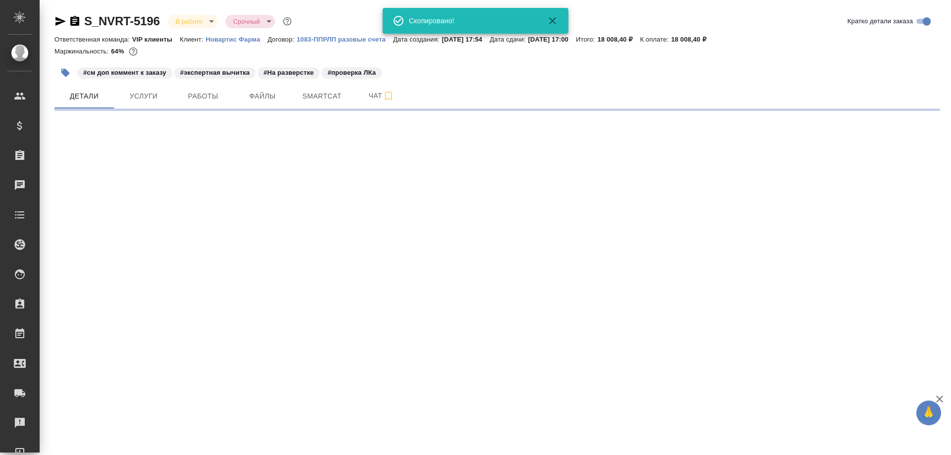
select select "RU"
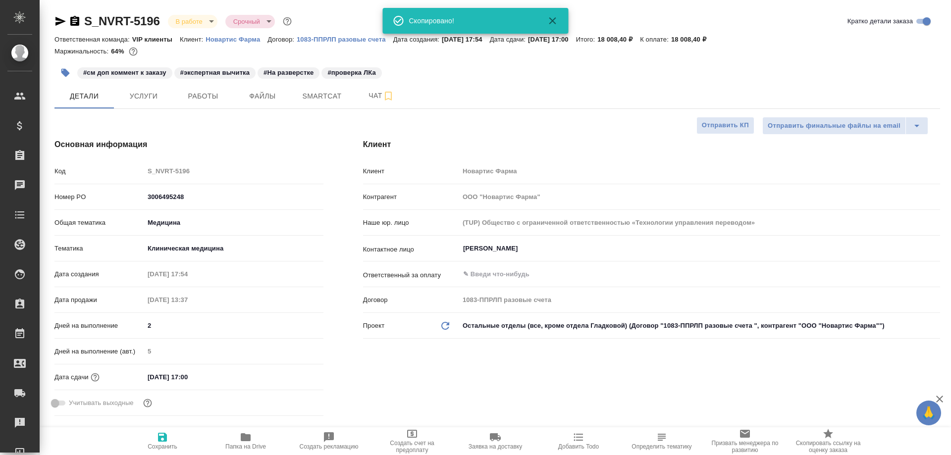
type textarea "x"
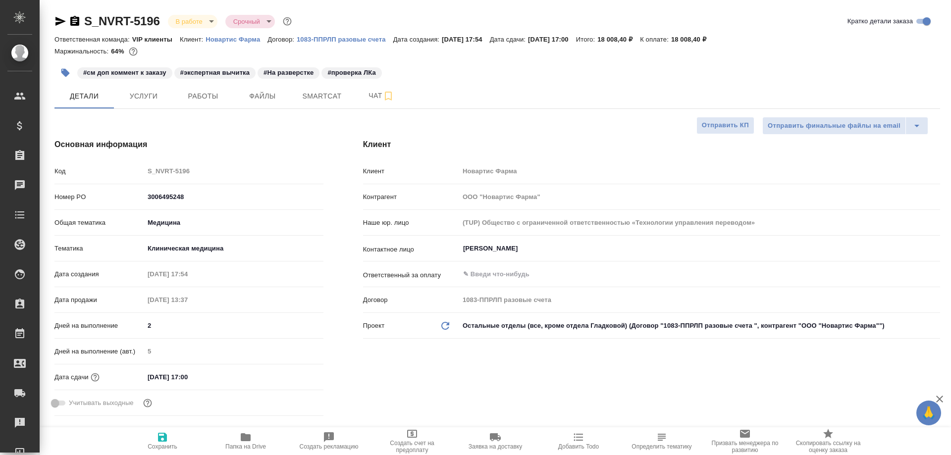
type textarea "x"
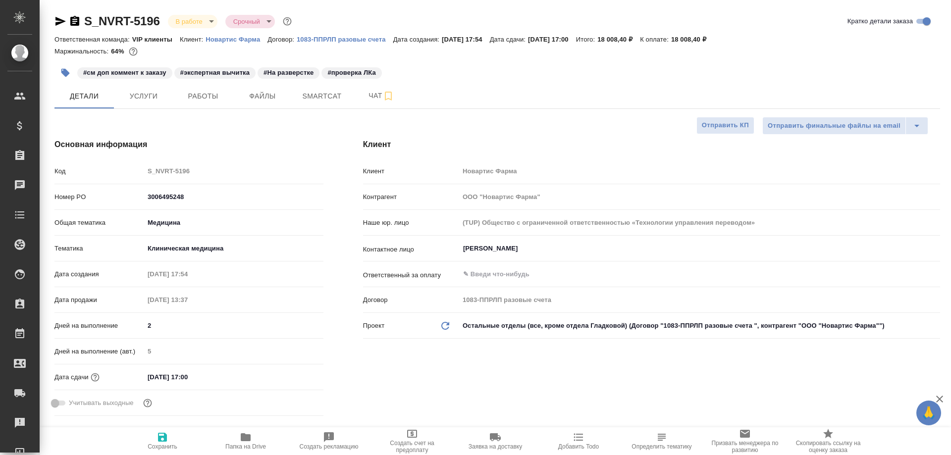
type textarea "x"
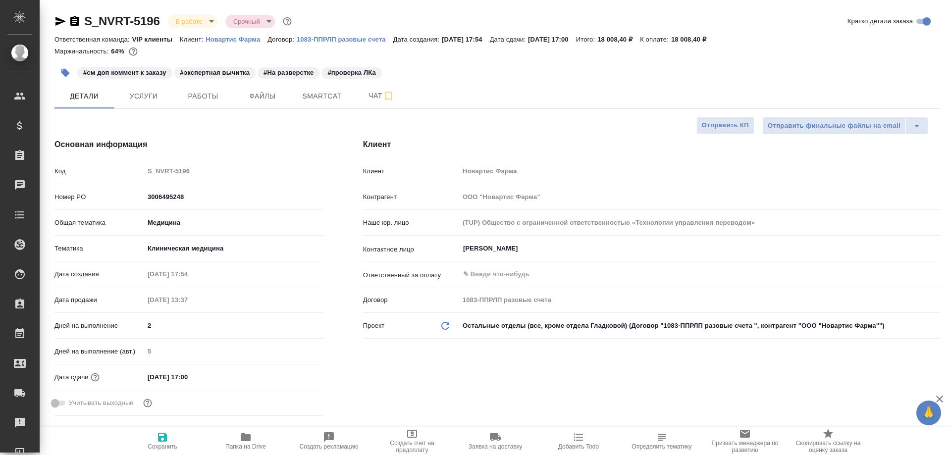
type textarea "x"
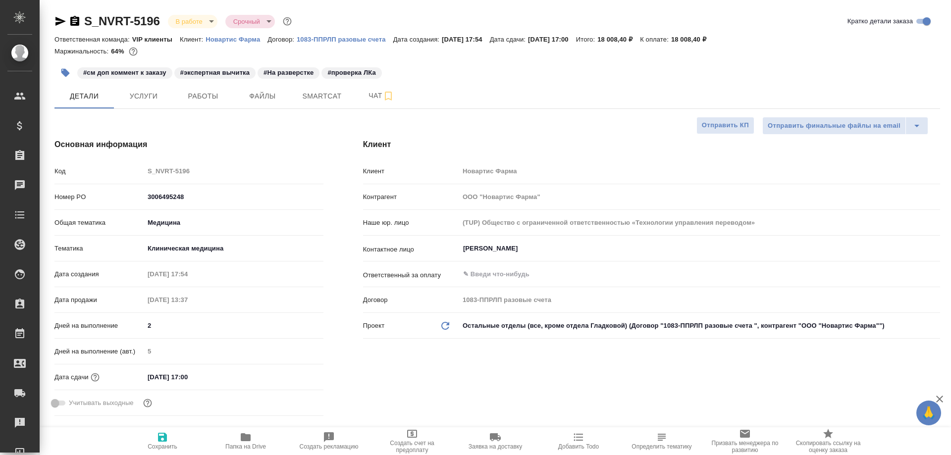
type textarea "x"
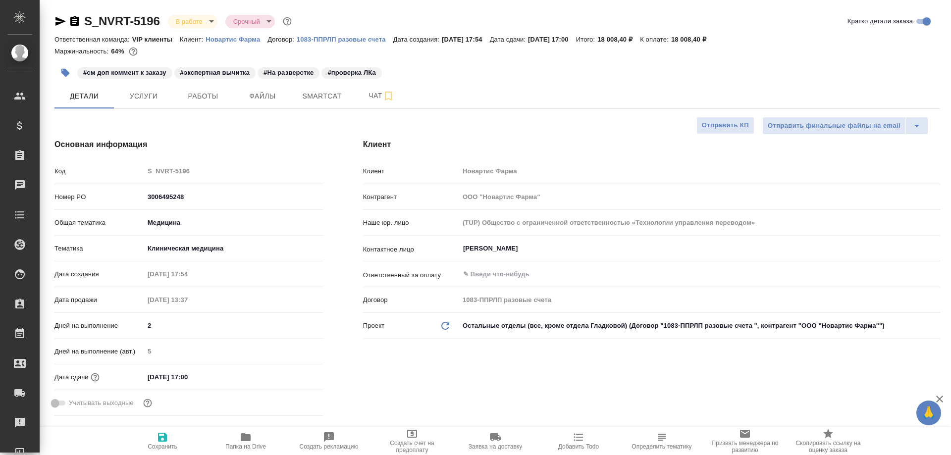
type textarea "x"
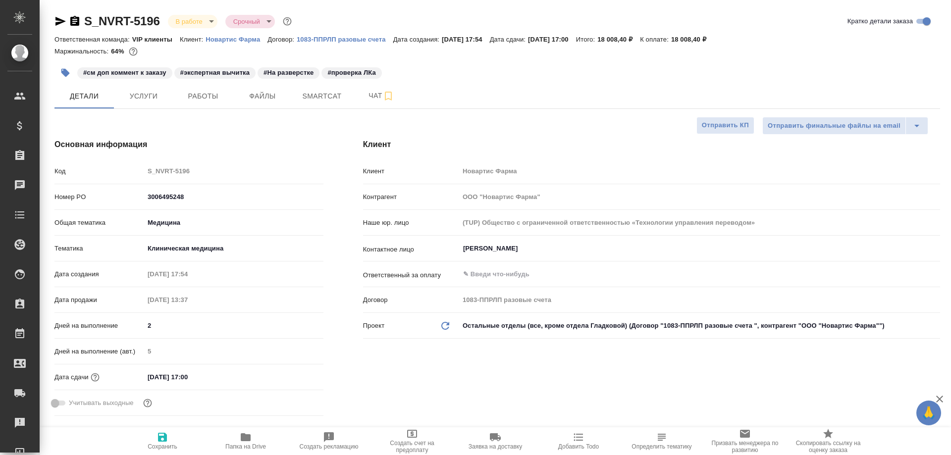
type textarea "x"
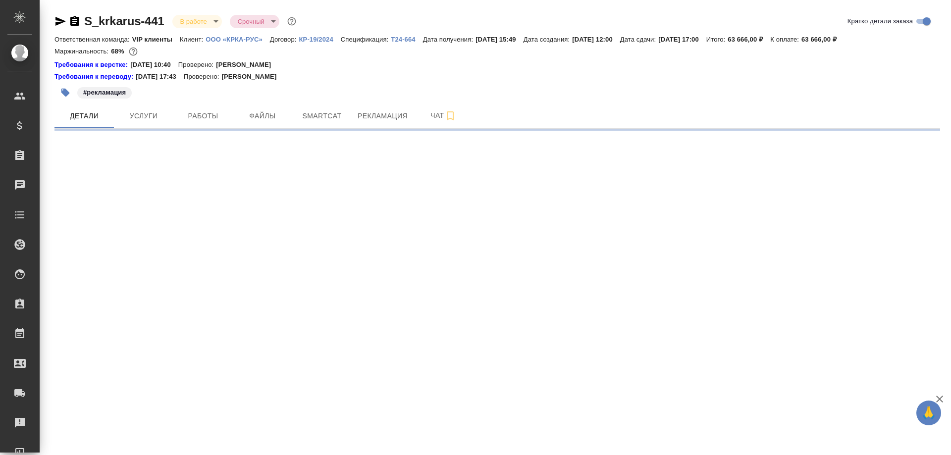
select select "RU"
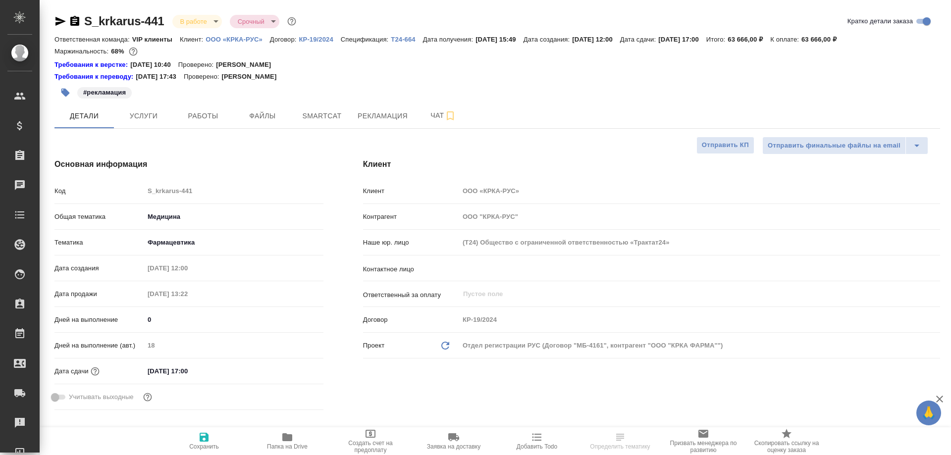
type textarea "x"
click at [57, 22] on icon "button" at bounding box center [60, 21] width 12 height 12
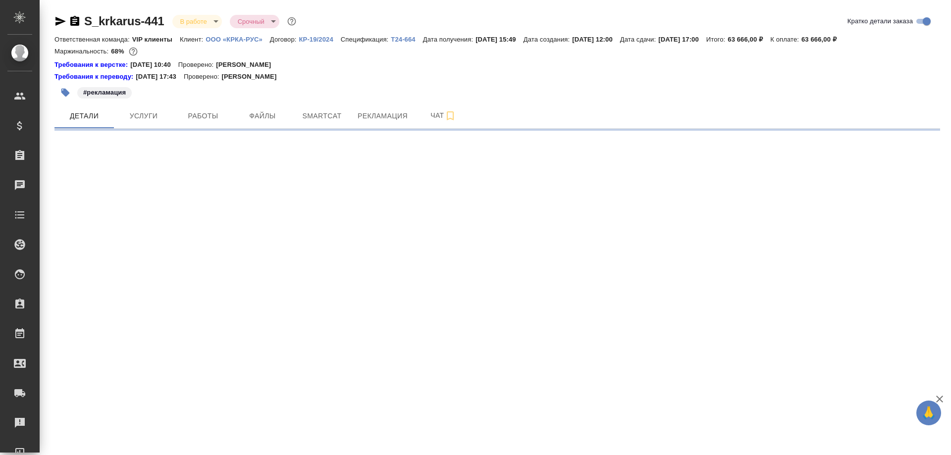
select select "RU"
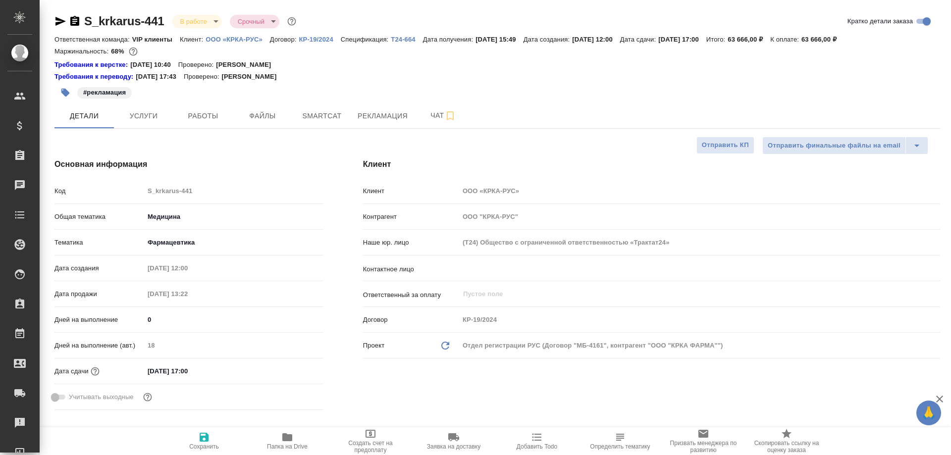
type textarea "x"
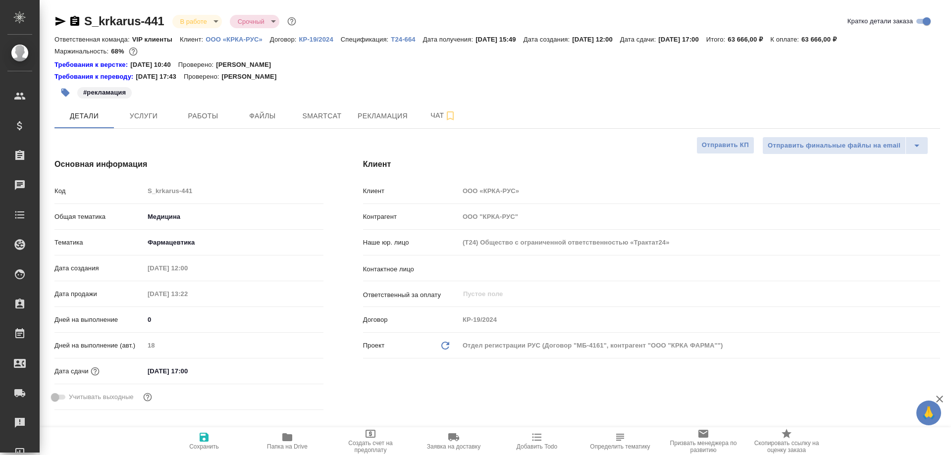
type textarea "x"
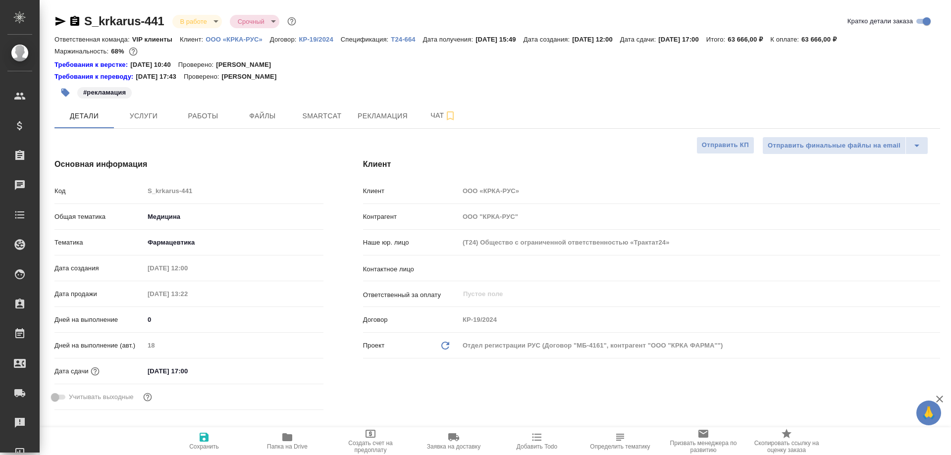
type textarea "x"
select select "RU"
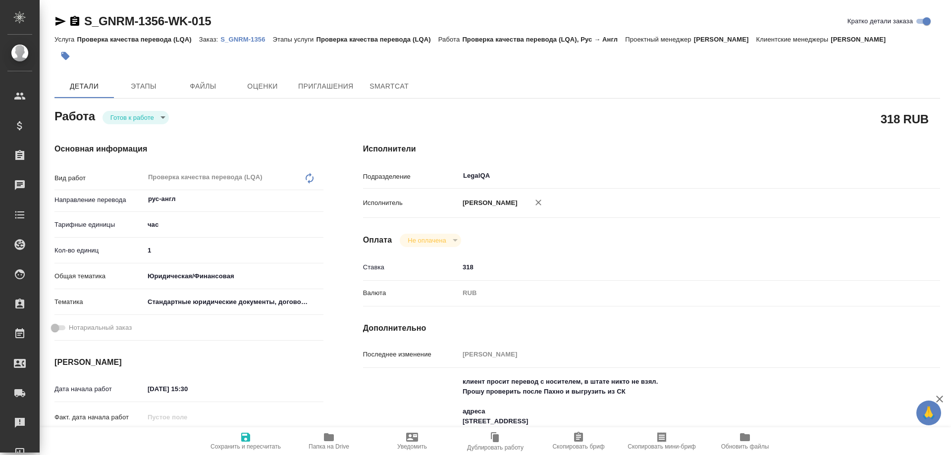
type textarea "x"
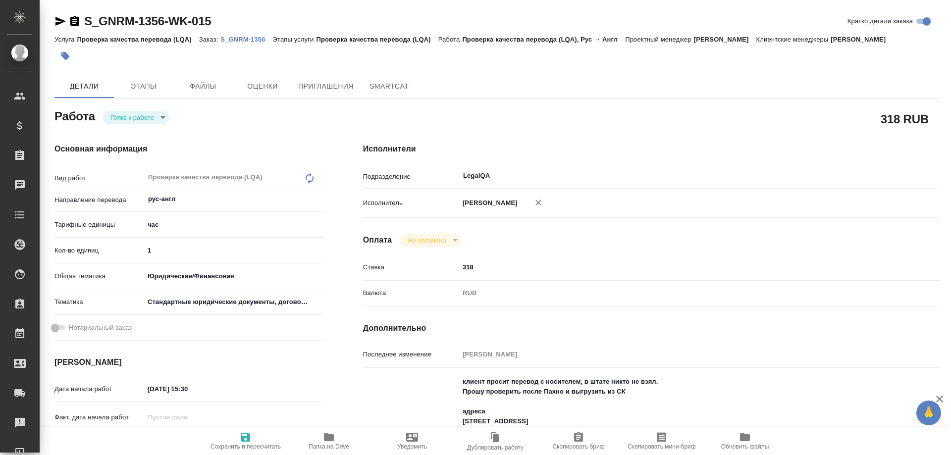
type textarea "x"
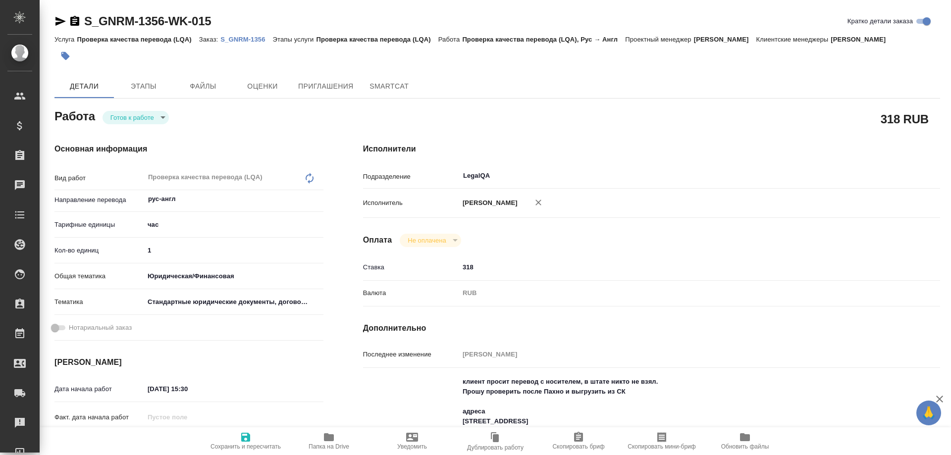
type textarea "x"
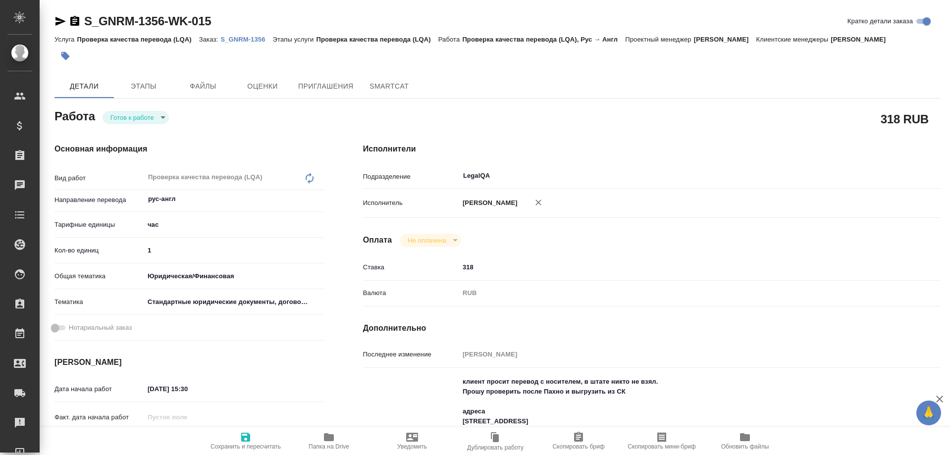
type textarea "x"
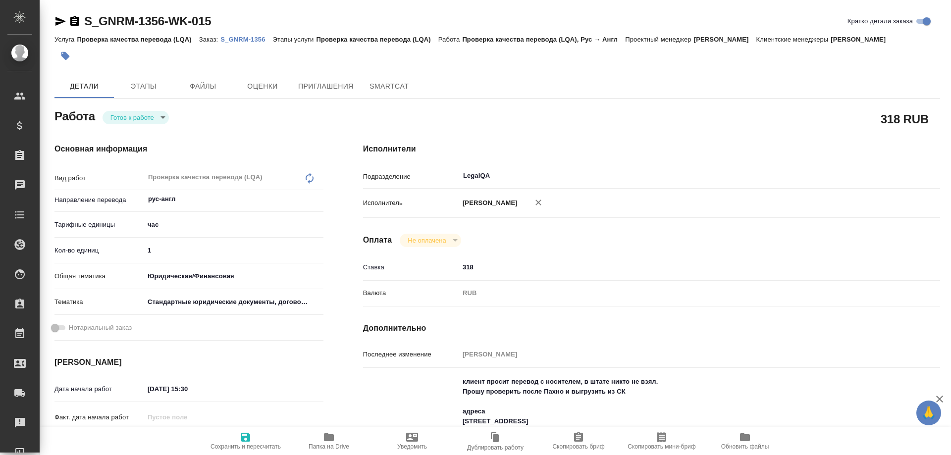
type textarea "x"
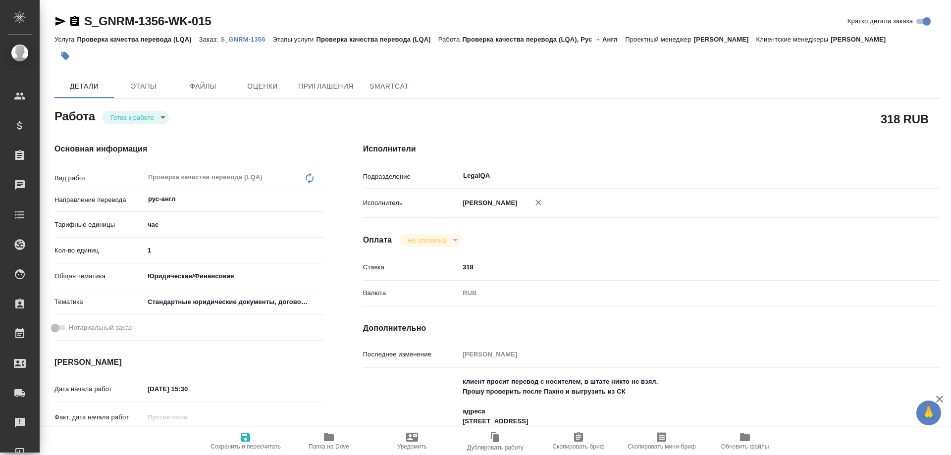
type textarea "x"
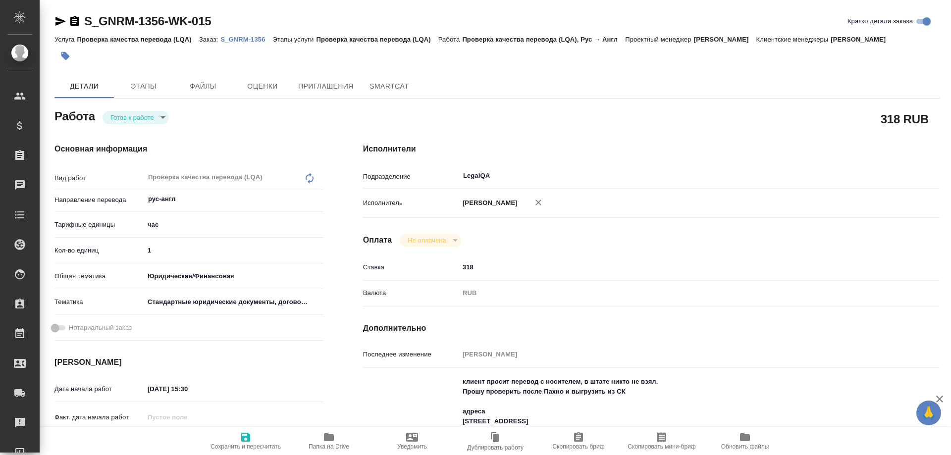
type textarea "x"
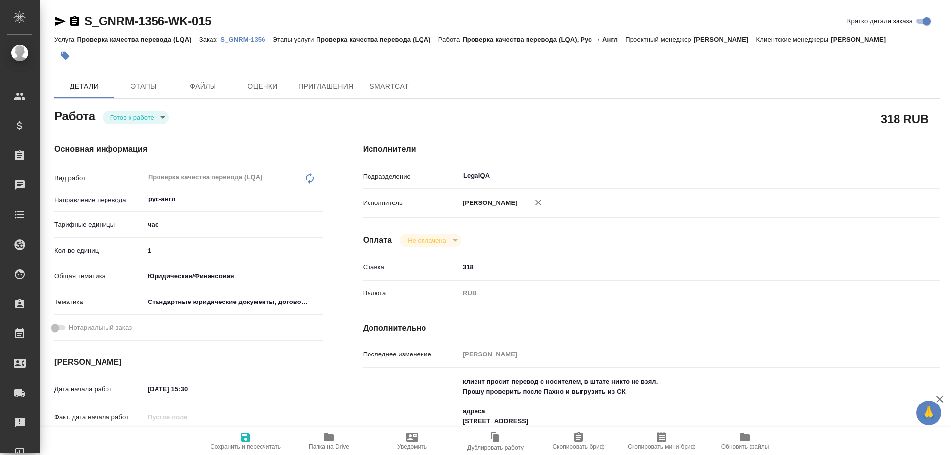
type textarea "x"
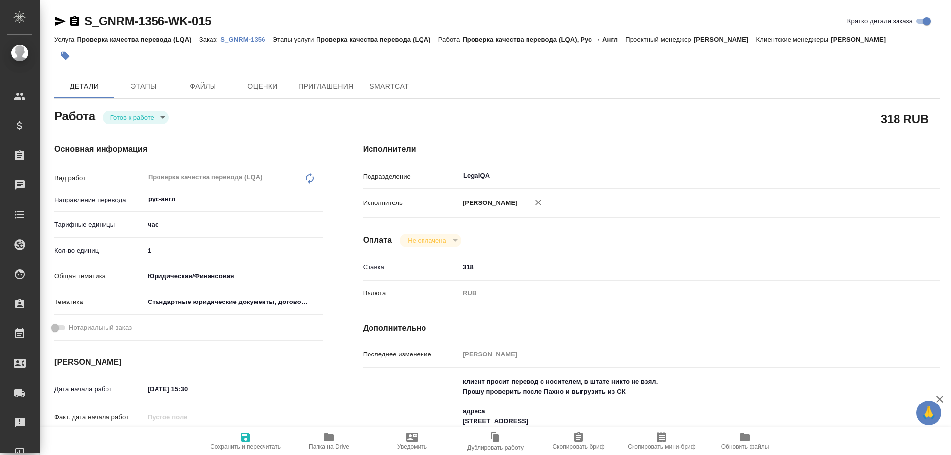
type textarea "x"
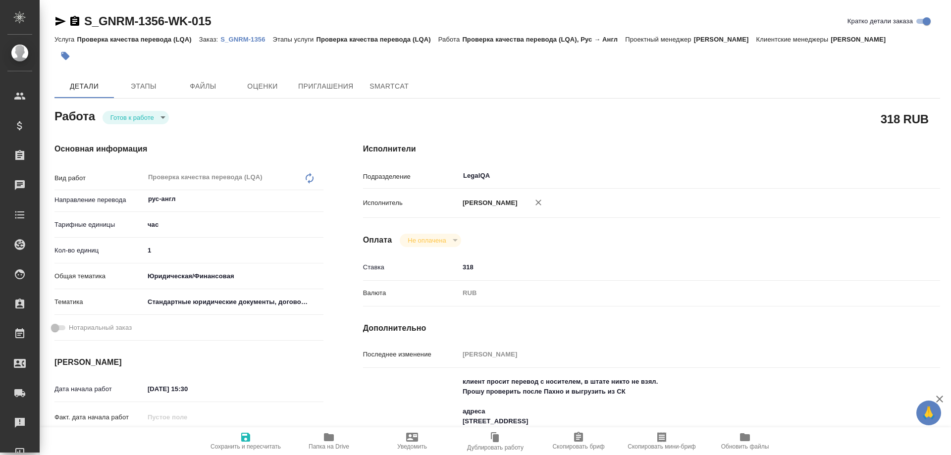
click at [249, 36] on p "S_GNRM-1356" at bounding box center [246, 39] width 52 height 7
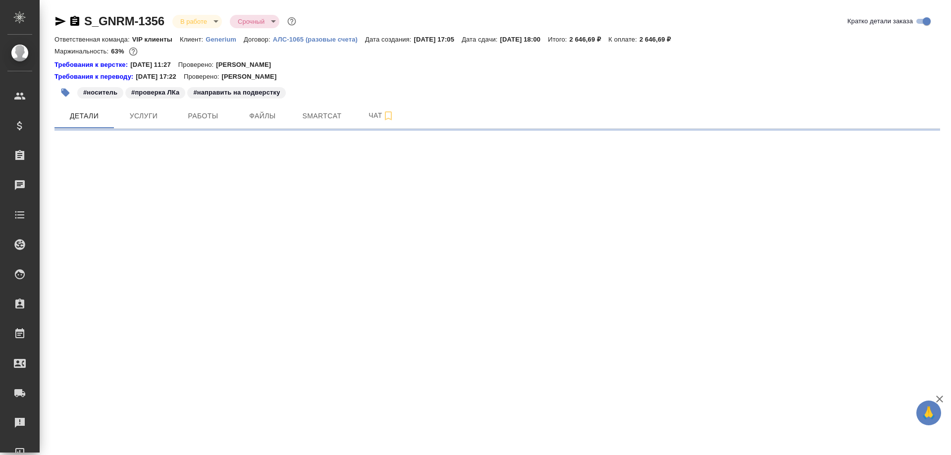
select select "RU"
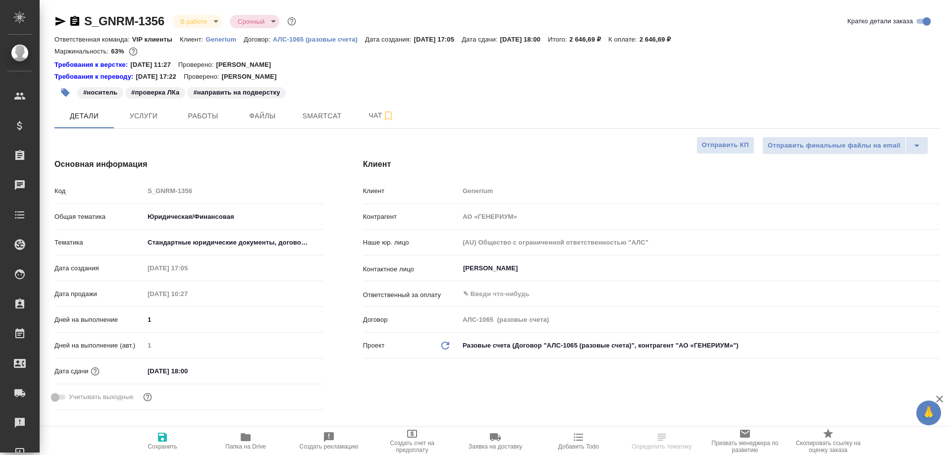
type textarea "x"
type input "[PERSON_NAME]"
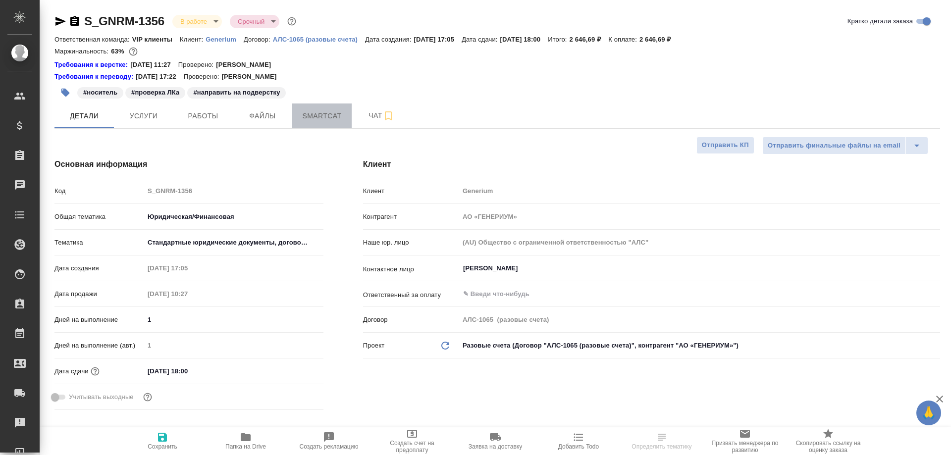
click at [322, 118] on span "Smartcat" at bounding box center [322, 116] width 48 height 12
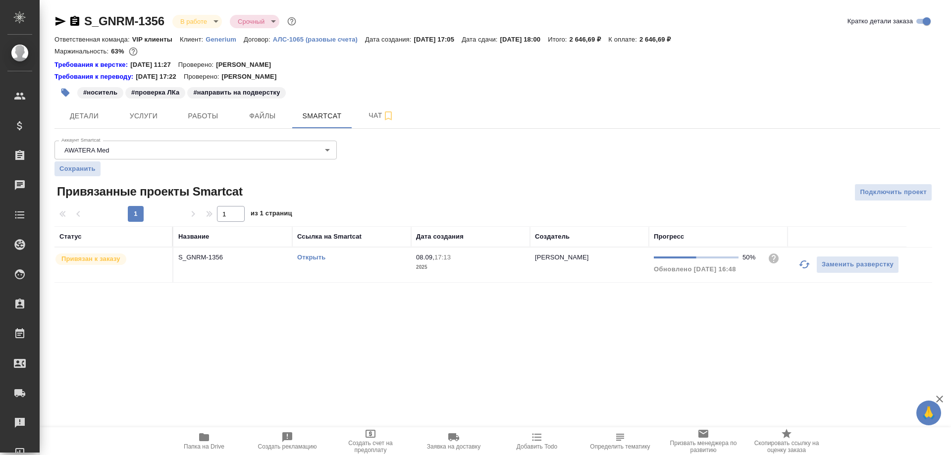
click at [315, 258] on link "Открыть" at bounding box center [311, 257] width 28 height 7
click at [208, 118] on span "Работы" at bounding box center [203, 116] width 48 height 12
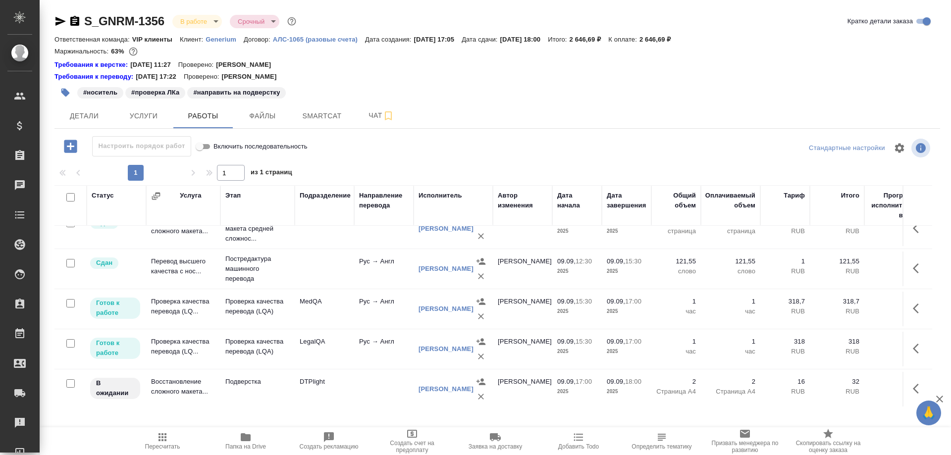
scroll to position [26, 0]
click at [163, 339] on td "Проверка качества перевода (LQ..." at bounding box center [183, 347] width 74 height 35
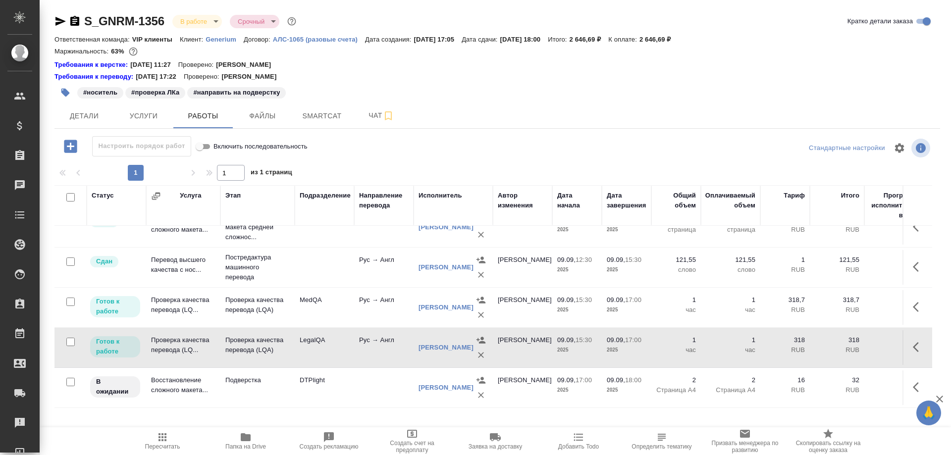
click at [59, 20] on icon "button" at bounding box center [60, 21] width 10 height 9
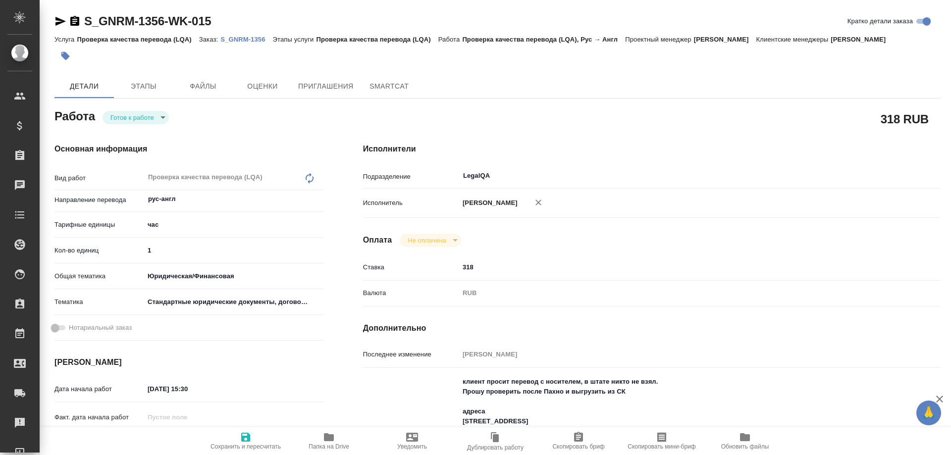
type textarea "x"
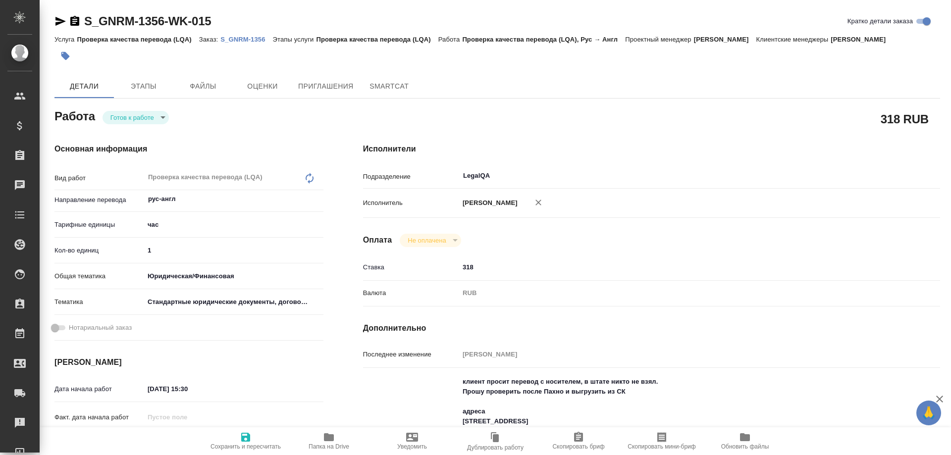
type textarea "x"
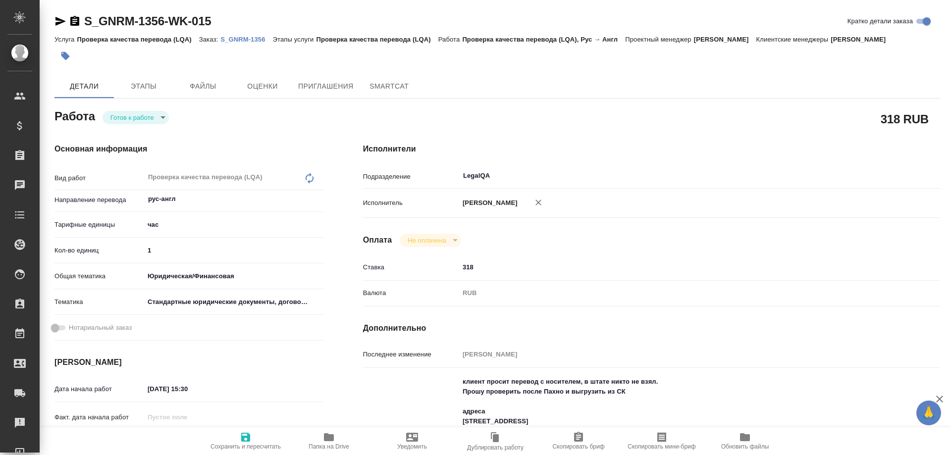
type textarea "x"
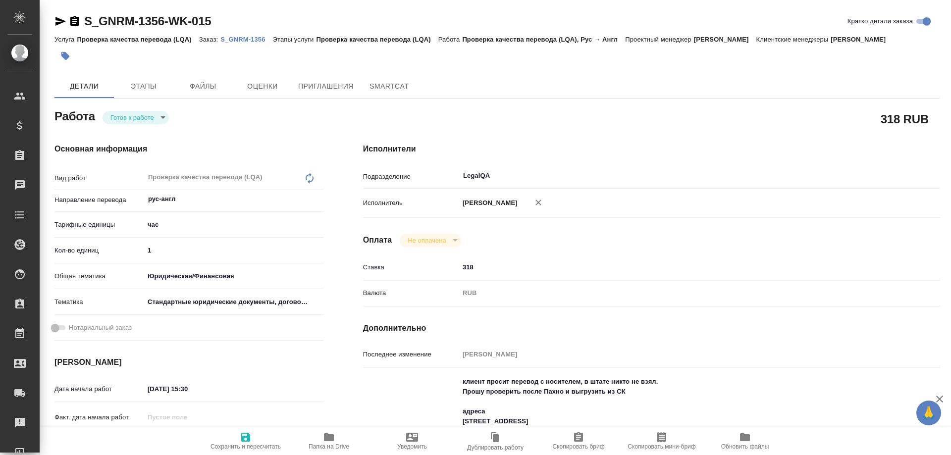
type textarea "x"
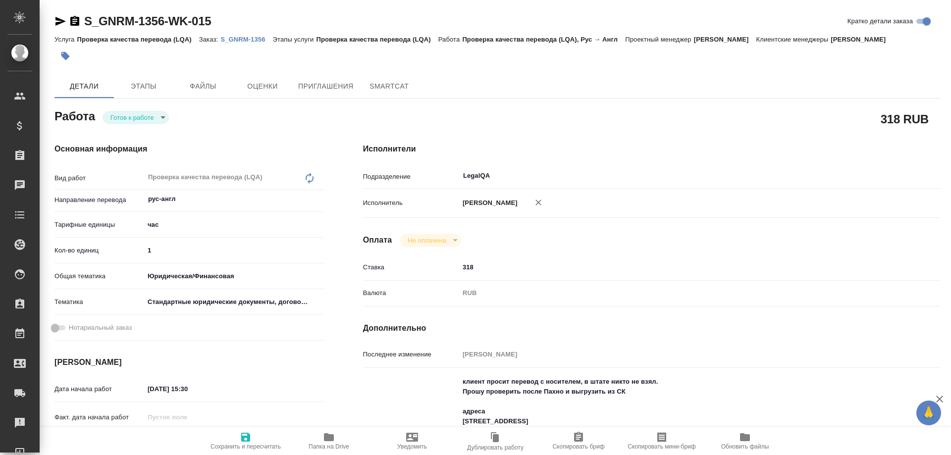
type textarea "x"
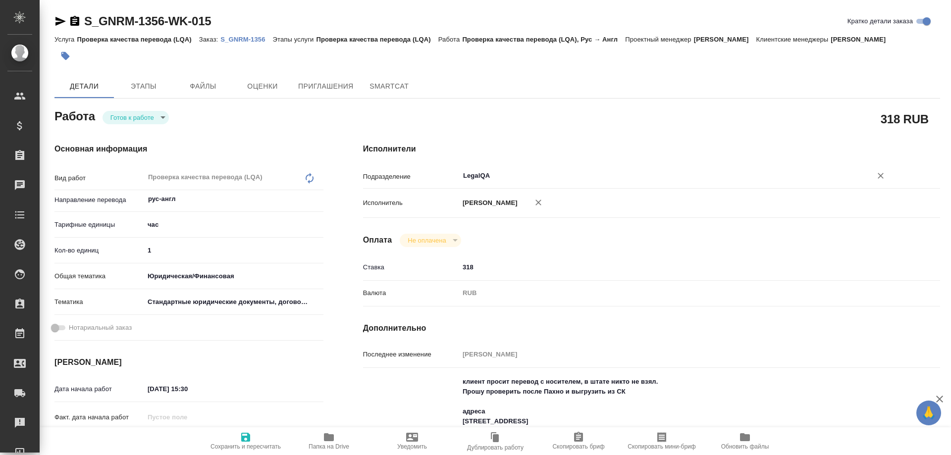
click at [506, 175] on input "LegalQA" at bounding box center [659, 176] width 394 height 12
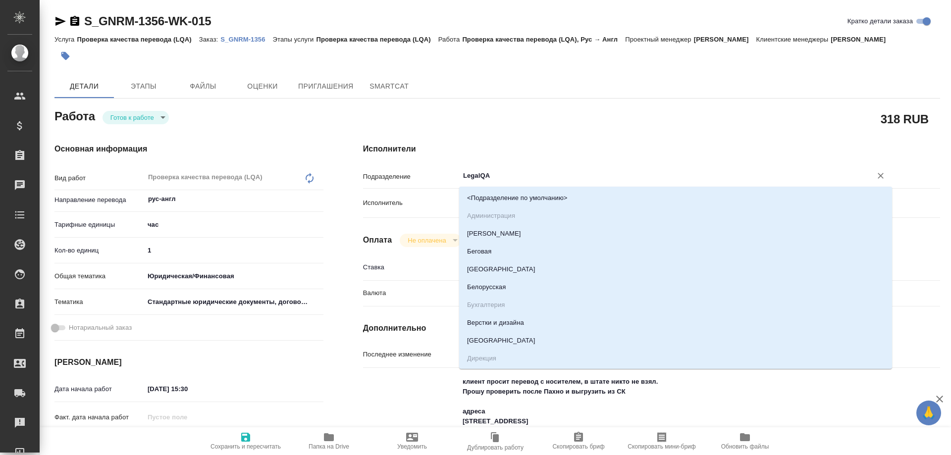
type textarea "x"
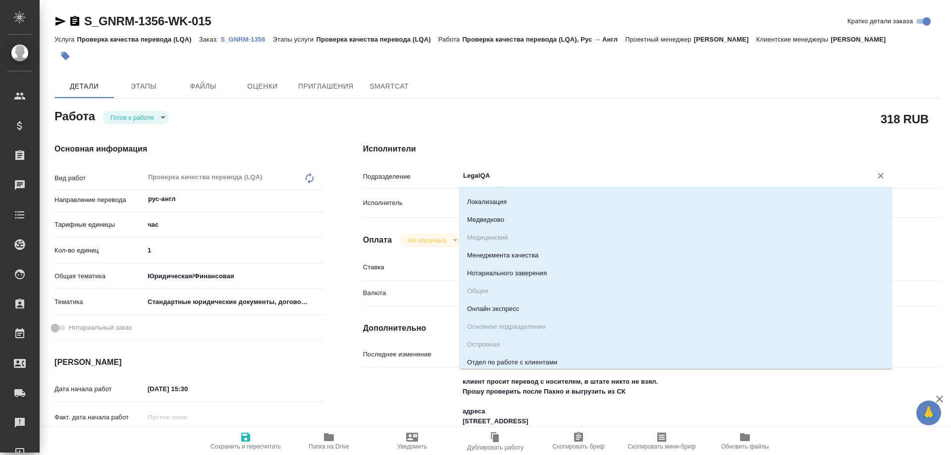
type textarea "x"
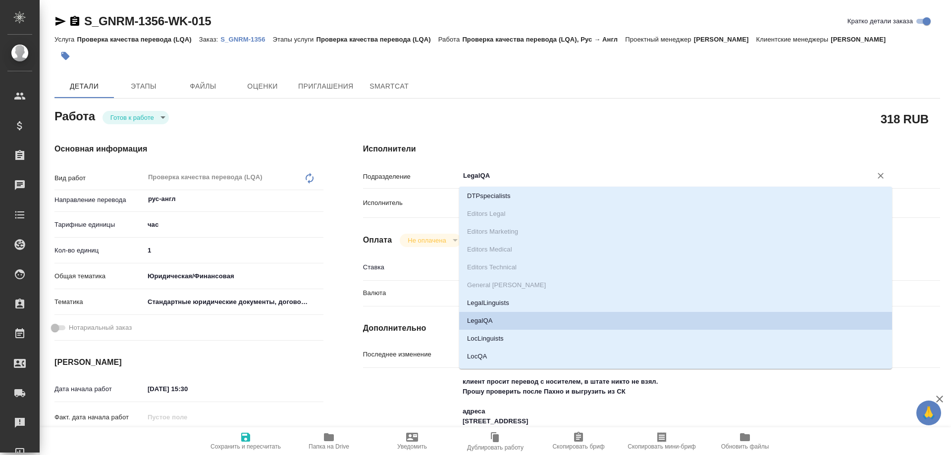
scroll to position [1746, 0]
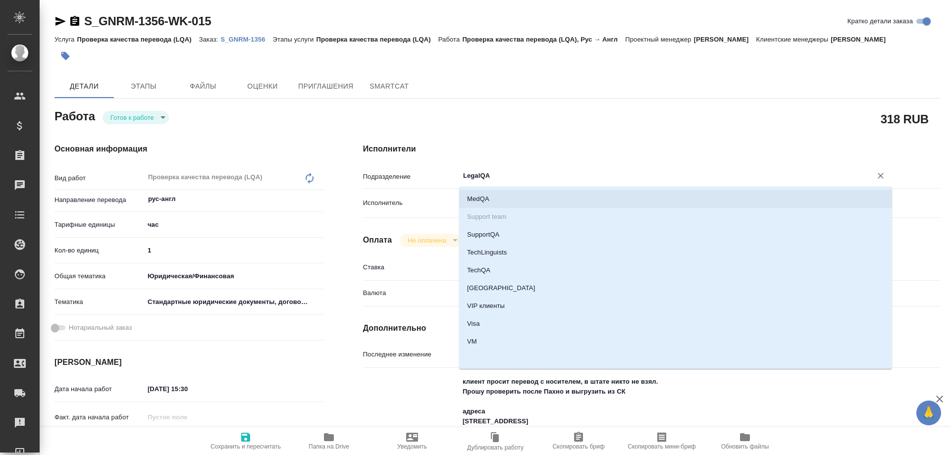
click at [491, 192] on li "MedQA" at bounding box center [675, 199] width 433 height 18
type textarea "x"
type input "MedQA"
type textarea "x"
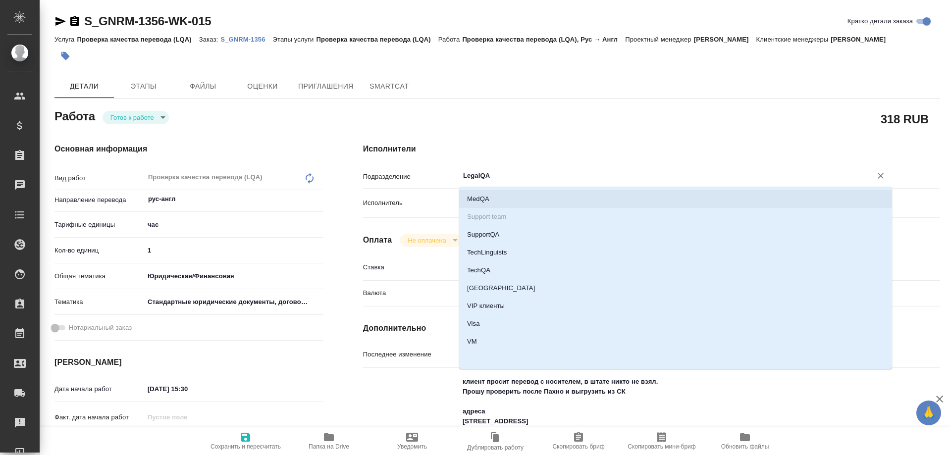
type textarea "x"
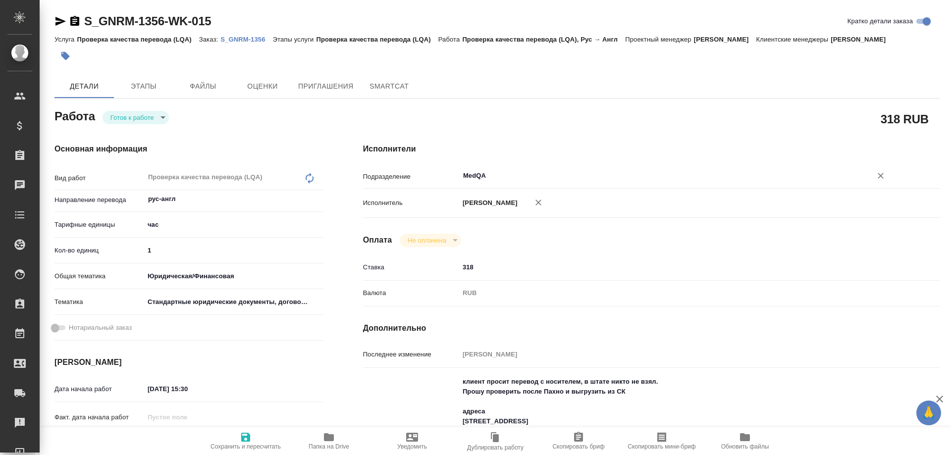
click at [491, 192] on div "Подразделение MedQA ​" at bounding box center [651, 180] width 577 height 26
click at [541, 203] on icon "button" at bounding box center [538, 203] width 6 height 6
type textarea "x"
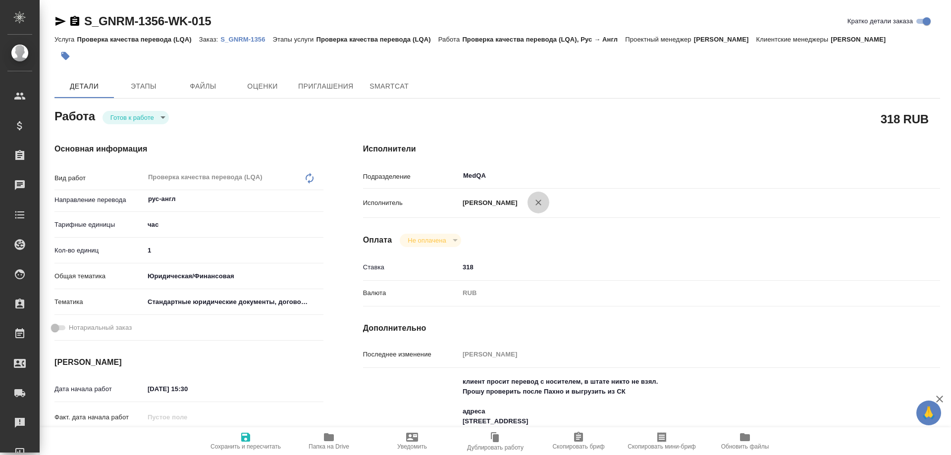
type textarea "x"
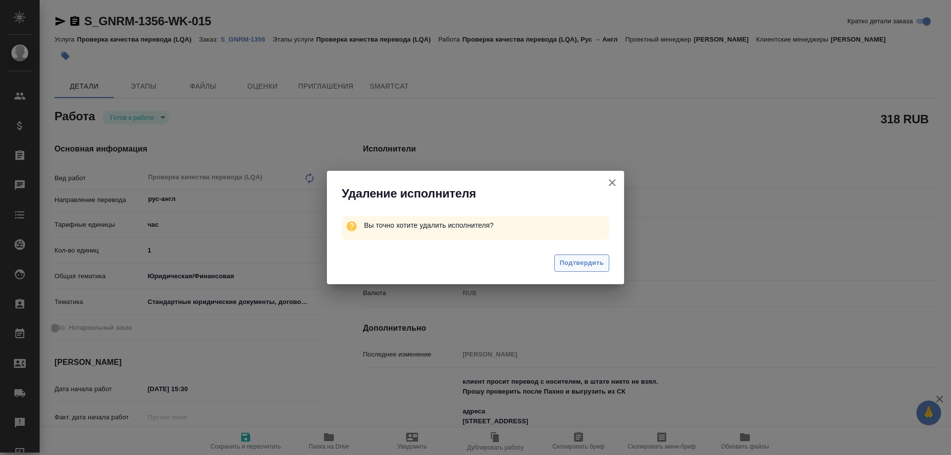
click at [564, 265] on span "Подтвердить" at bounding box center [582, 262] width 44 height 11
type textarea "x"
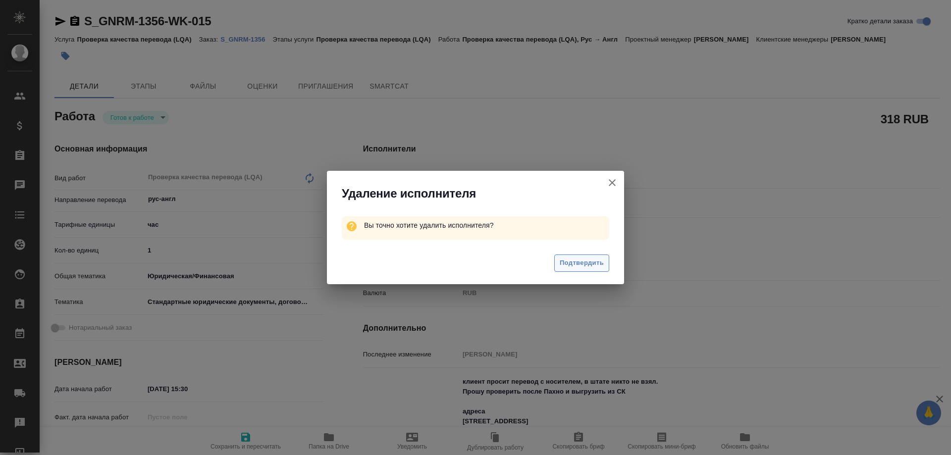
type textarea "x"
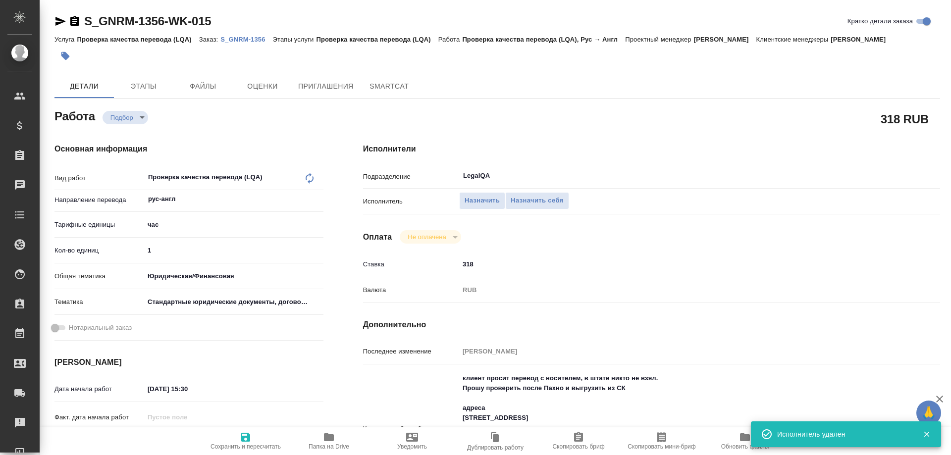
type textarea "x"
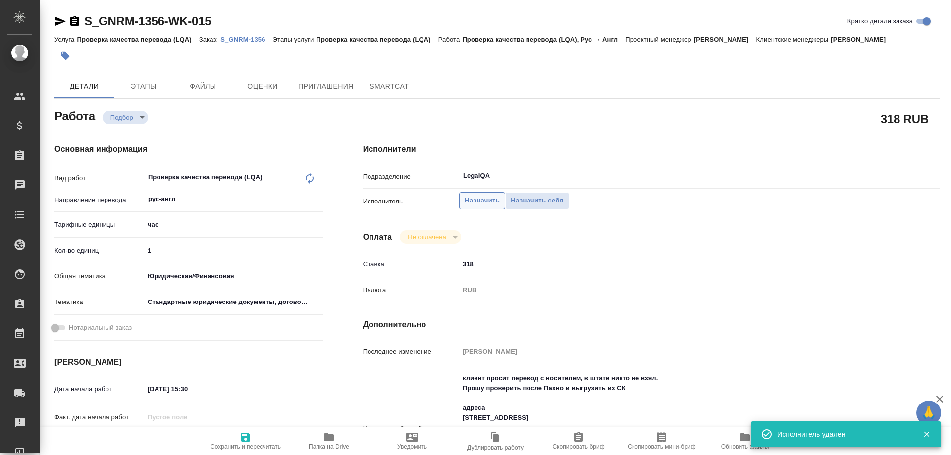
type textarea "x"
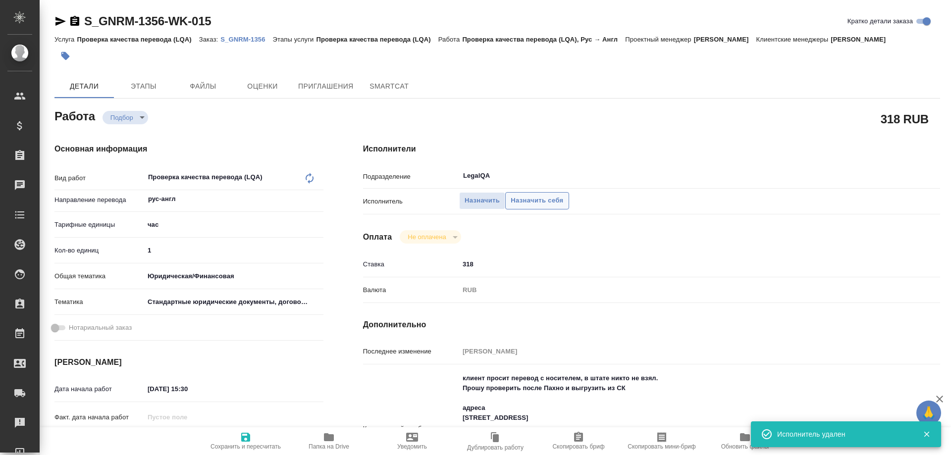
click at [534, 200] on span "Назначить себя" at bounding box center [537, 200] width 52 height 11
type textarea "x"
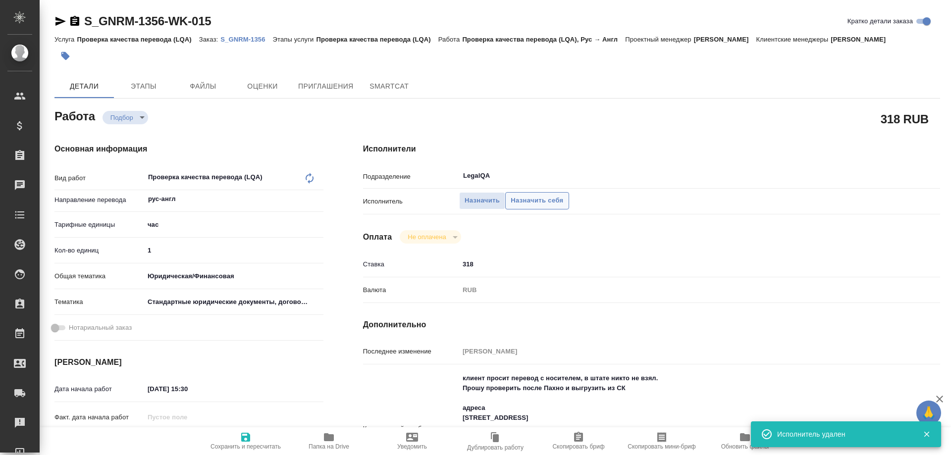
type textarea "x"
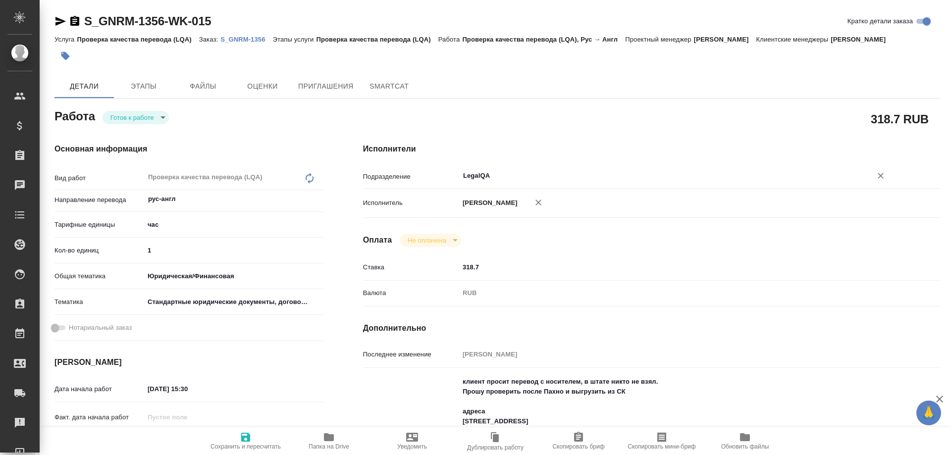
type textarea "x"
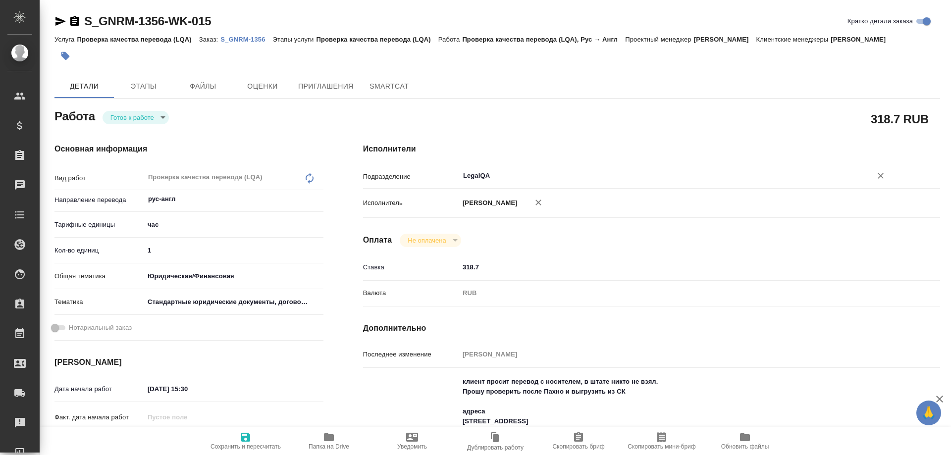
type textarea "x"
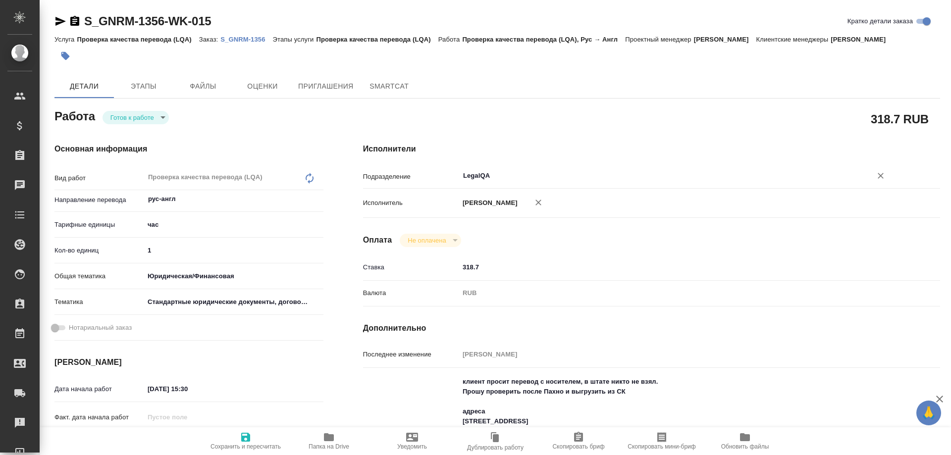
type textarea "x"
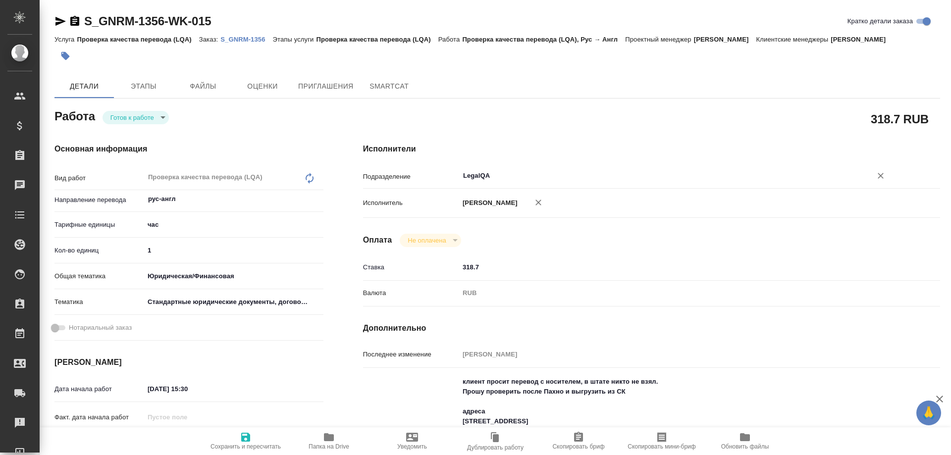
type textarea "x"
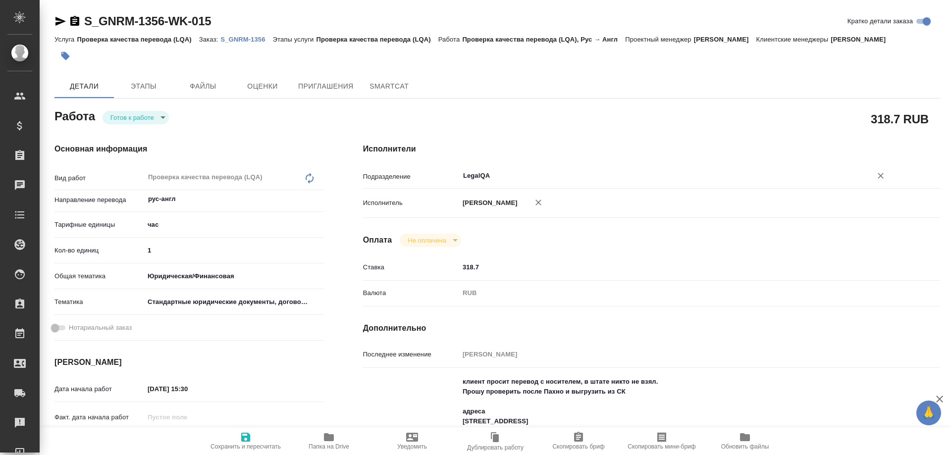
click at [500, 174] on input "LegalQA" at bounding box center [659, 176] width 394 height 12
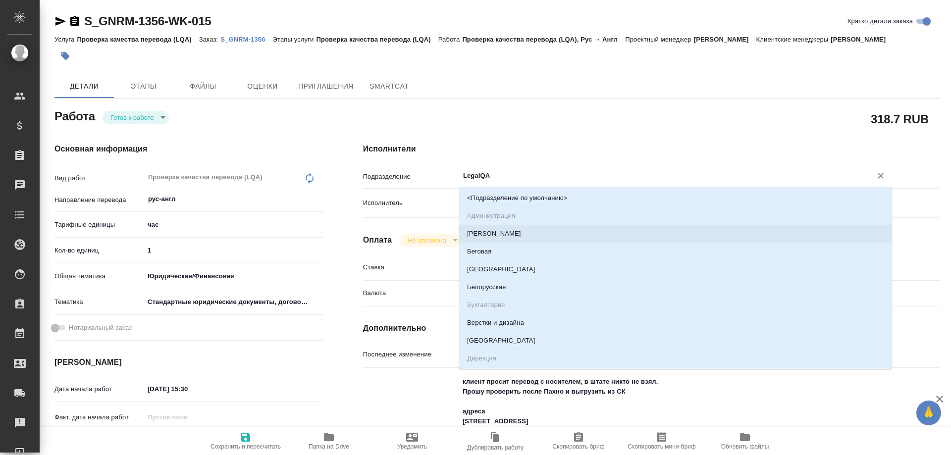
type textarea "x"
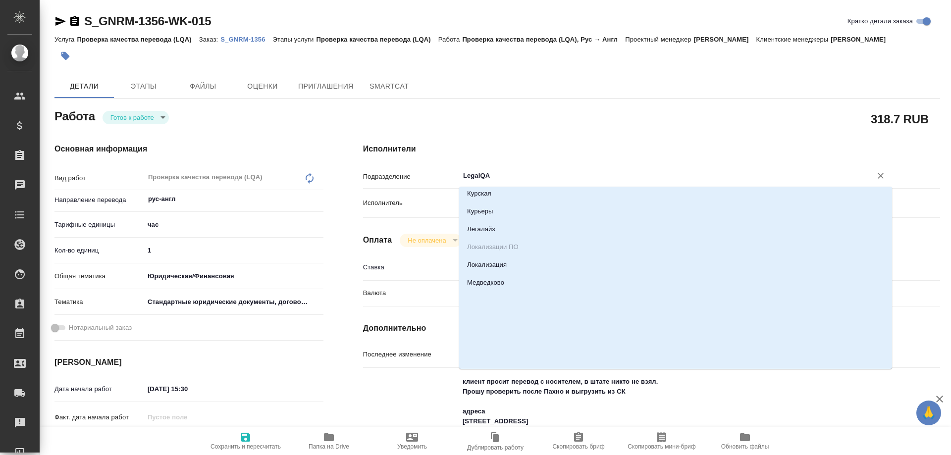
type textarea "x"
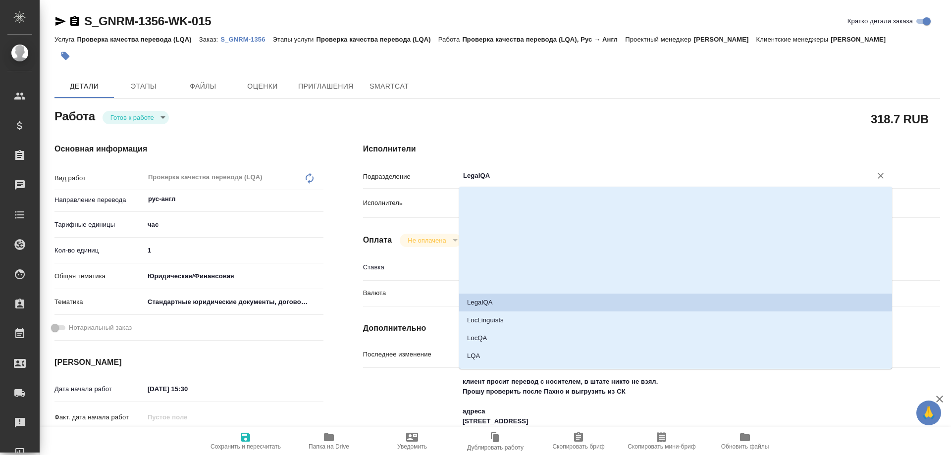
scroll to position [1684, 0]
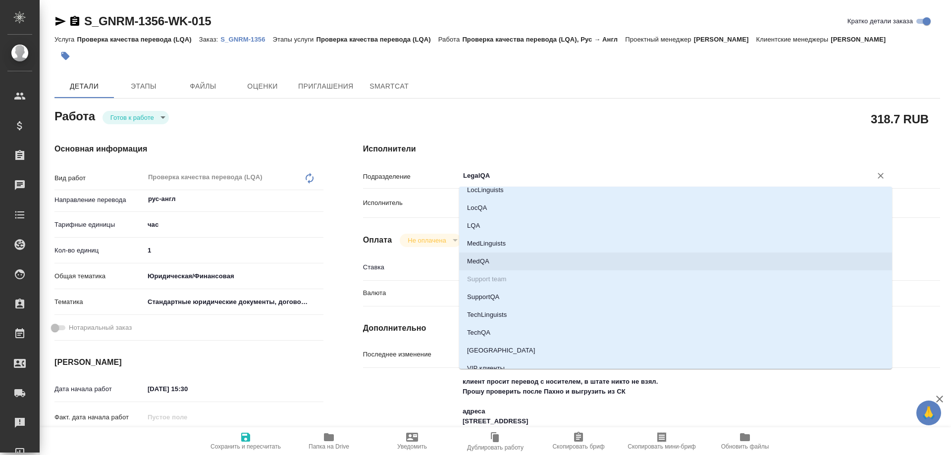
click at [492, 263] on li "MedQA" at bounding box center [675, 262] width 433 height 18
type textarea "x"
type input "MedQA"
type textarea "x"
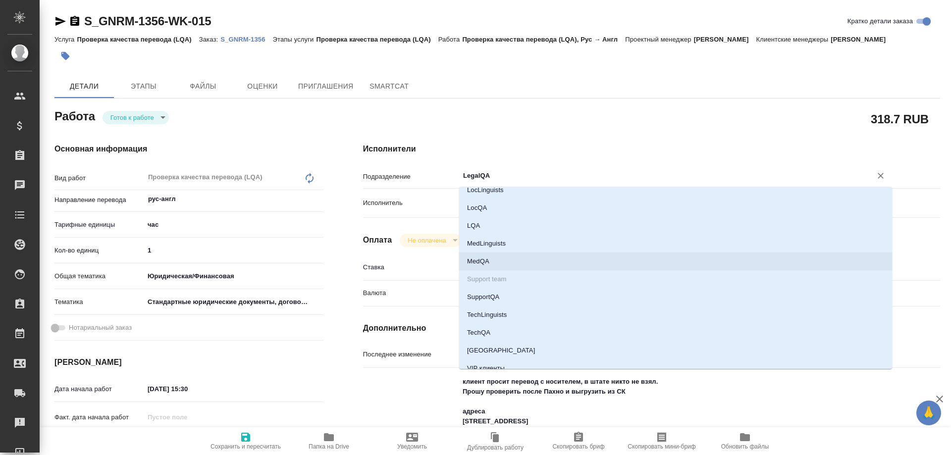
type textarea "x"
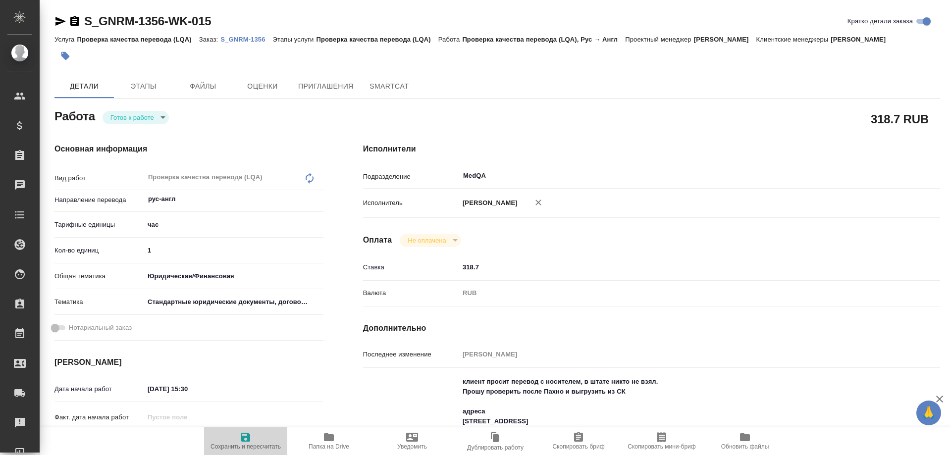
click at [242, 433] on icon "button" at bounding box center [246, 437] width 12 height 12
type textarea "x"
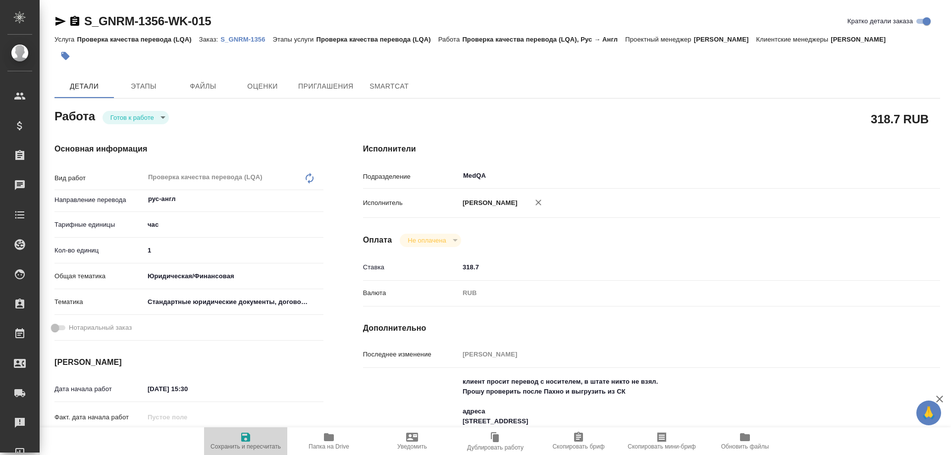
type textarea "x"
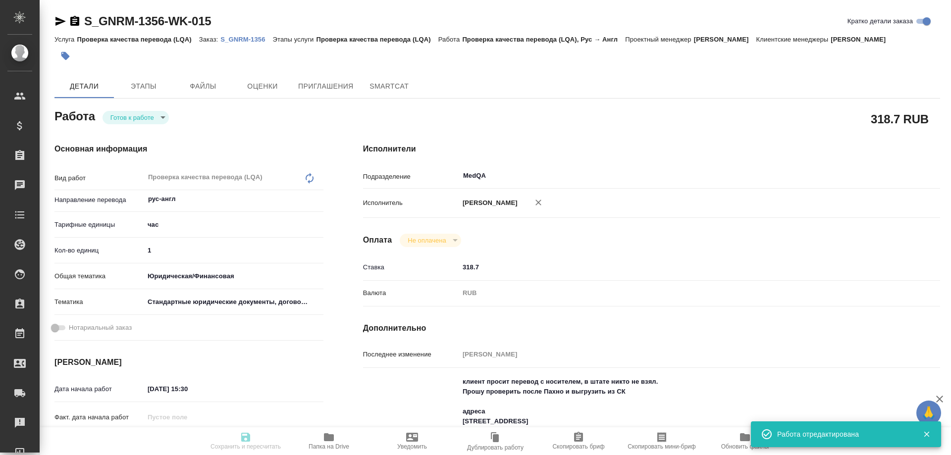
type textarea "x"
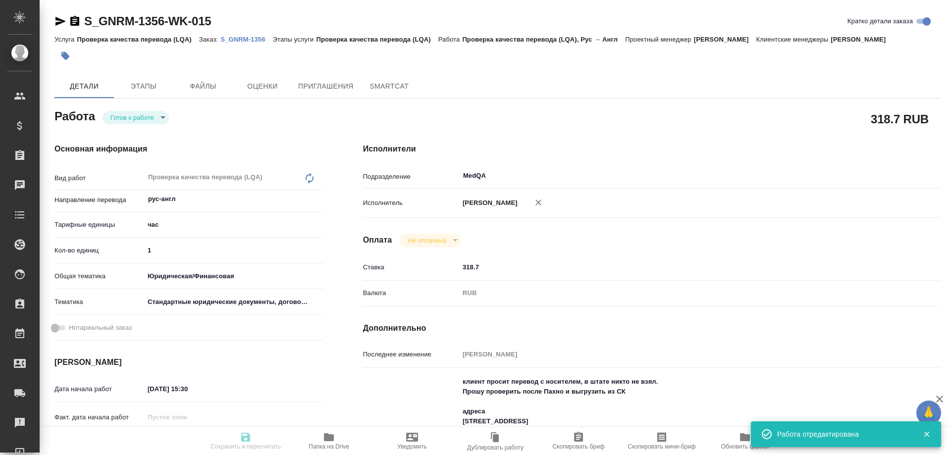
type input "readyForWork"
type textarea "Проверка качества перевода (LQA)"
type textarea "x"
type input "рус-англ"
type input "5a8b1489cc6b4906c91bfd93"
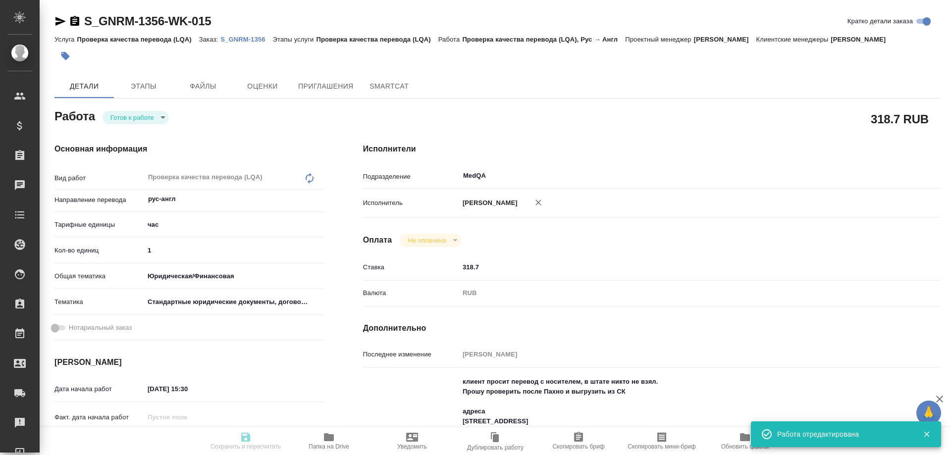
type input "1"
type input "yr-fn"
type input "5f647205b73bc97568ca66bf"
type input "09.09.2025 15:30"
type input "09.09.2025 17:00"
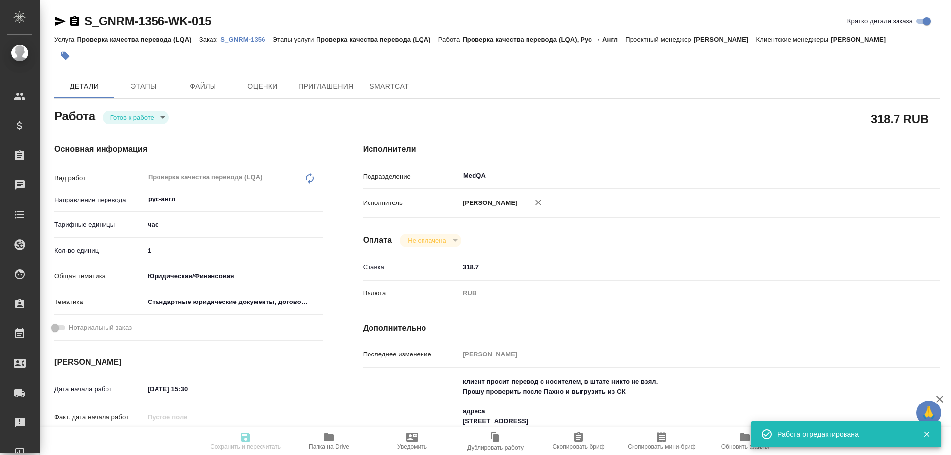
type input "09.09.2025 18:00"
type input "MedQA"
type input "notPayed"
type input "318.7"
type input "RUB"
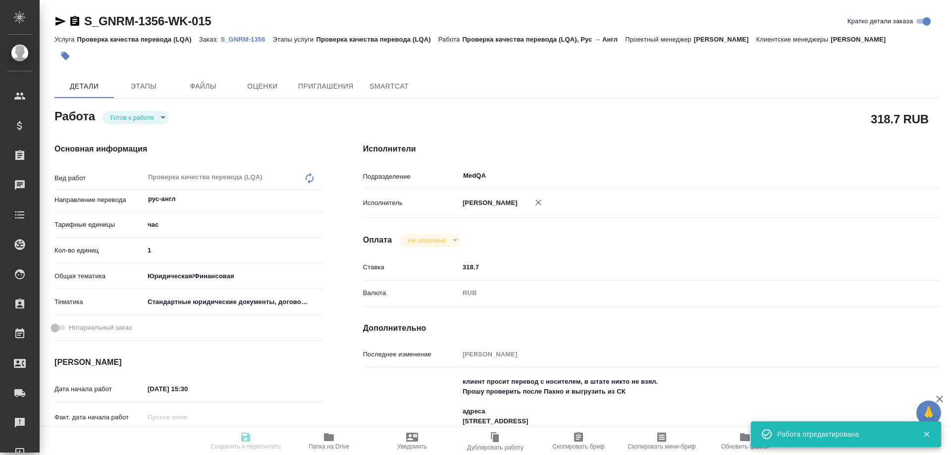
type input "[PERSON_NAME]"
type textarea "клиент просит перевод с носителем, в штате никто не взял. Прошу проверить после…"
type textarea "x"
type textarea "/Clients/Generium/Orders/S_GNRM-1356/LQA/S_GNRM-1356-WK-015"
type textarea "x"
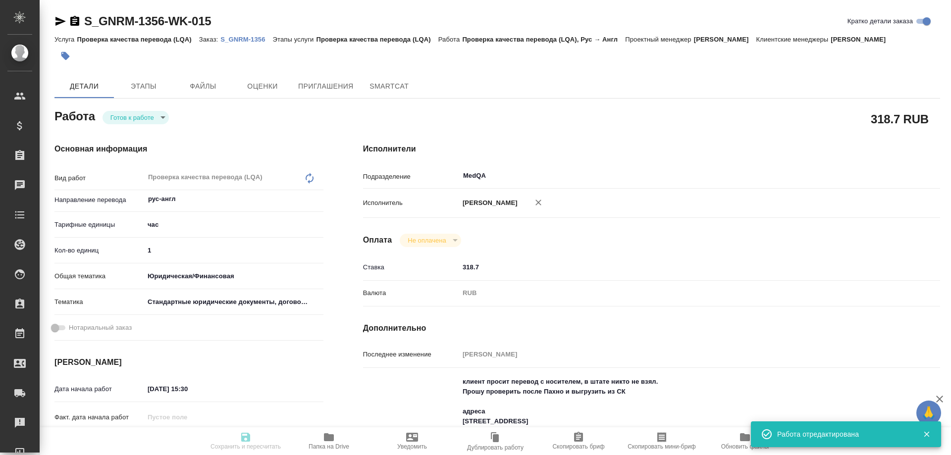
type input "S_GNRM-1356"
type input "Проверка качества перевода (LQA)"
type input "[PERSON_NAME]"
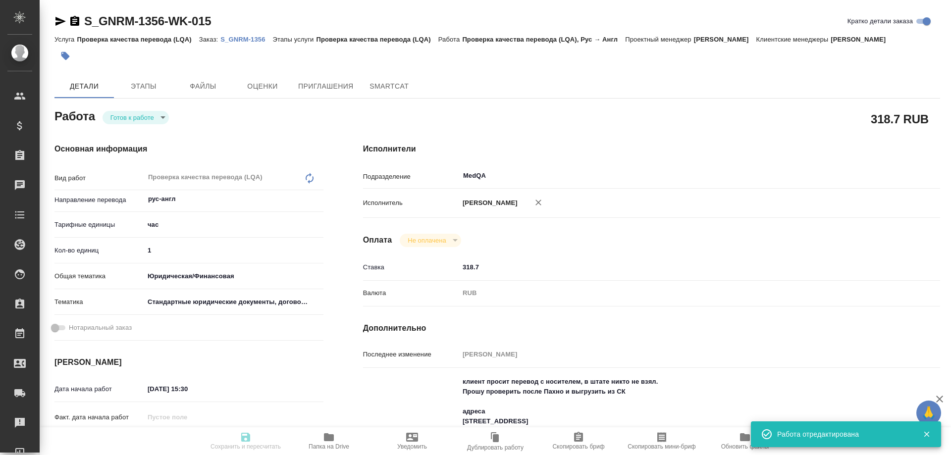
type input "/Clients/Generium/Orders/S_GNRM-1356"
type textarea "x"
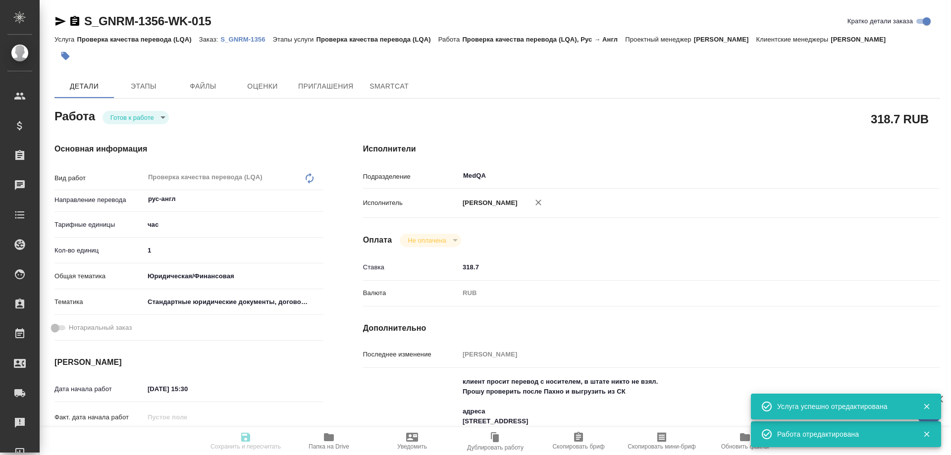
type textarea "x"
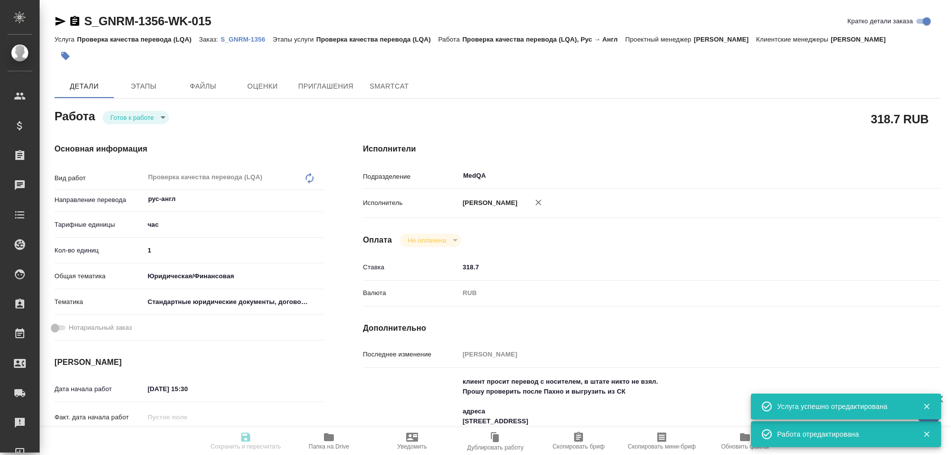
type textarea "x"
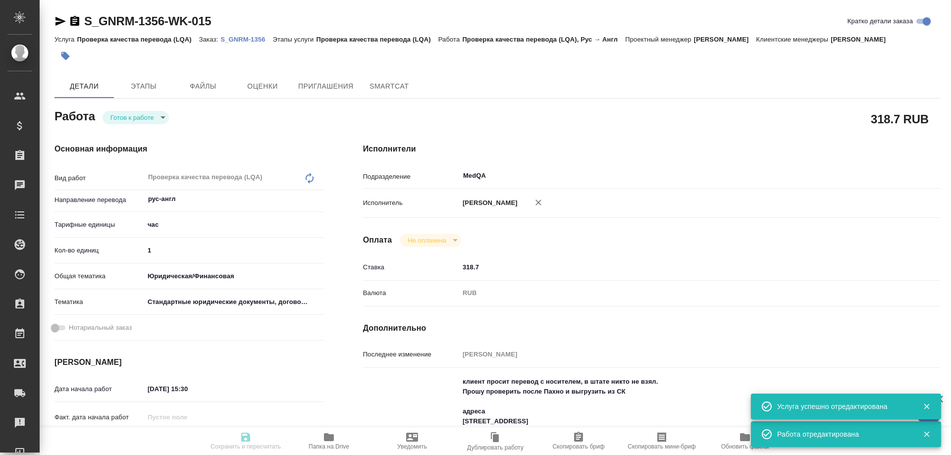
type textarea "x"
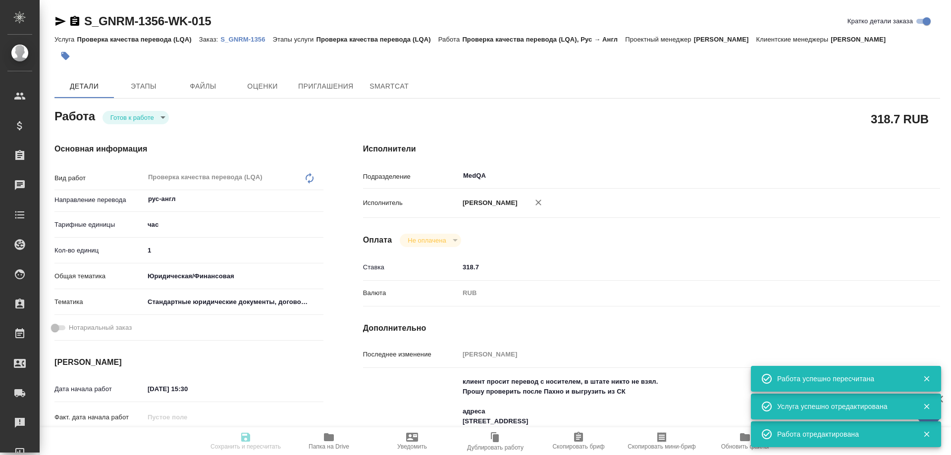
type input "readyForWork"
type textarea "Проверка качества перевода (LQA)"
type textarea "x"
type input "рус-англ"
type input "5a8b1489cc6b4906c91bfd93"
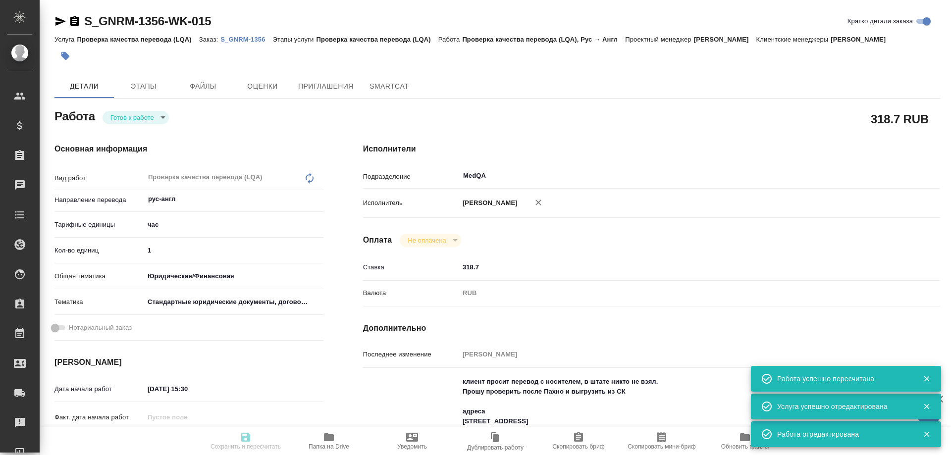
type input "1"
type input "yr-fn"
type input "5f647205b73bc97568ca66bf"
type input "09.09.2025 15:30"
type input "09.09.2025 17:00"
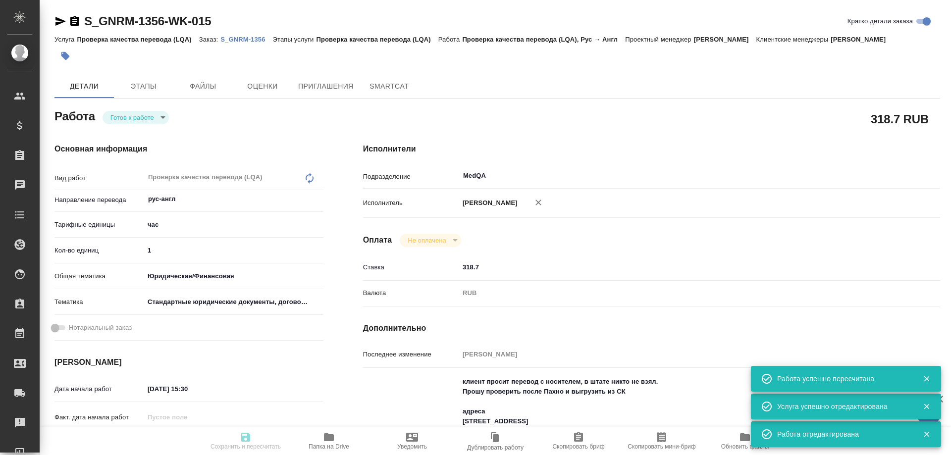
type input "09.09.2025 18:00"
type input "MedQA"
type input "notPayed"
type input "318.7"
type input "RUB"
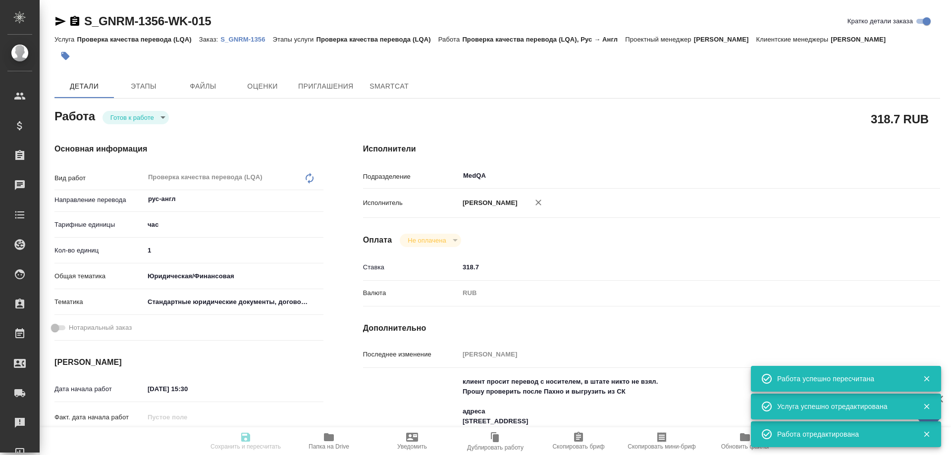
type input "[PERSON_NAME]"
type textarea "клиент просит перевод с носителем, в штате никто не взял. Прошу проверить после…"
type textarea "x"
type textarea "/Clients/Generium/Orders/S_GNRM-1356/LQA/S_GNRM-1356-WK-015"
type textarea "x"
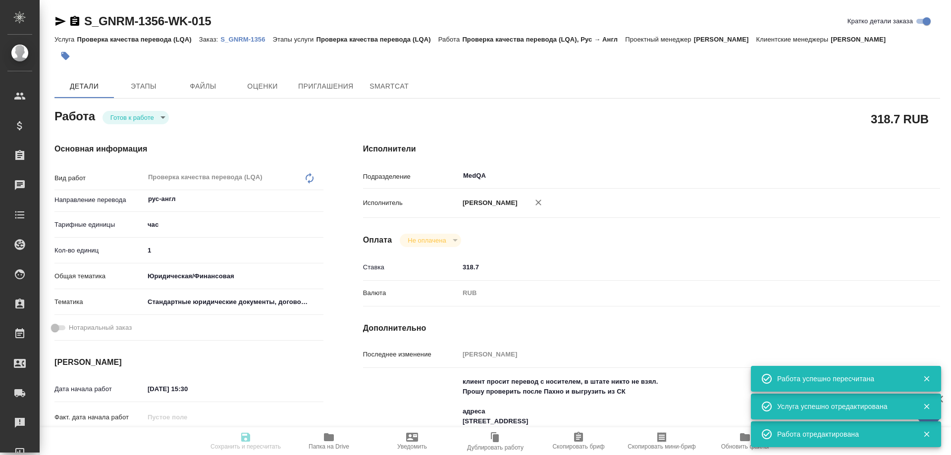
type input "S_GNRM-1356"
type input "Проверка качества перевода (LQA)"
type input "[PERSON_NAME]"
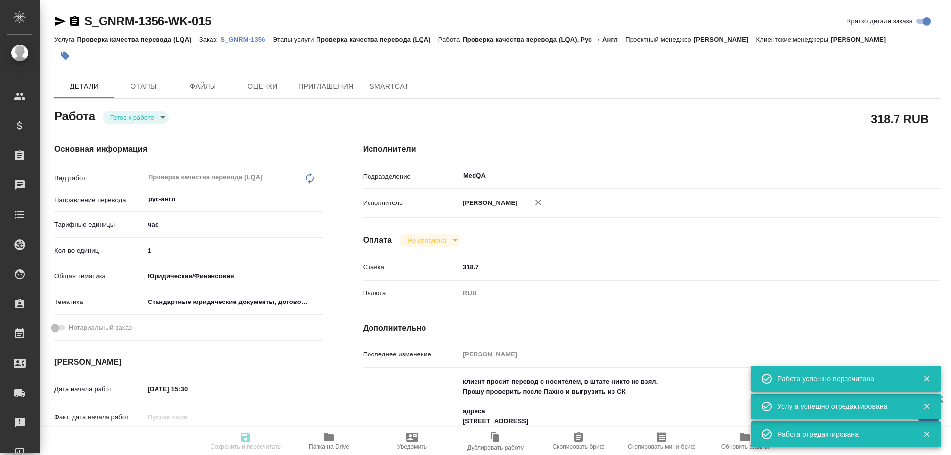
type input "/Clients/Generium/Orders/S_GNRM-1356"
type textarea "x"
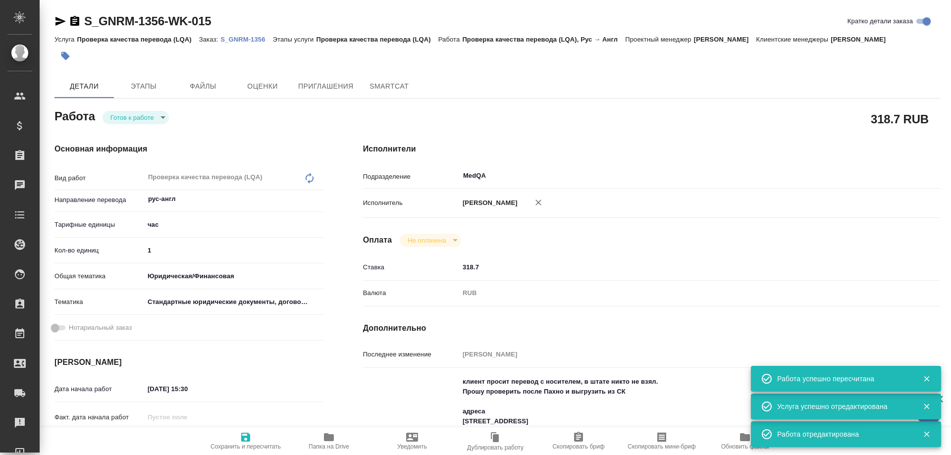
type textarea "x"
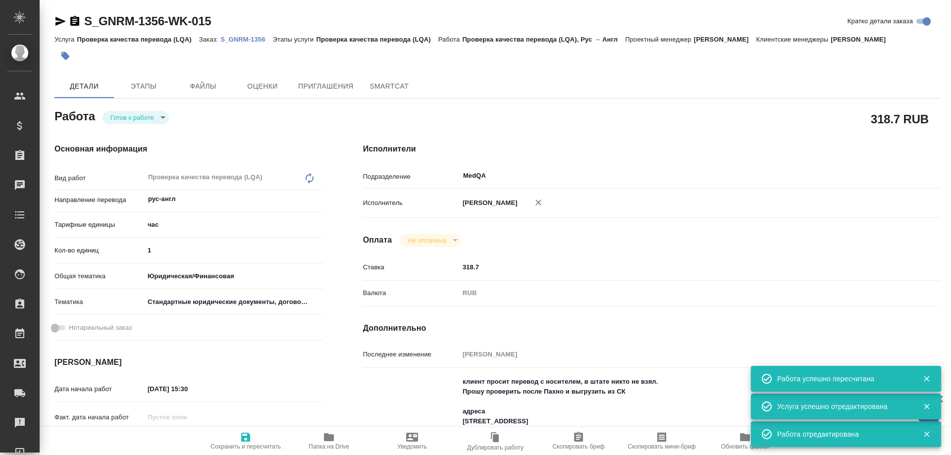
type textarea "x"
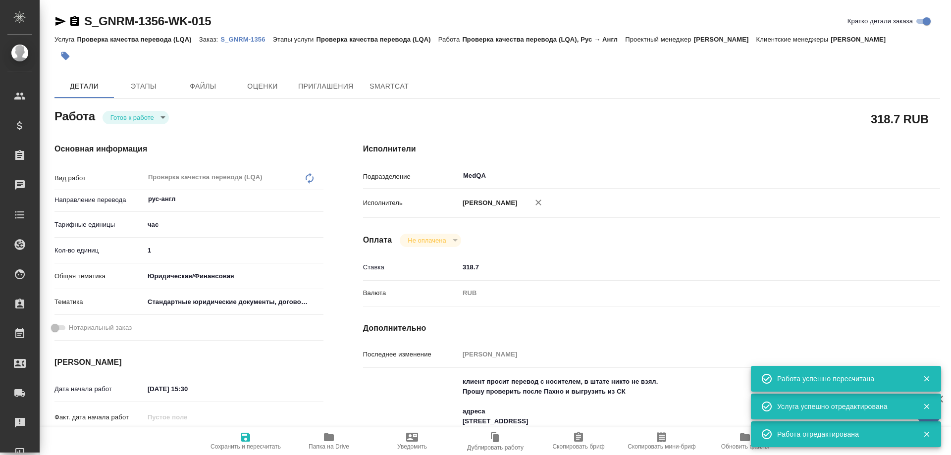
type textarea "x"
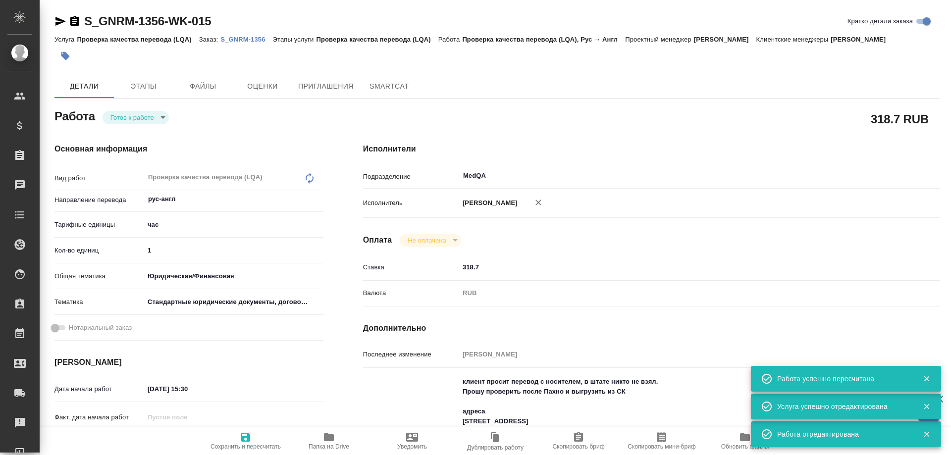
type textarea "x"
drag, startPoint x: 164, startPoint y: 250, endPoint x: 131, endPoint y: 251, distance: 32.7
click at [131, 251] on div "Кол-во единиц 1" at bounding box center [188, 250] width 269 height 17
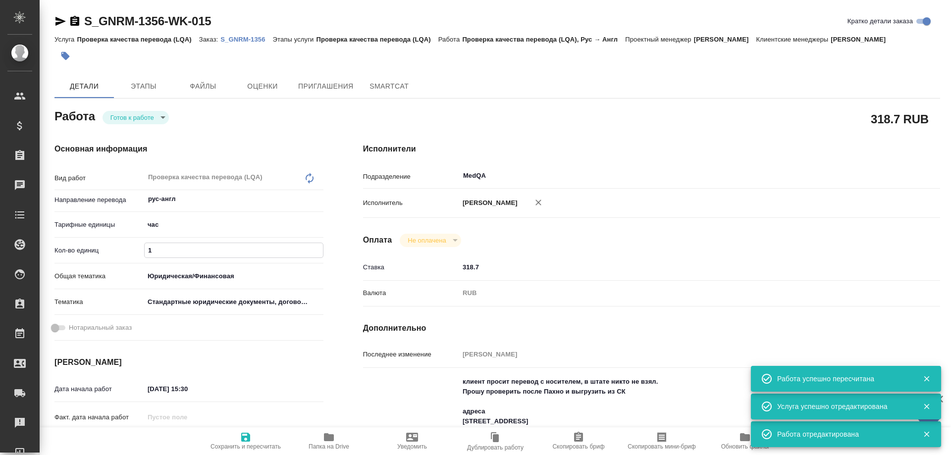
type textarea "x"
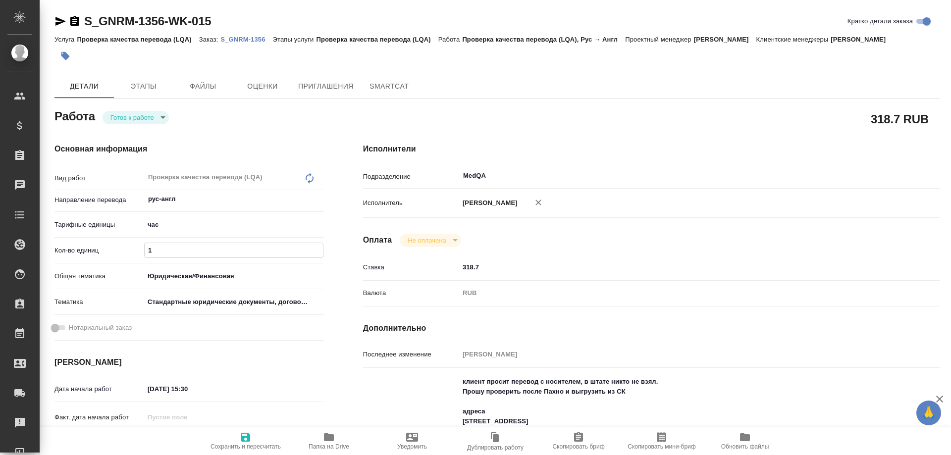
type textarea "x"
type input "0"
type textarea "x"
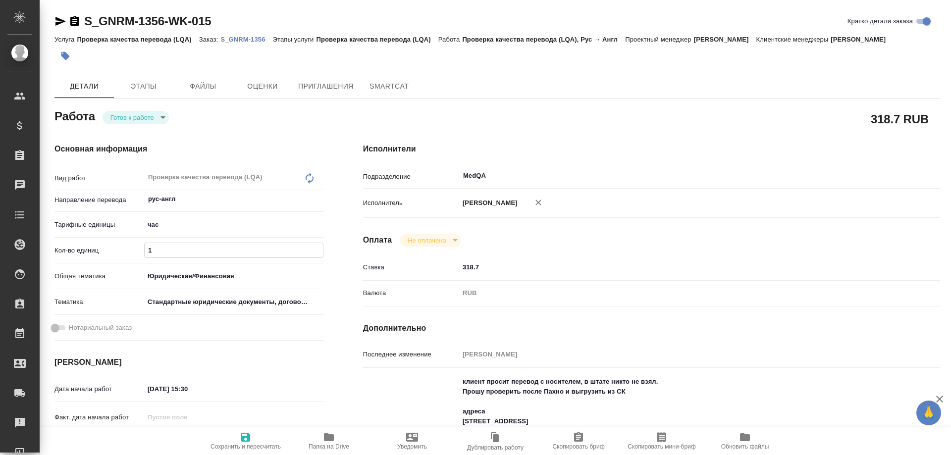
type textarea "x"
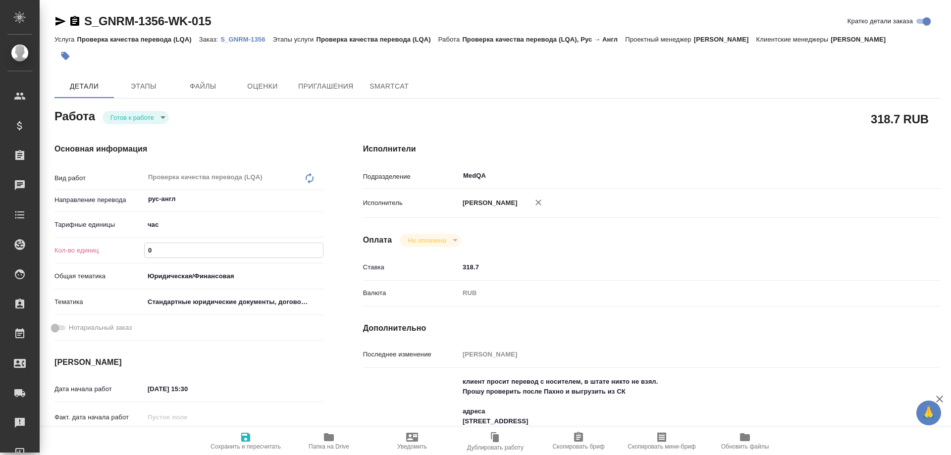
type textarea "x"
type input "0.3"
type textarea "x"
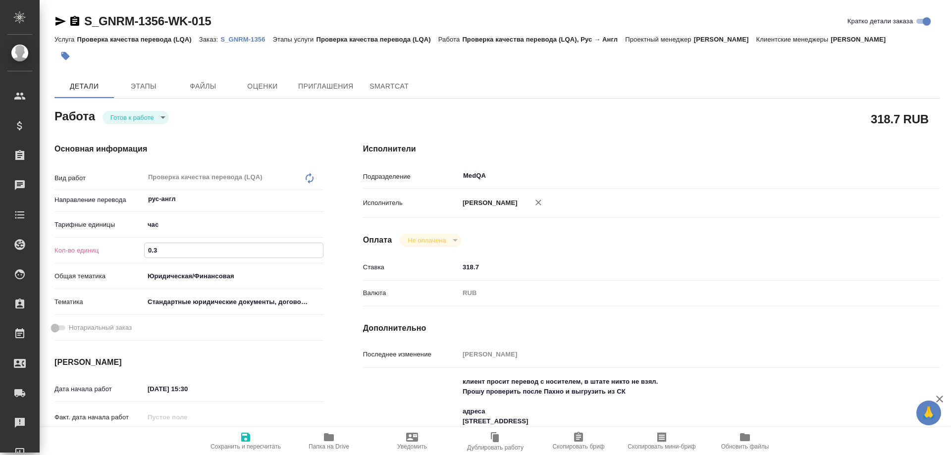
type textarea "x"
type input "0.33"
type textarea "x"
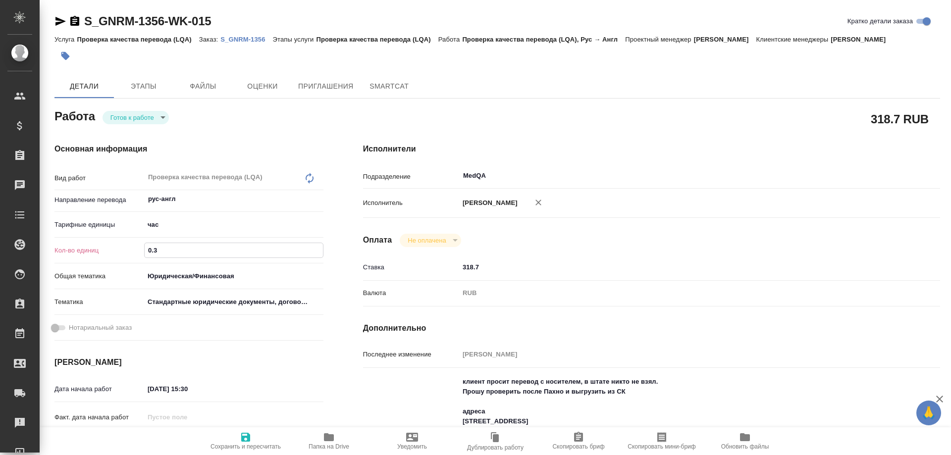
type textarea "x"
type input "0.33"
click at [247, 434] on icon "button" at bounding box center [245, 437] width 9 height 9
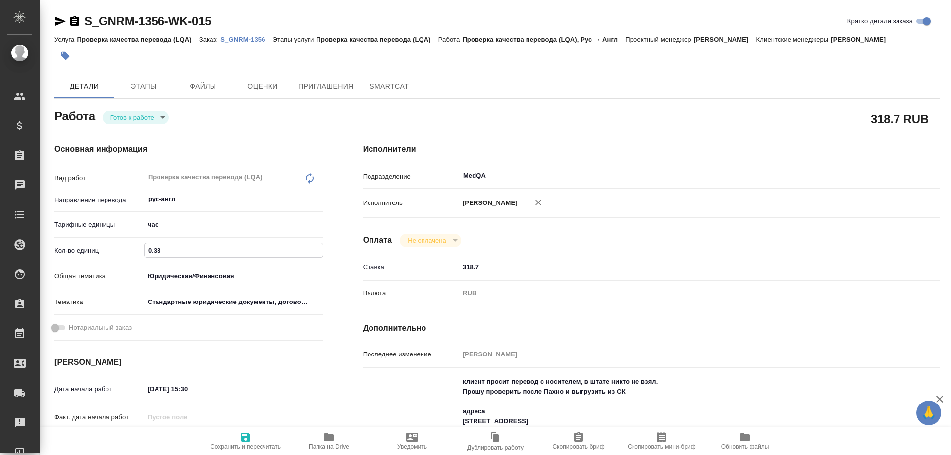
type textarea "x"
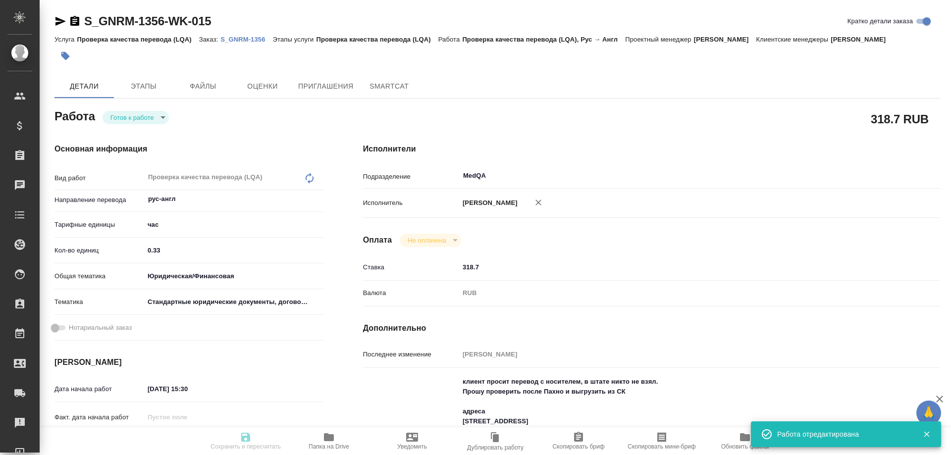
type textarea "x"
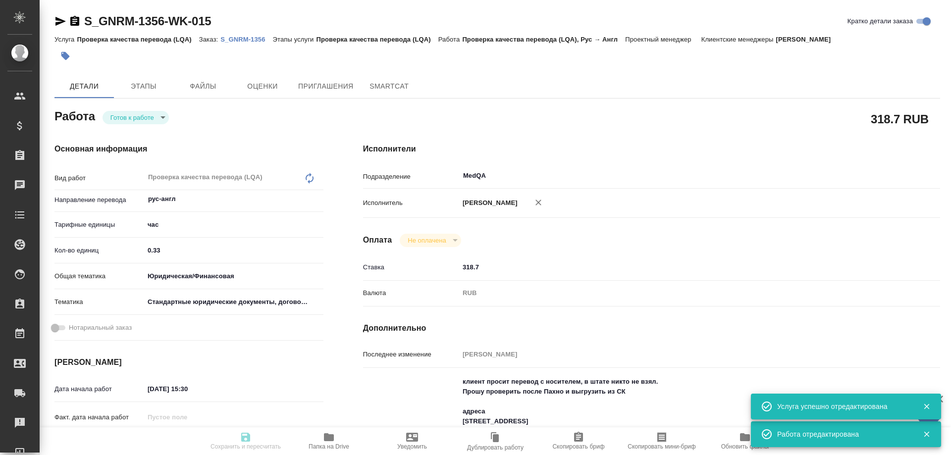
type input "readyForWork"
type textarea "Проверка качества перевода (LQA)"
type textarea "x"
type input "рус-англ"
type input "5a8b1489cc6b4906c91bfd93"
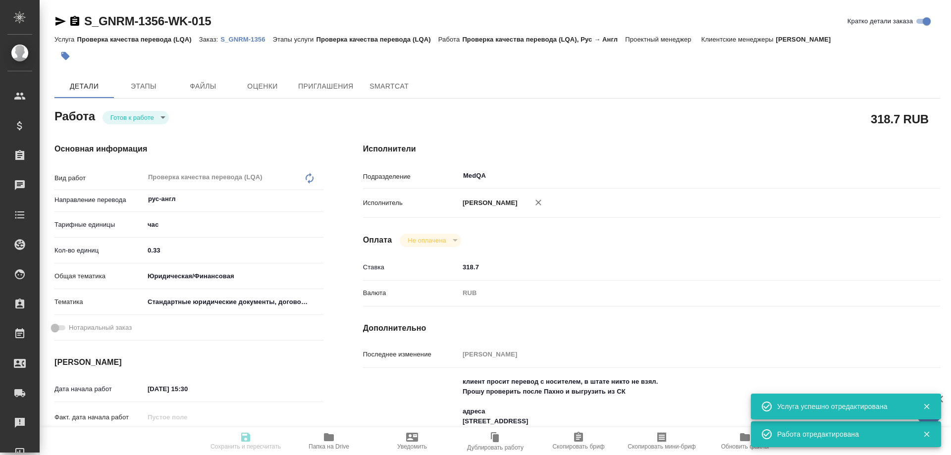
type input "0.33"
type input "yr-fn"
type input "5f647205b73bc97568ca66bf"
type input "09.09.2025 15:30"
type input "09.09.2025 17:00"
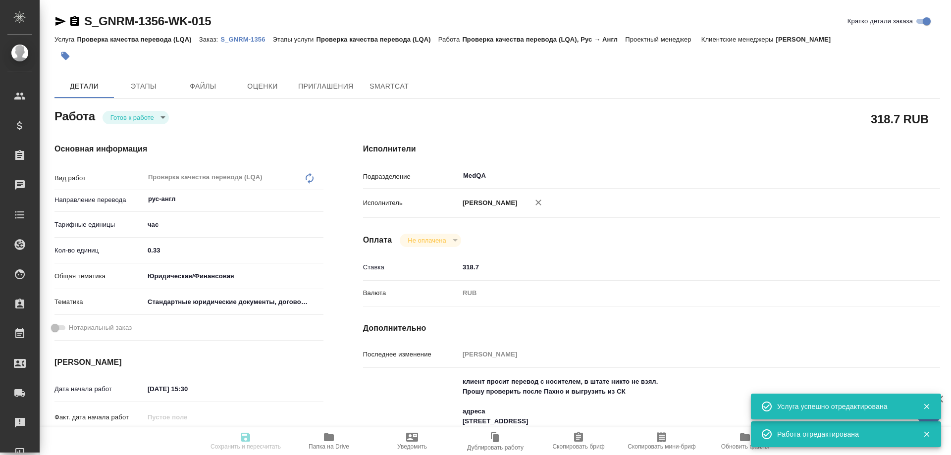
type input "09.09.2025 18:00"
type input "MedQA"
type input "notPayed"
type input "318.7"
type input "RUB"
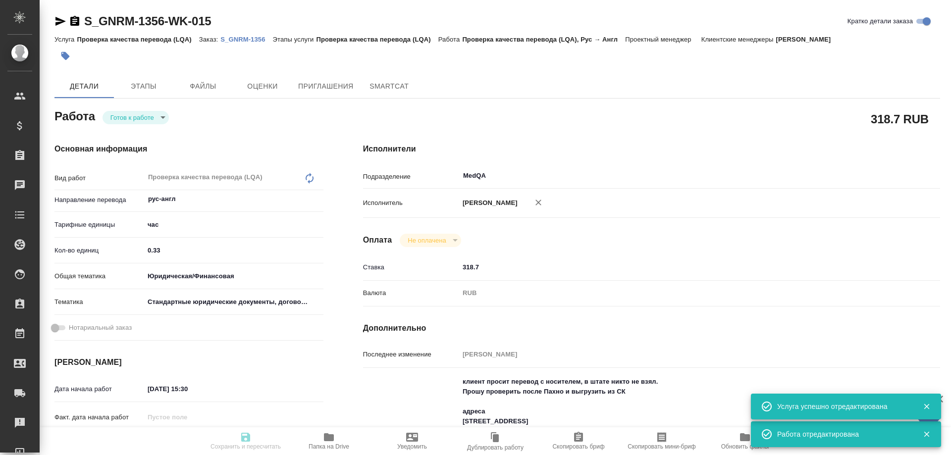
type input "[PERSON_NAME]"
type textarea "клиент просит перевод с носителем, в штате никто не взял. Прошу проверить после…"
type textarea "x"
type textarea "/Clients/Generium/Orders/S_GNRM-1356/LQA/S_GNRM-1356-WK-015"
type textarea "x"
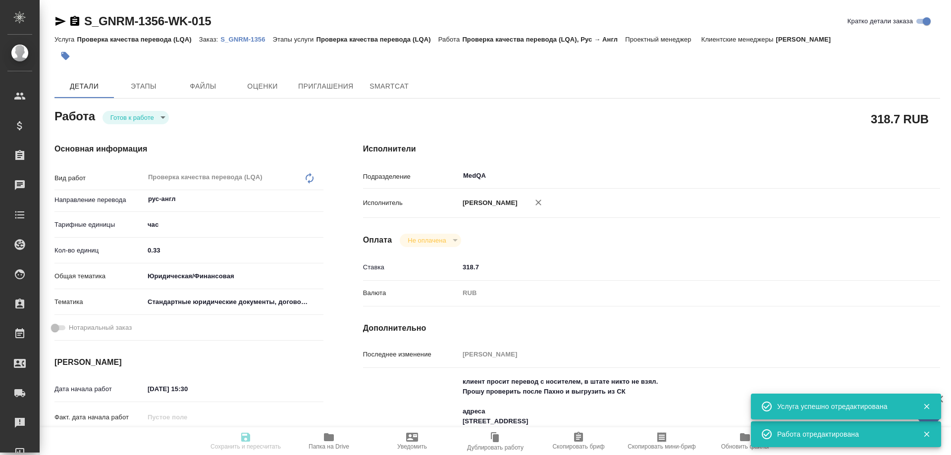
type input "S_GNRM-1356"
type input "Проверка качества перевода (LQA)"
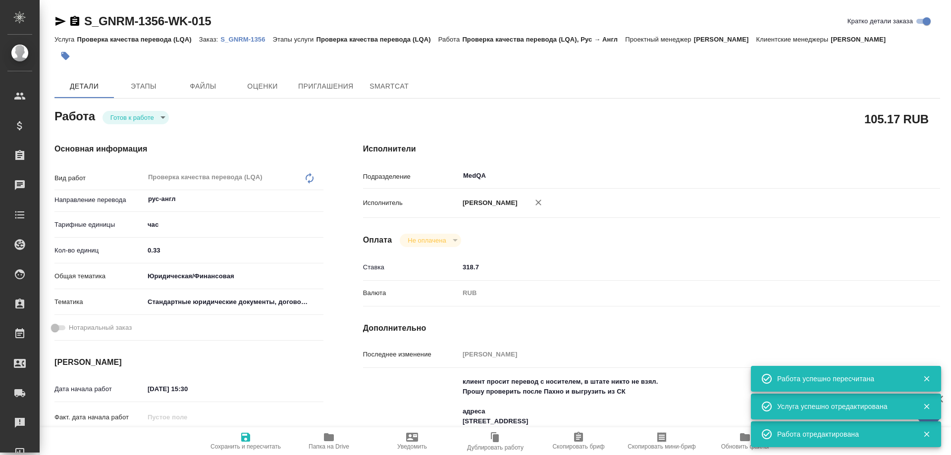
click at [328, 439] on icon "button" at bounding box center [329, 437] width 10 height 8
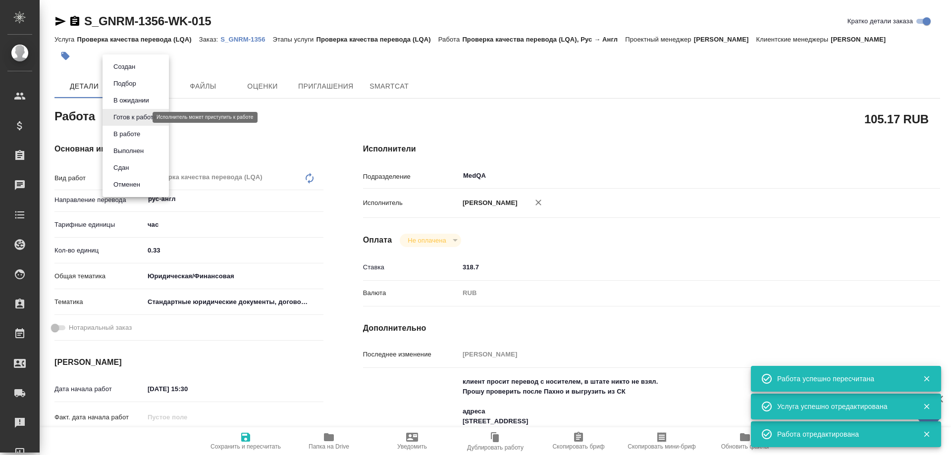
click at [122, 118] on body "🙏 .cls-1 fill:#fff; AWATERA Solovyova Elena Клиенты Спецификации Заказы 0 Чаты …" at bounding box center [475, 227] width 951 height 455
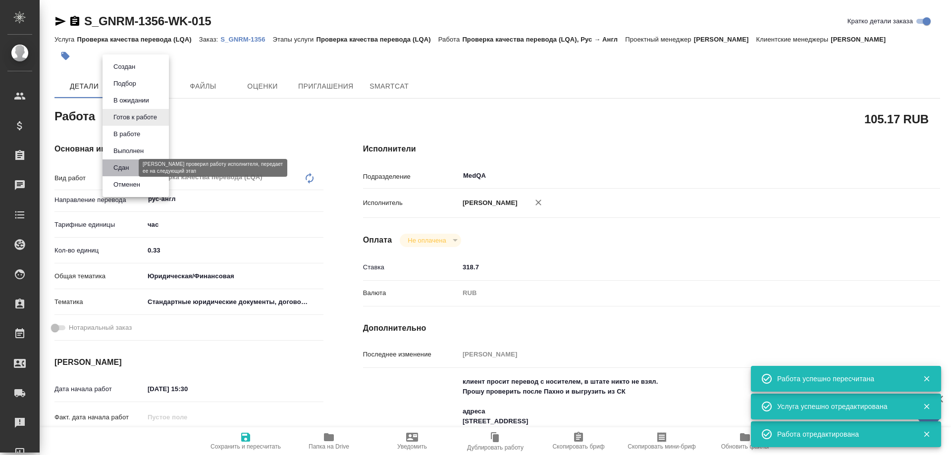
click at [124, 168] on button "Сдан" at bounding box center [120, 167] width 21 height 11
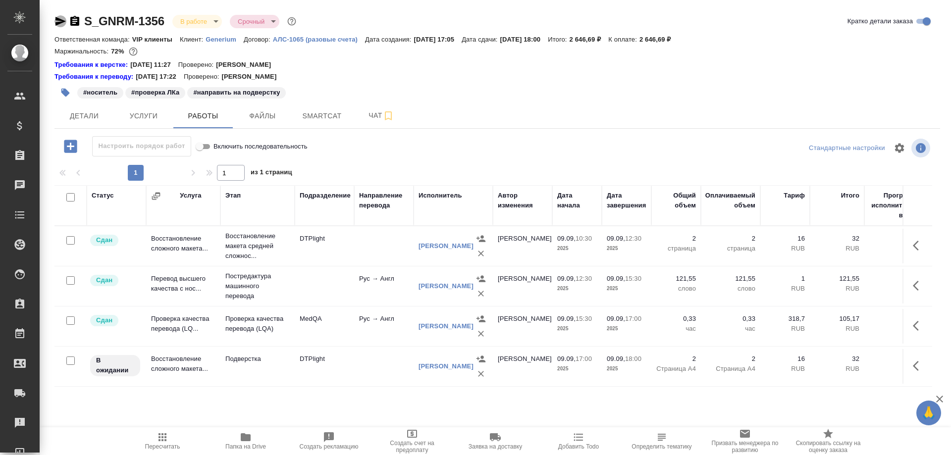
click at [60, 19] on icon "button" at bounding box center [60, 21] width 10 height 9
